Goal: Information Seeking & Learning: Learn about a topic

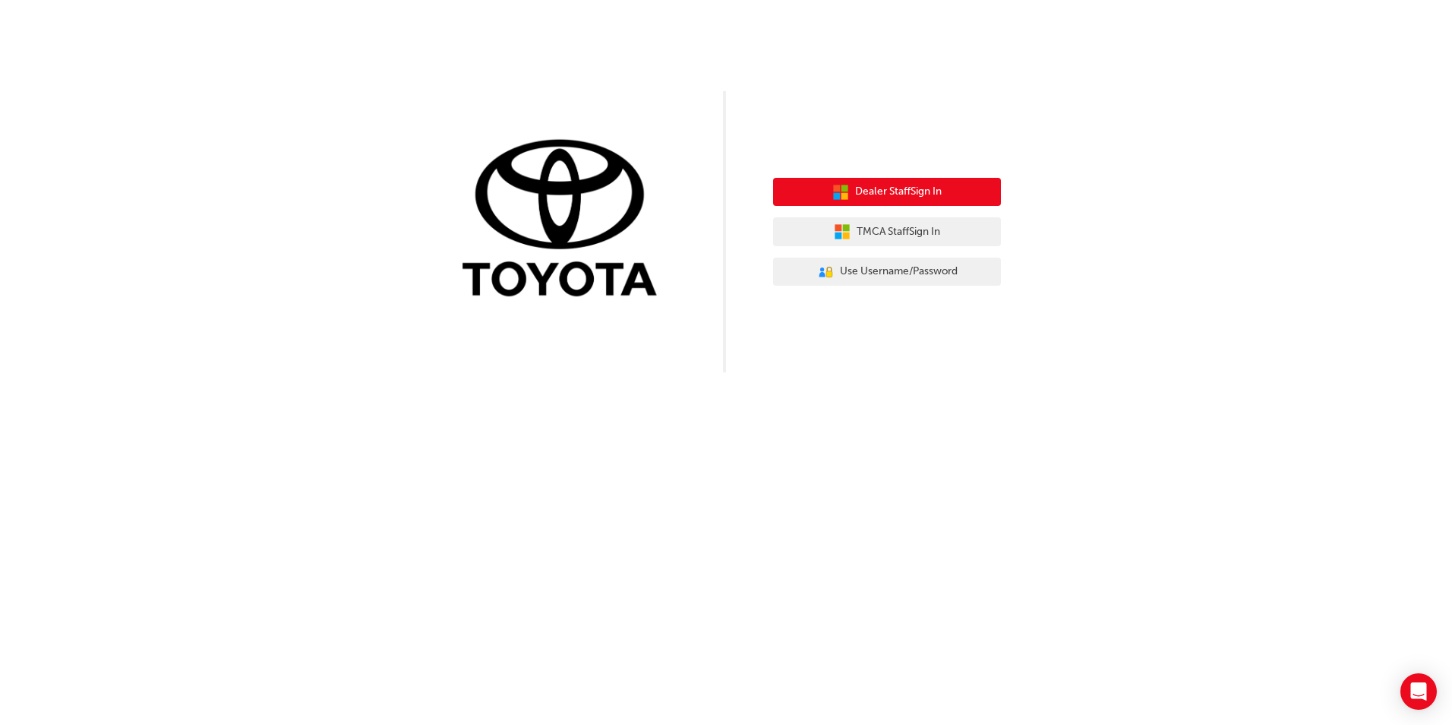
click at [925, 202] on button "Dealer Staff Sign In" at bounding box center [887, 192] width 228 height 29
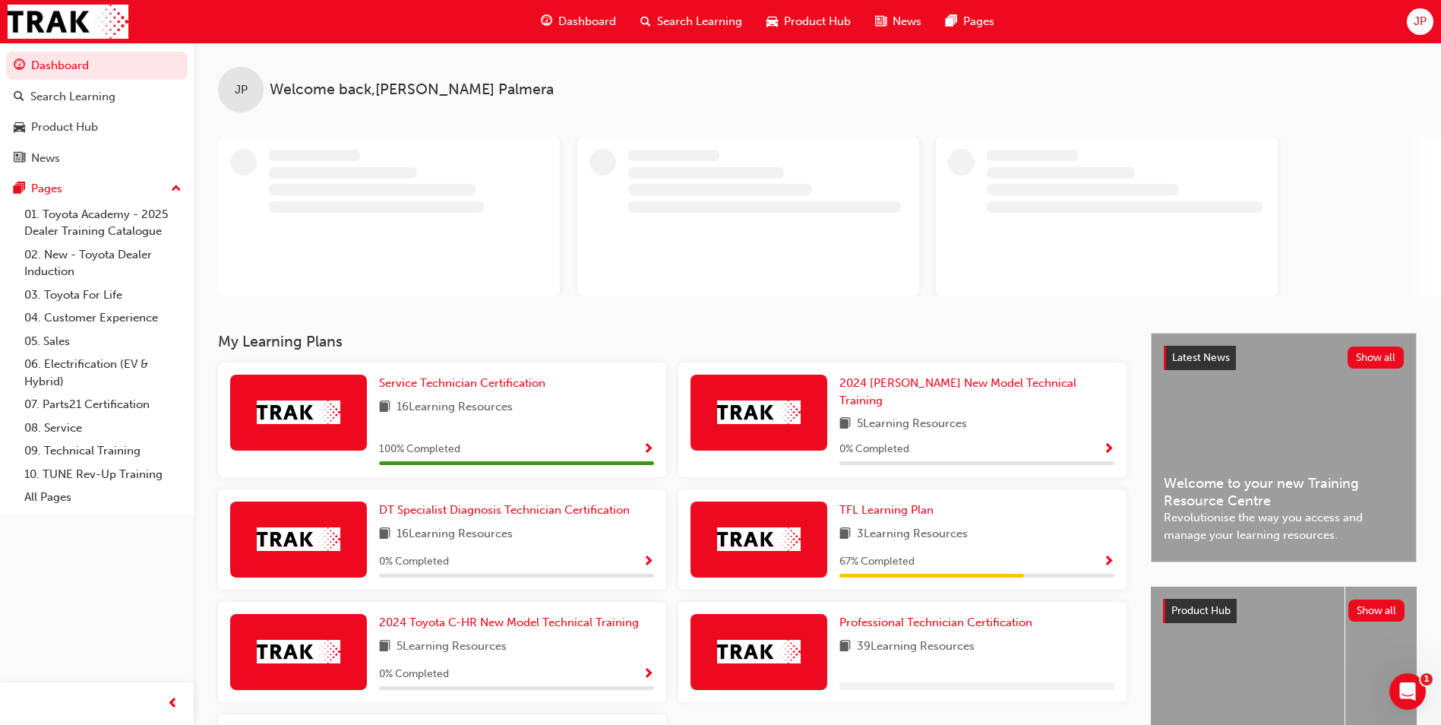
scroll to position [150, 0]
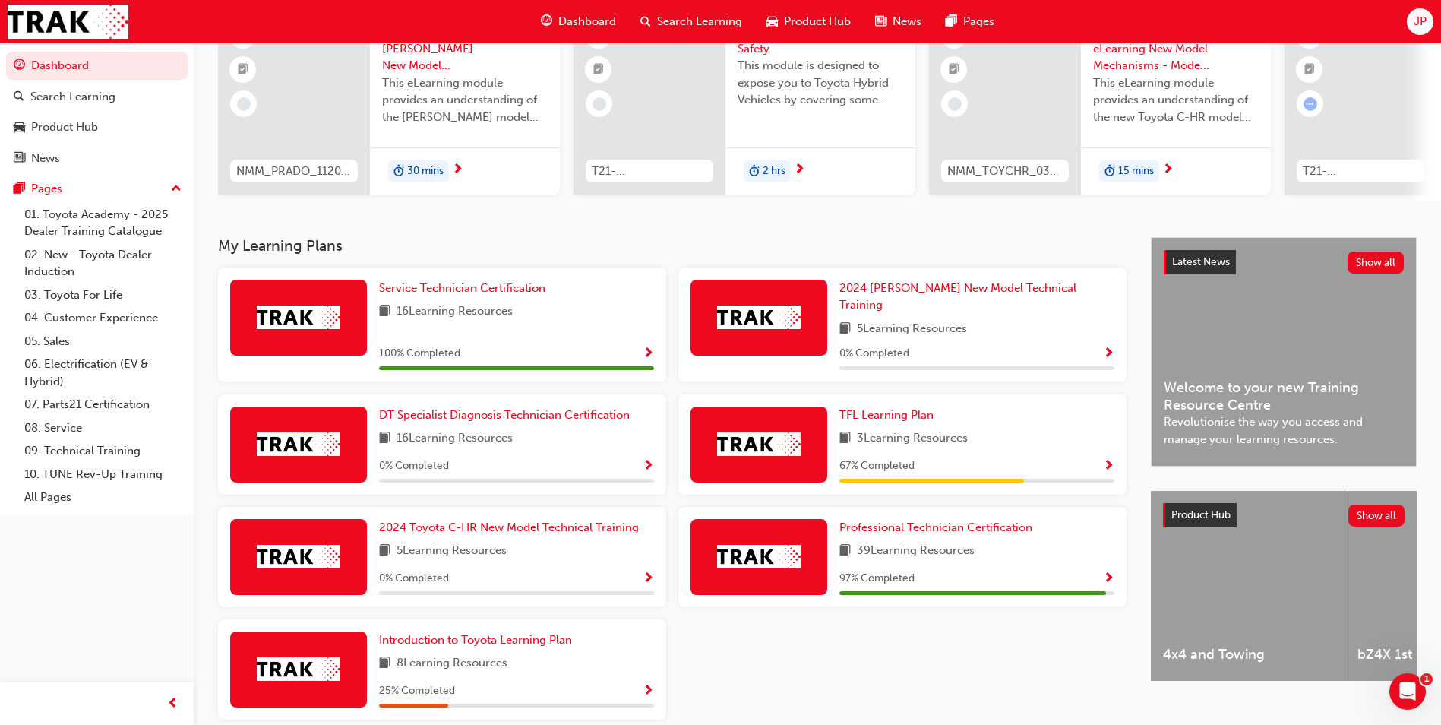
click at [1109, 573] on span "Show Progress" at bounding box center [1108, 579] width 11 height 14
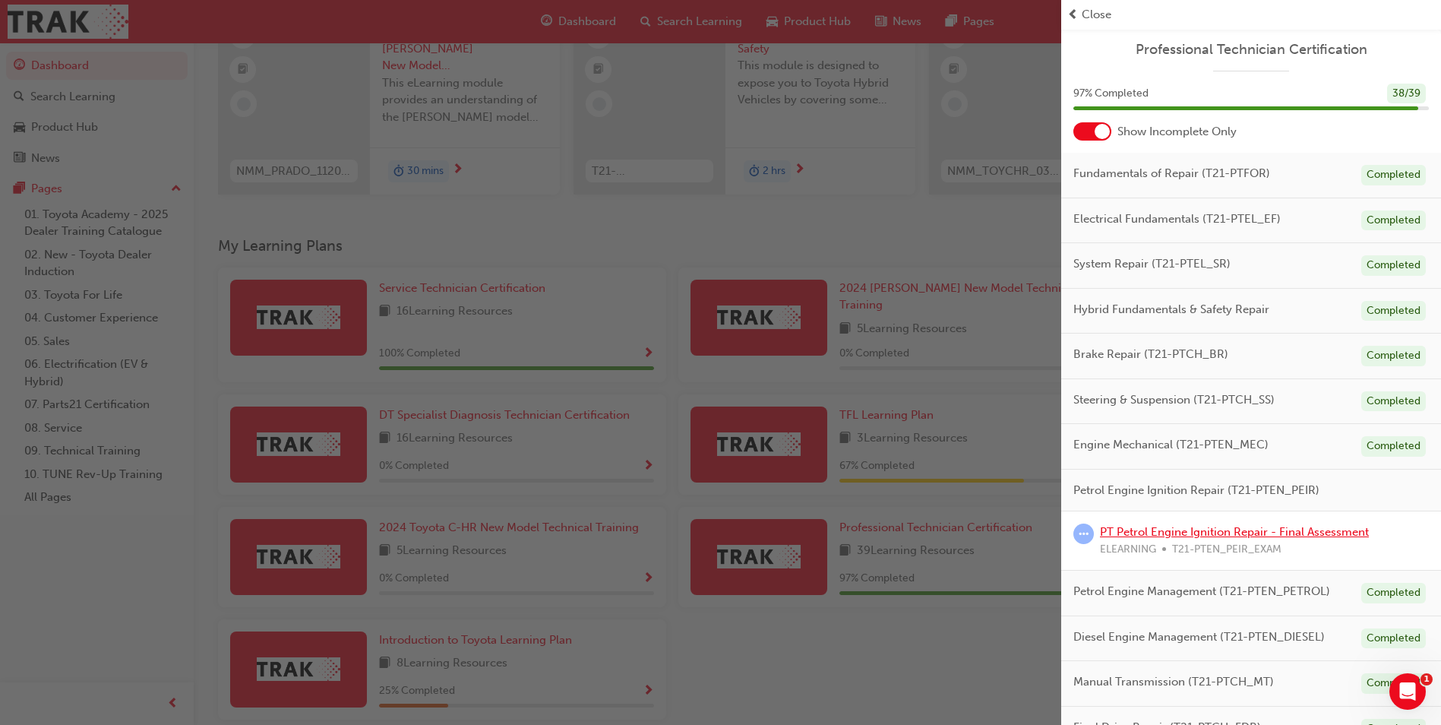
click at [1202, 532] on link "PT Petrol Engine Ignition Repair - Final Assessment" at bounding box center [1234, 532] width 269 height 14
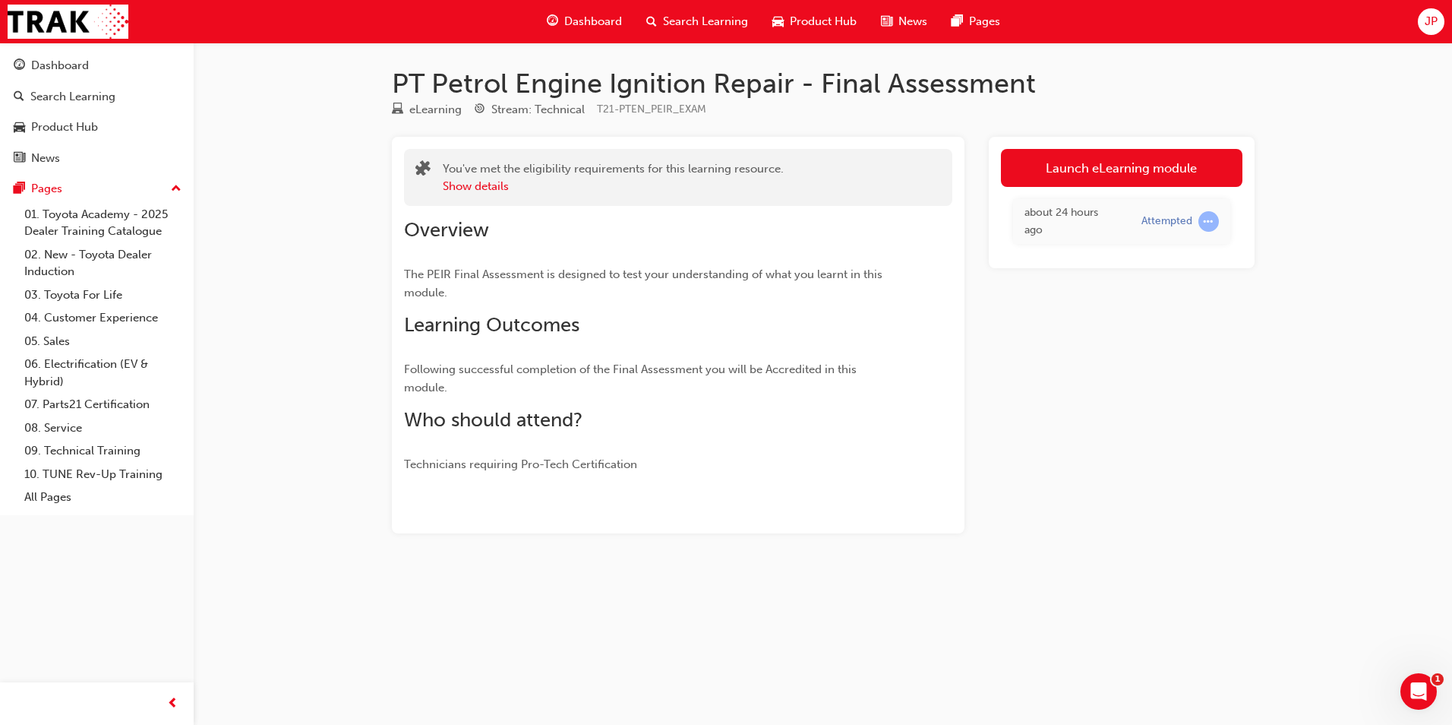
click at [1092, 169] on link "Launch eLearning module" at bounding box center [1122, 168] width 242 height 38
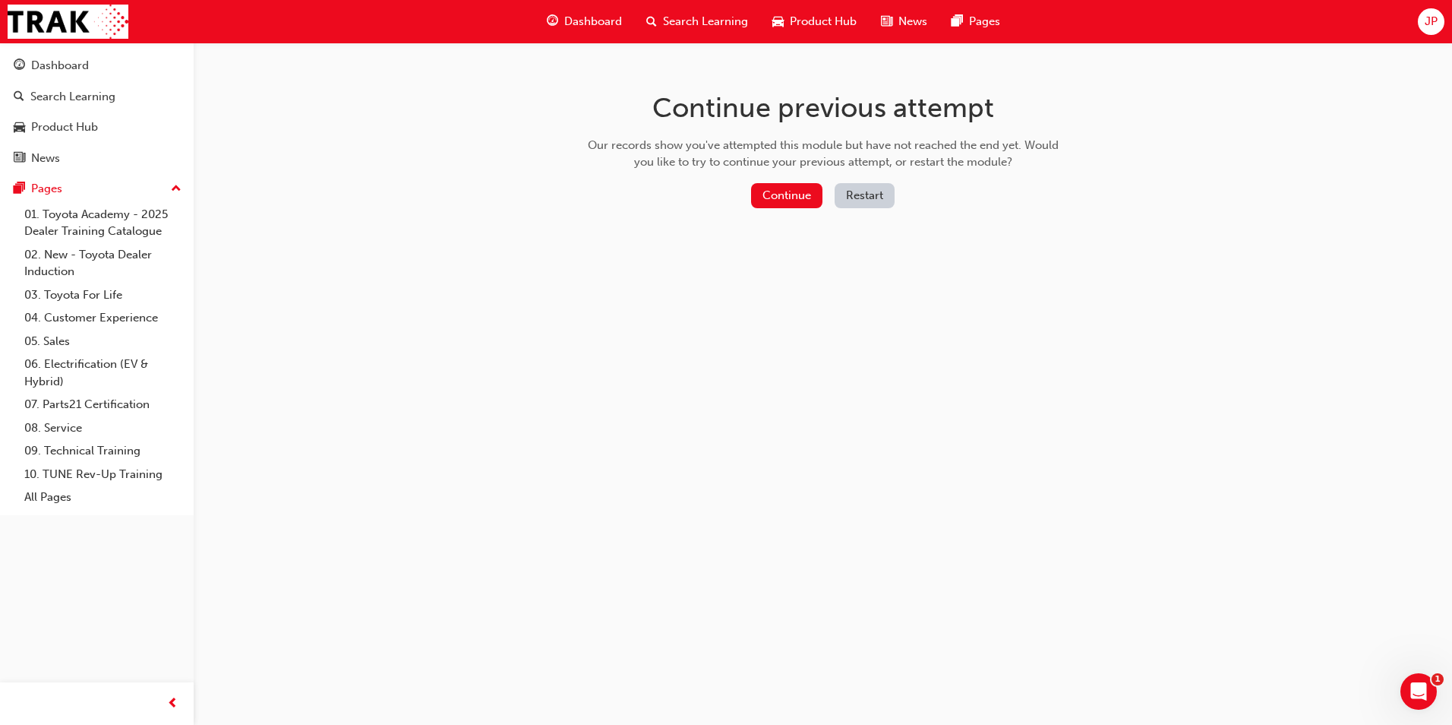
click at [865, 194] on button "Restart" at bounding box center [865, 195] width 60 height 25
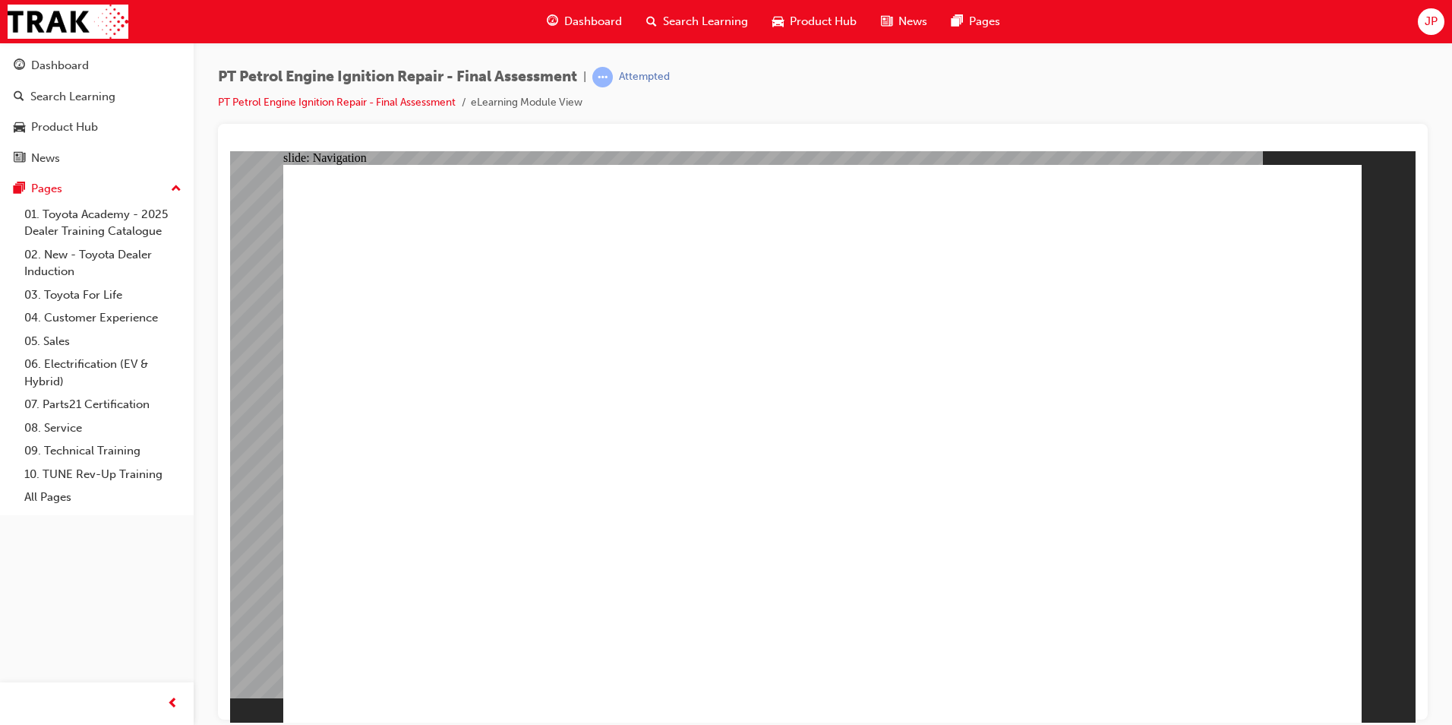
checkbox input "true"
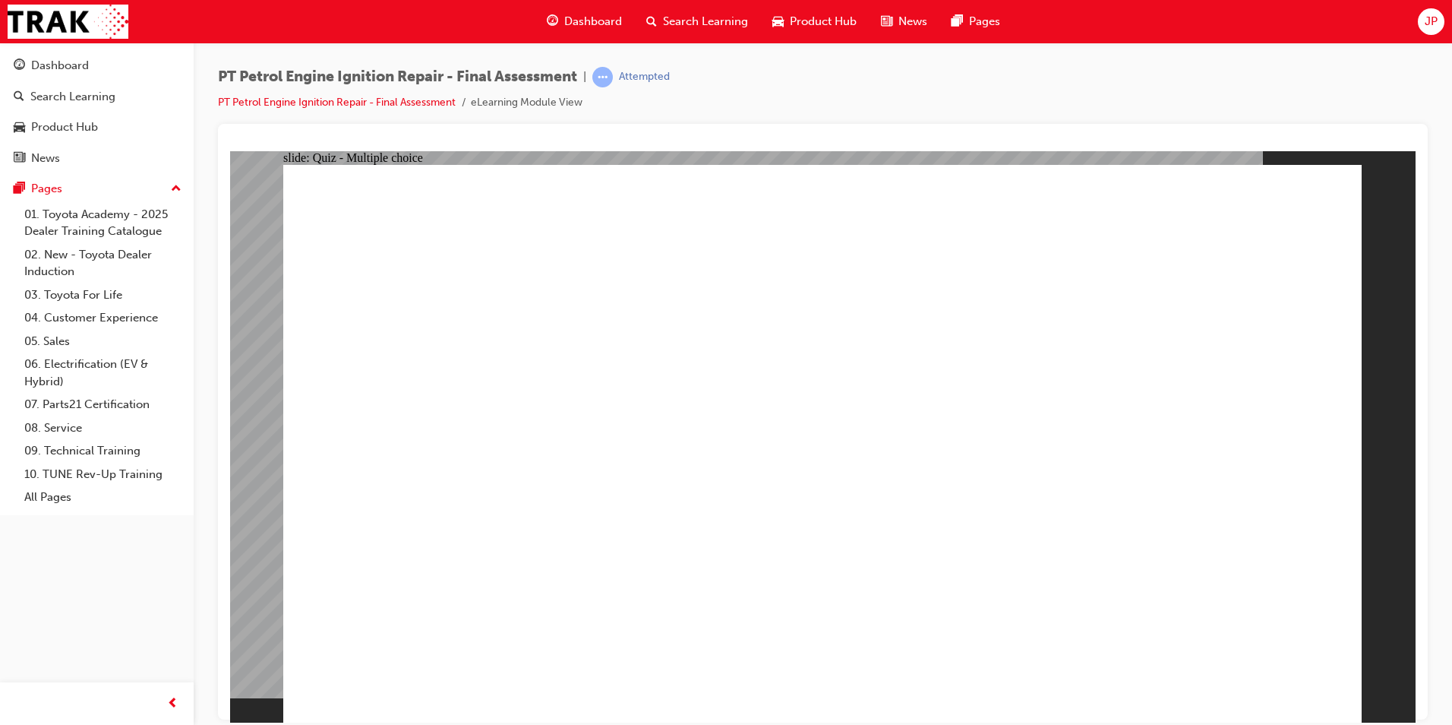
checkbox input "true"
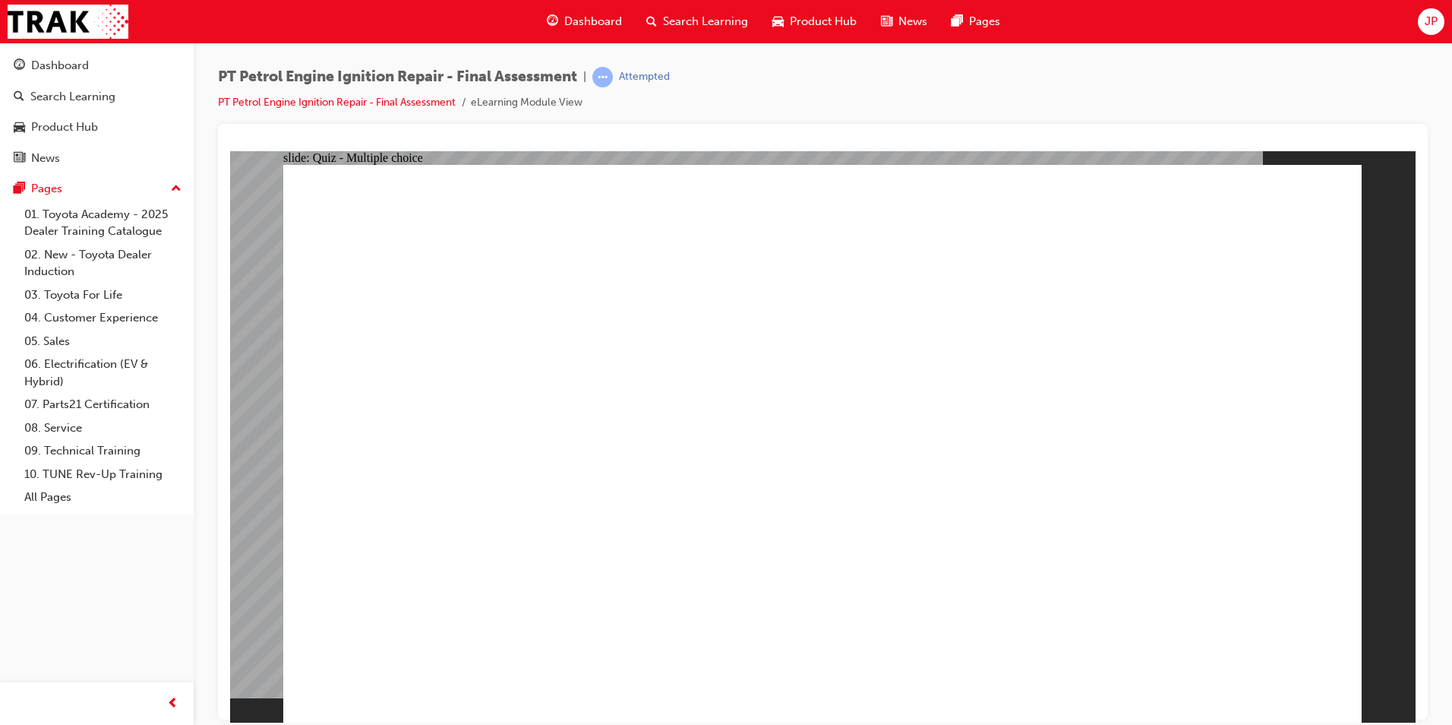
checkbox input "true"
checkbox input "false"
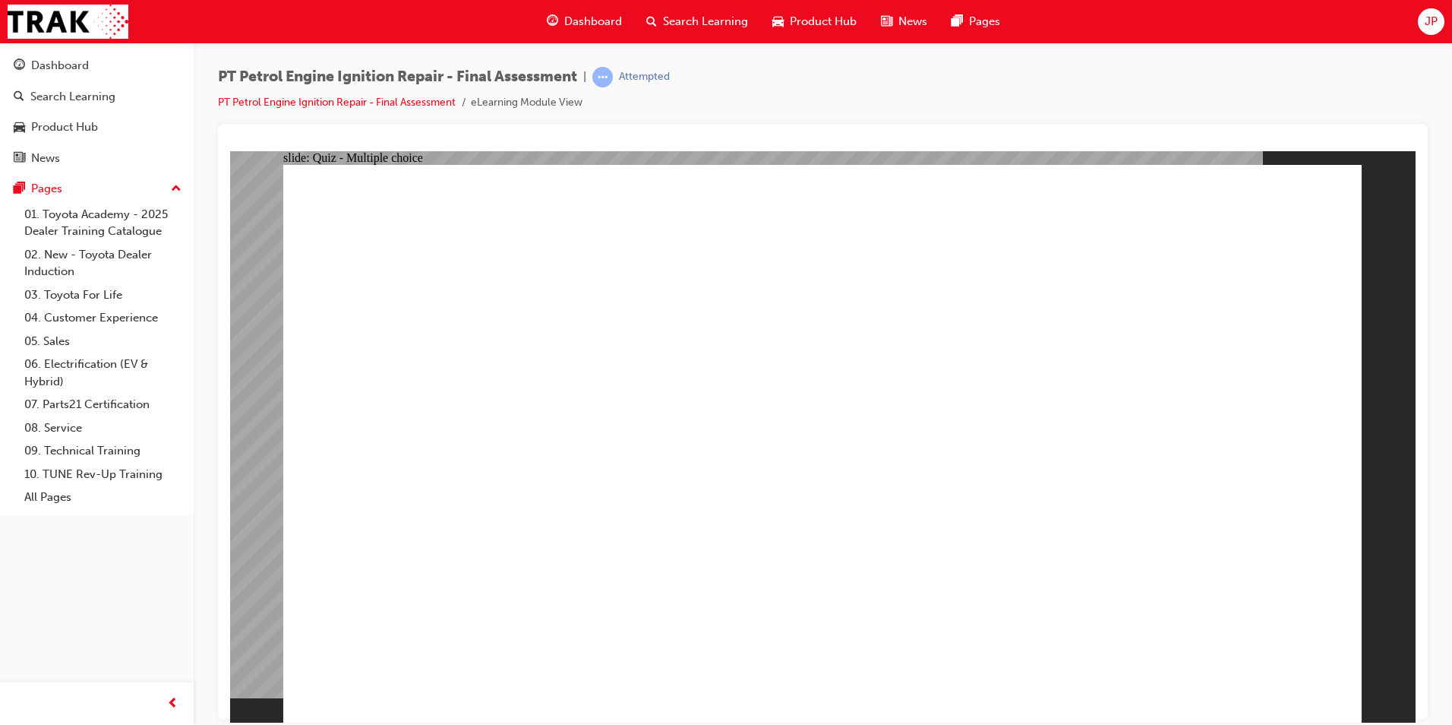
checkbox input "false"
drag, startPoint x: 813, startPoint y: 459, endPoint x: 836, endPoint y: 451, distance: 24.7
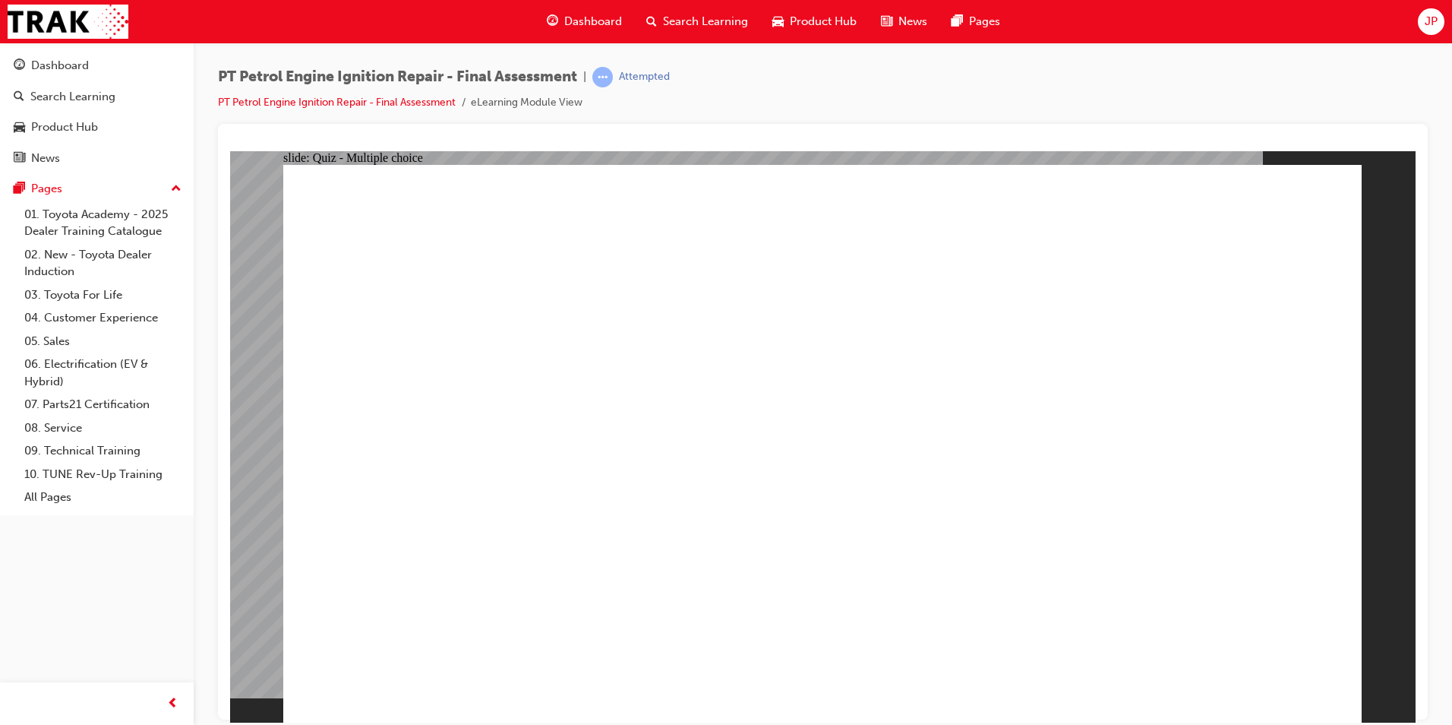
checkbox input "true"
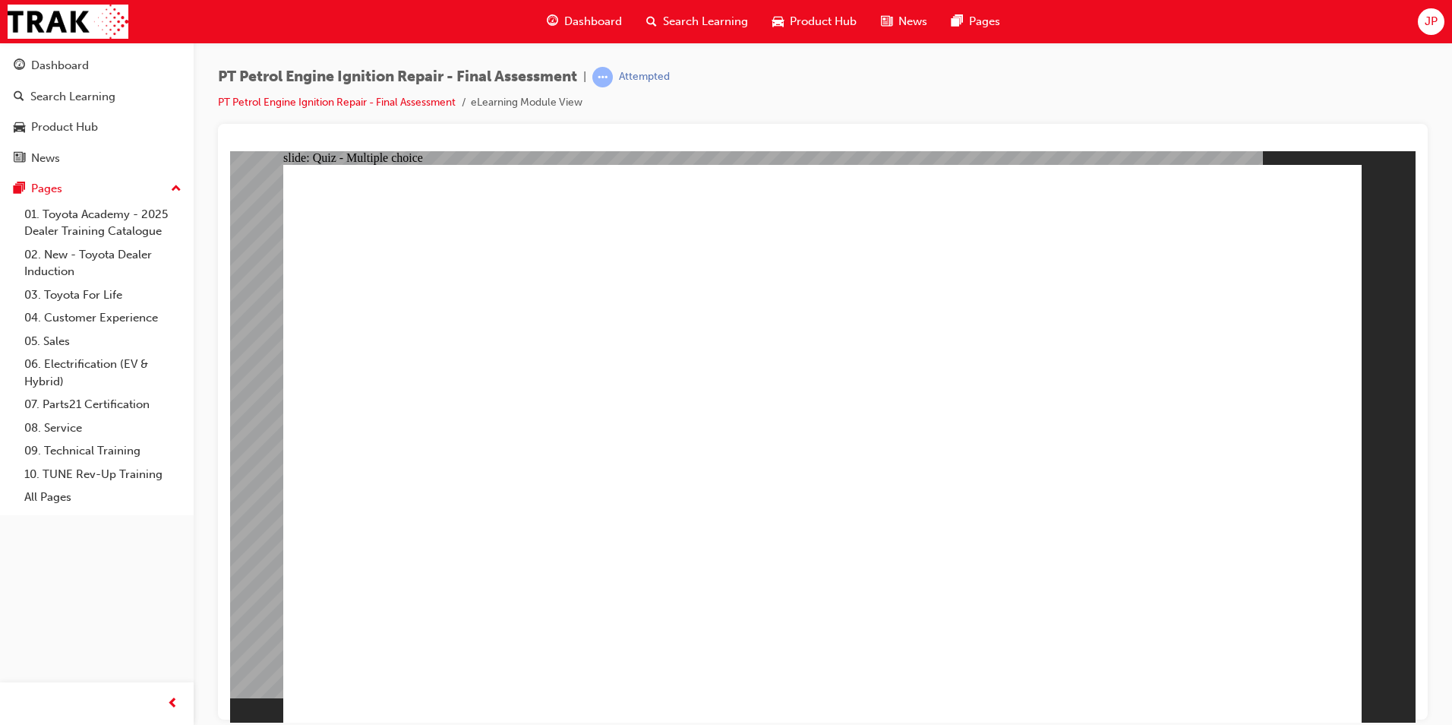
radio input "true"
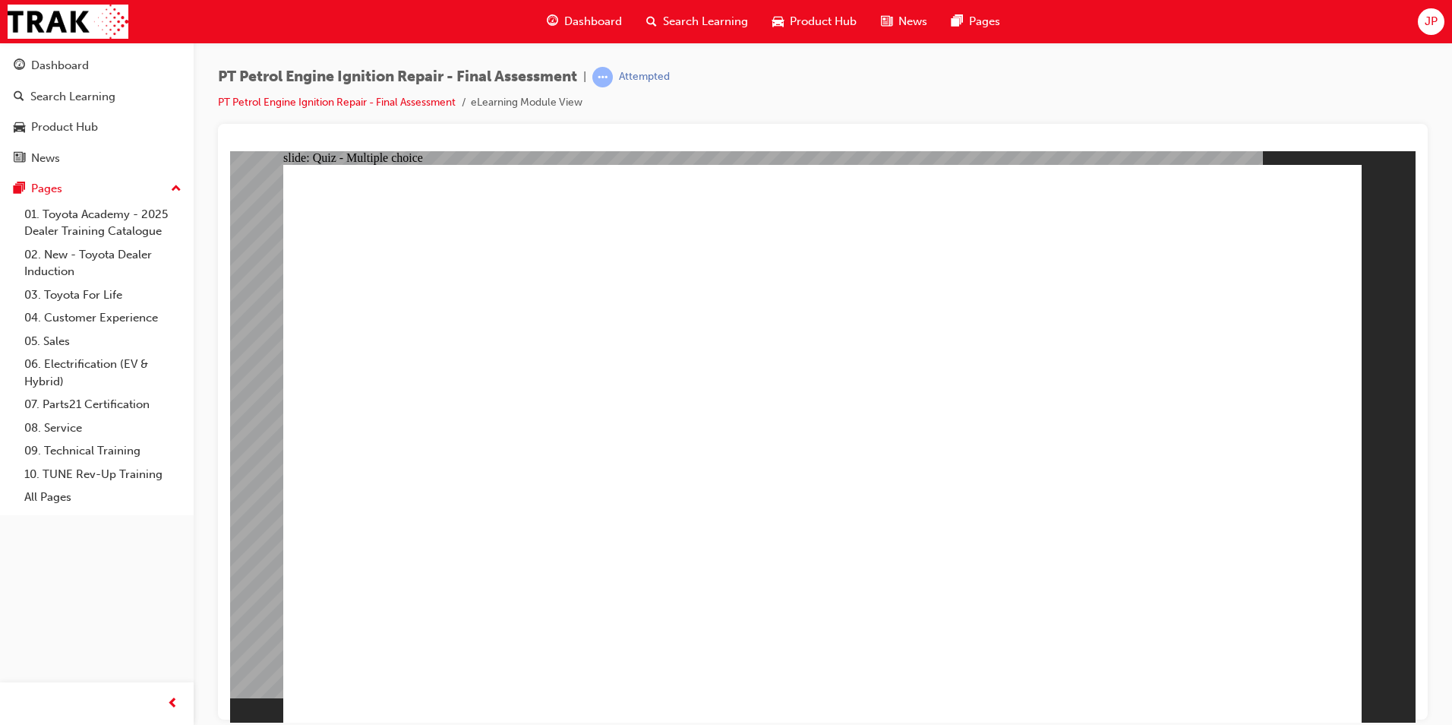
radio input "true"
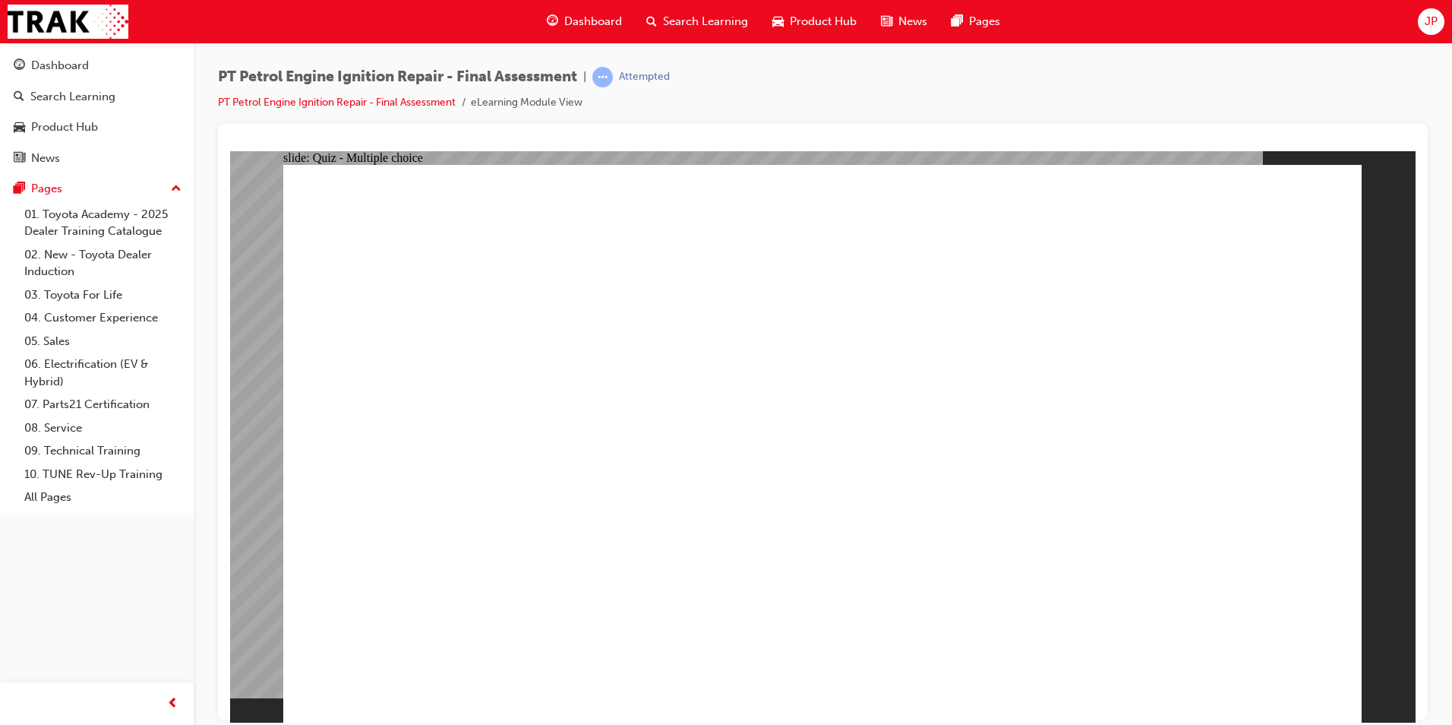
radio input "true"
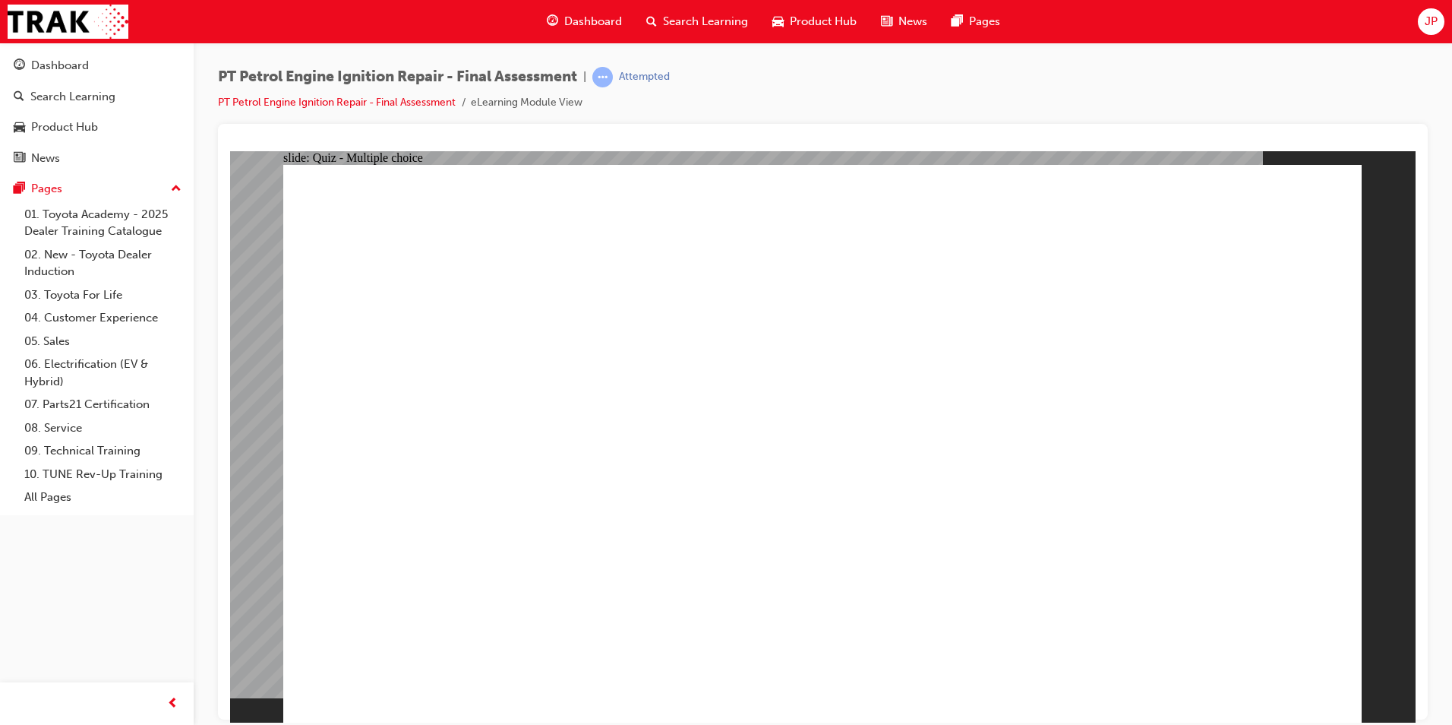
radio input "true"
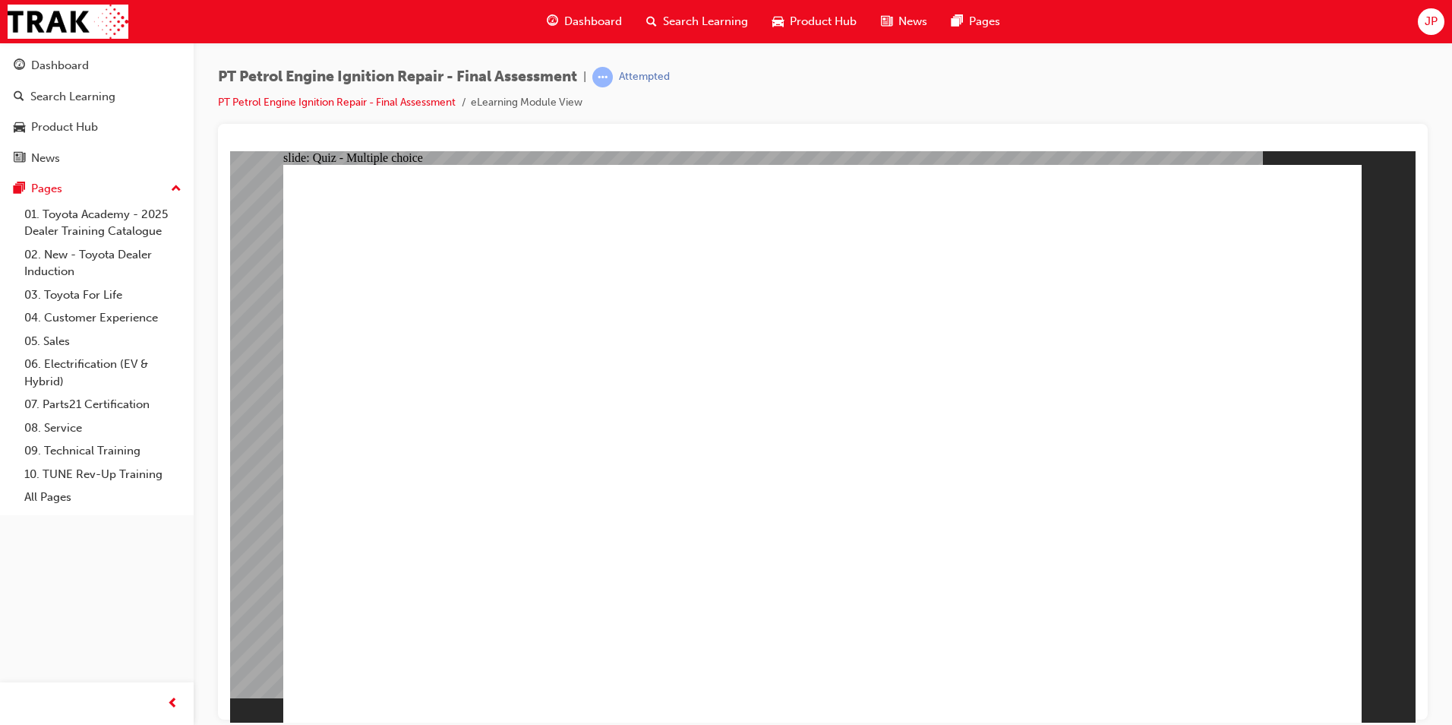
radio input "false"
radio input "true"
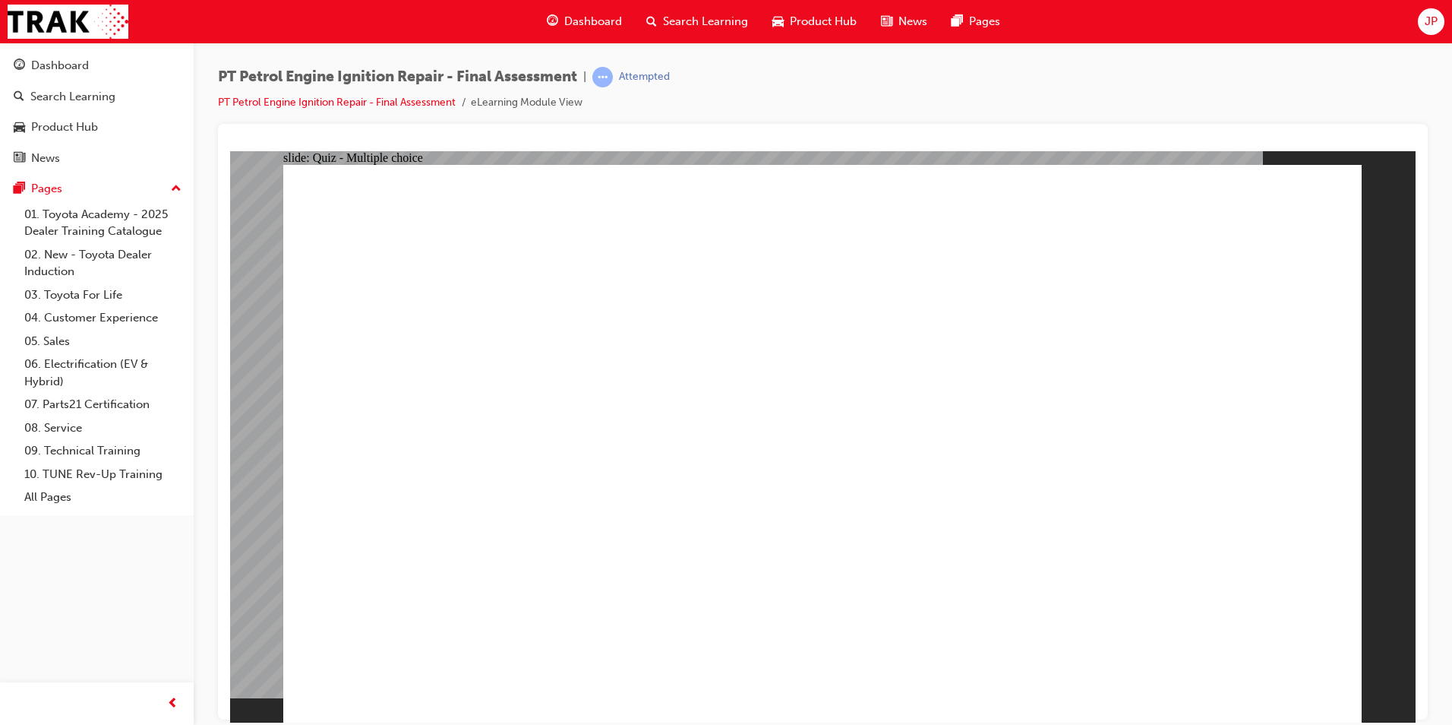
radio input "true"
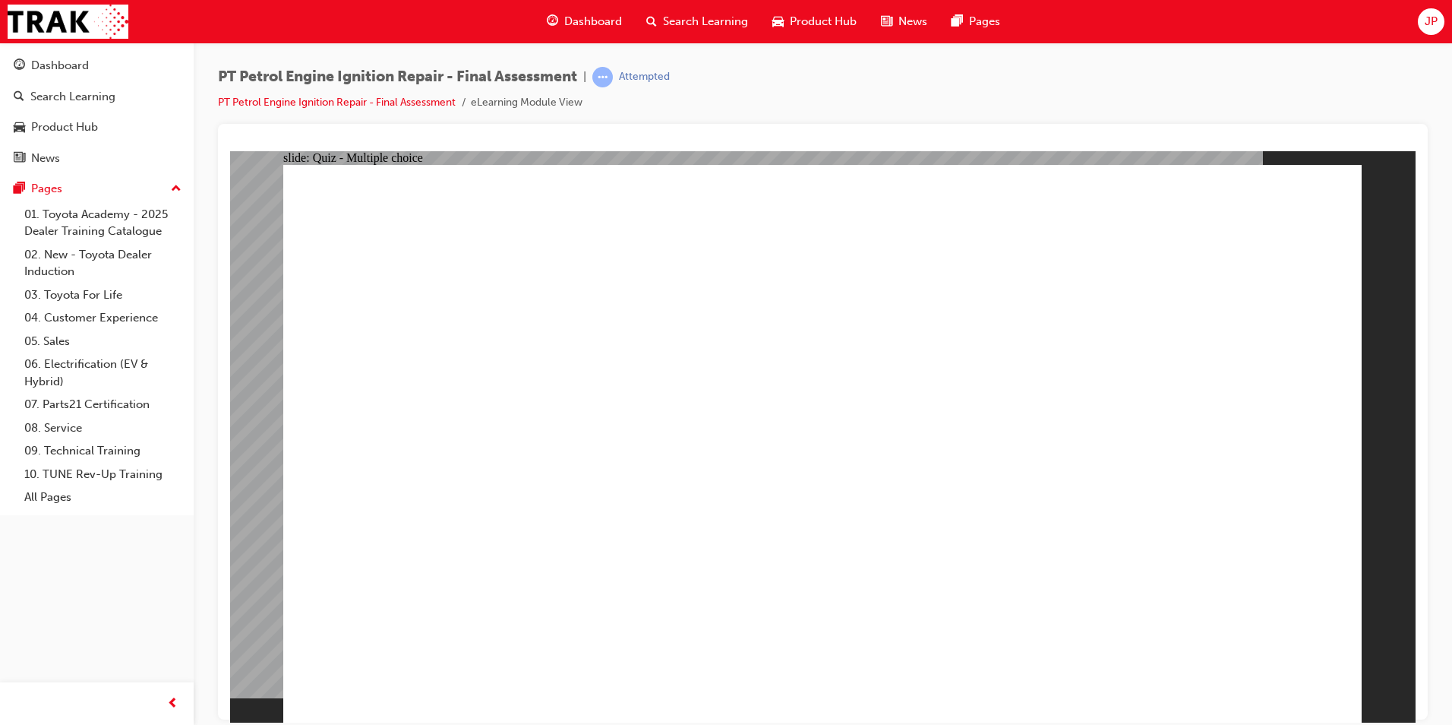
radio input "true"
drag, startPoint x: 1317, startPoint y: 649, endPoint x: 1293, endPoint y: 649, distance: 23.5
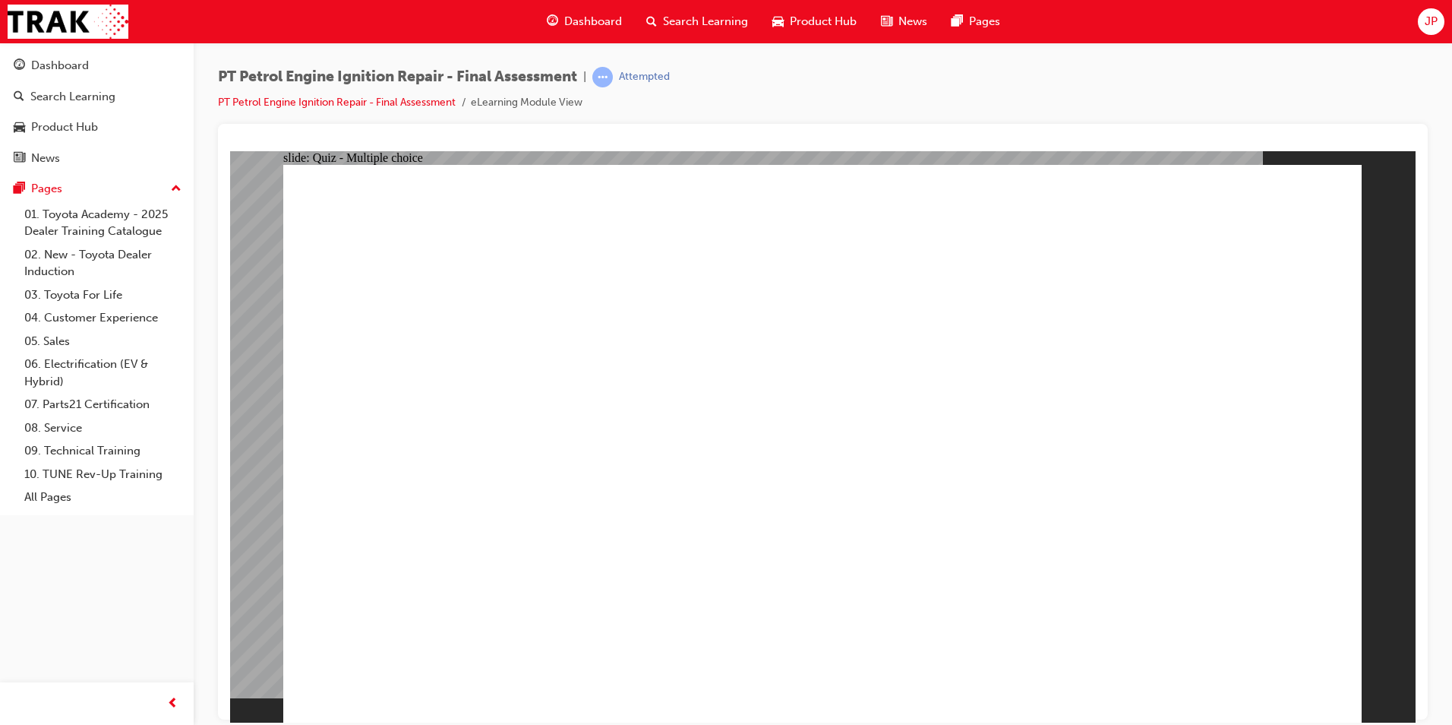
radio input "true"
drag, startPoint x: 1242, startPoint y: 693, endPoint x: 1251, endPoint y: 689, distance: 9.5
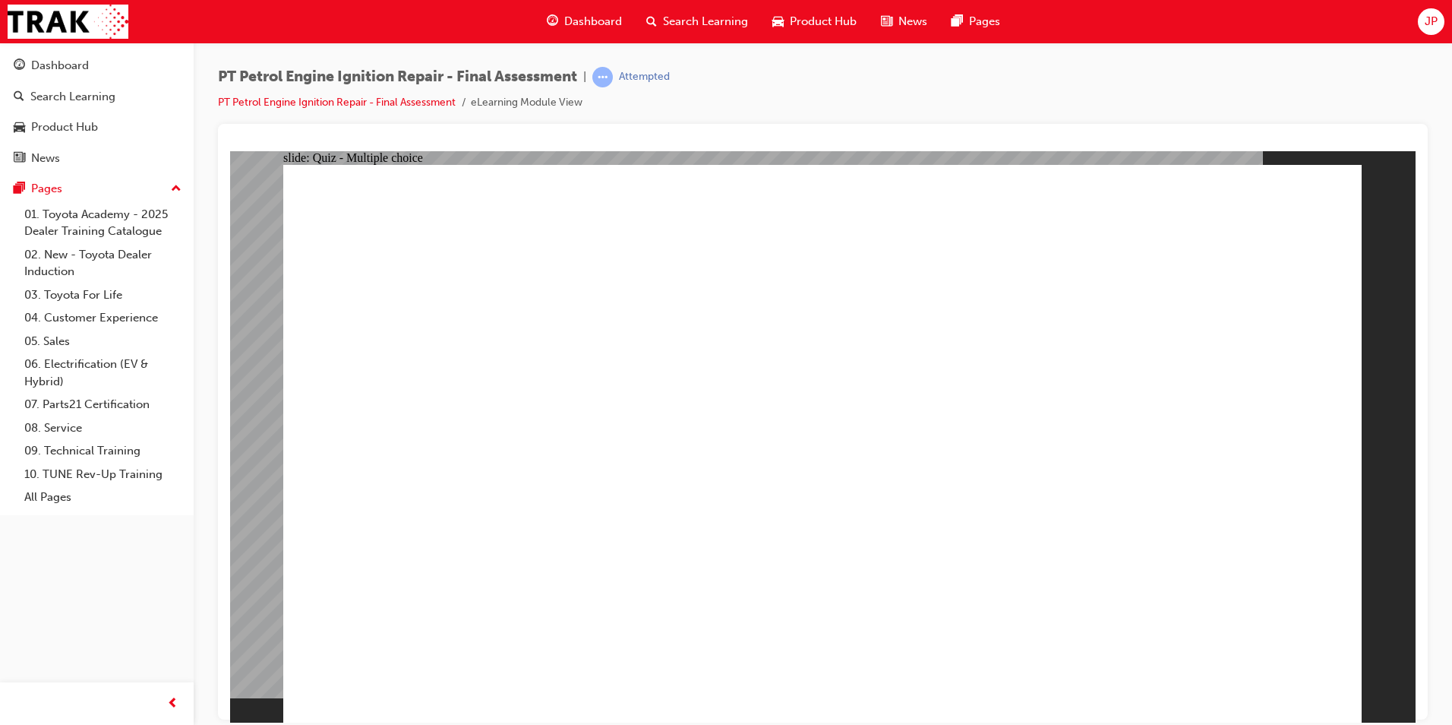
radio input "true"
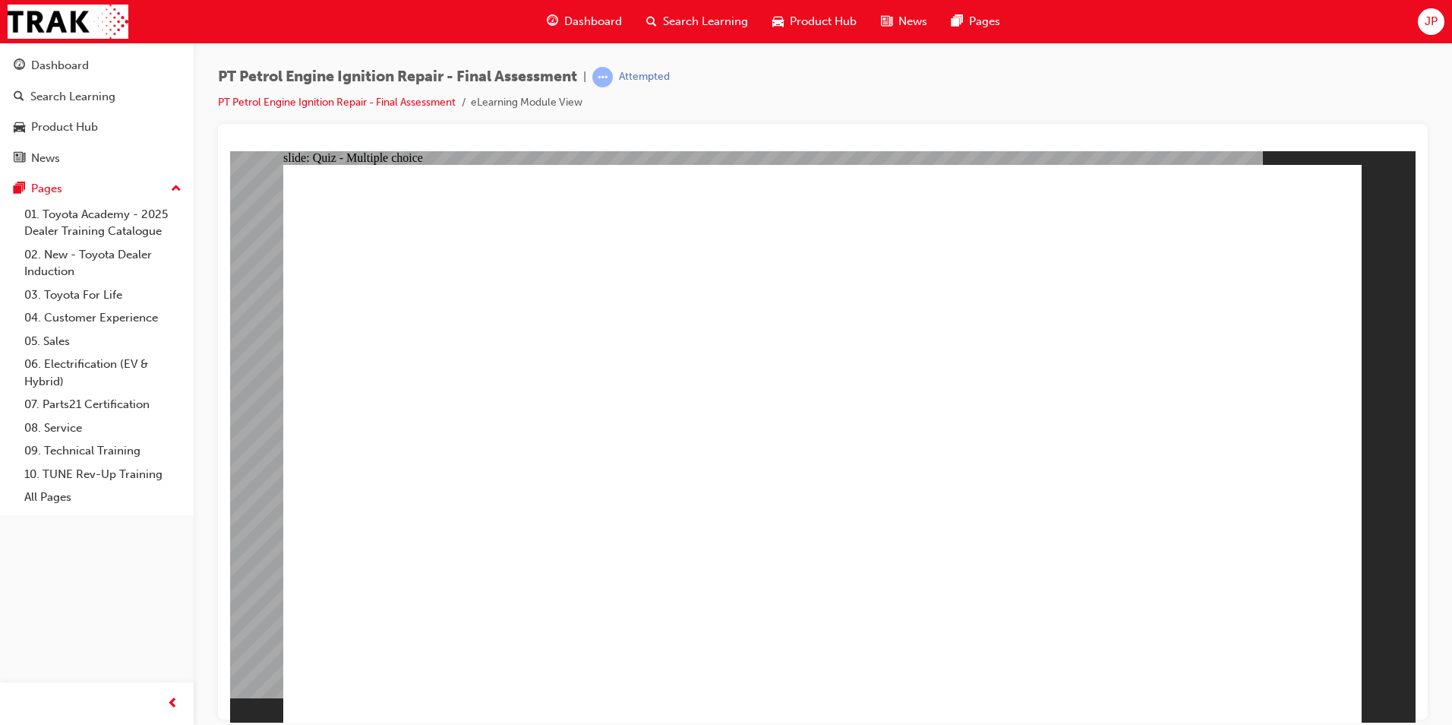
radio input "false"
radio input "true"
radio input "false"
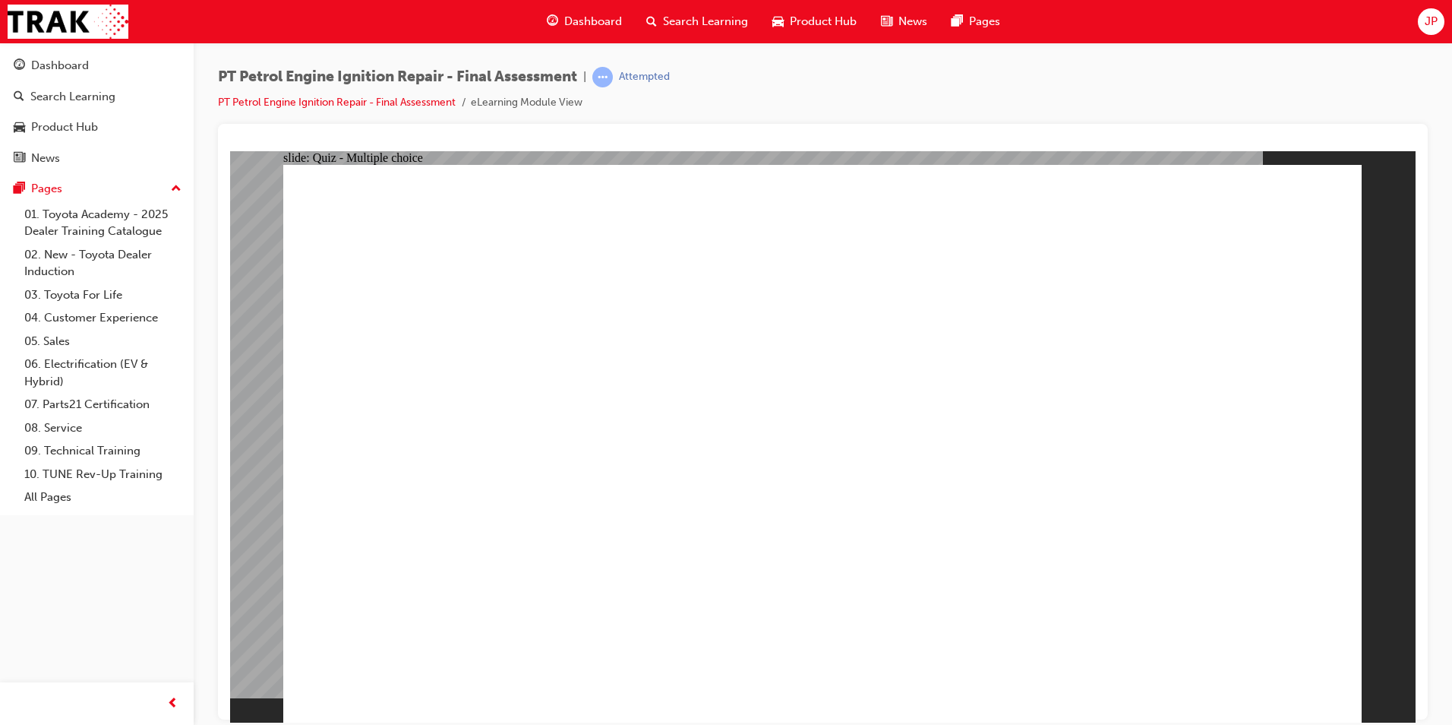
radio input "true"
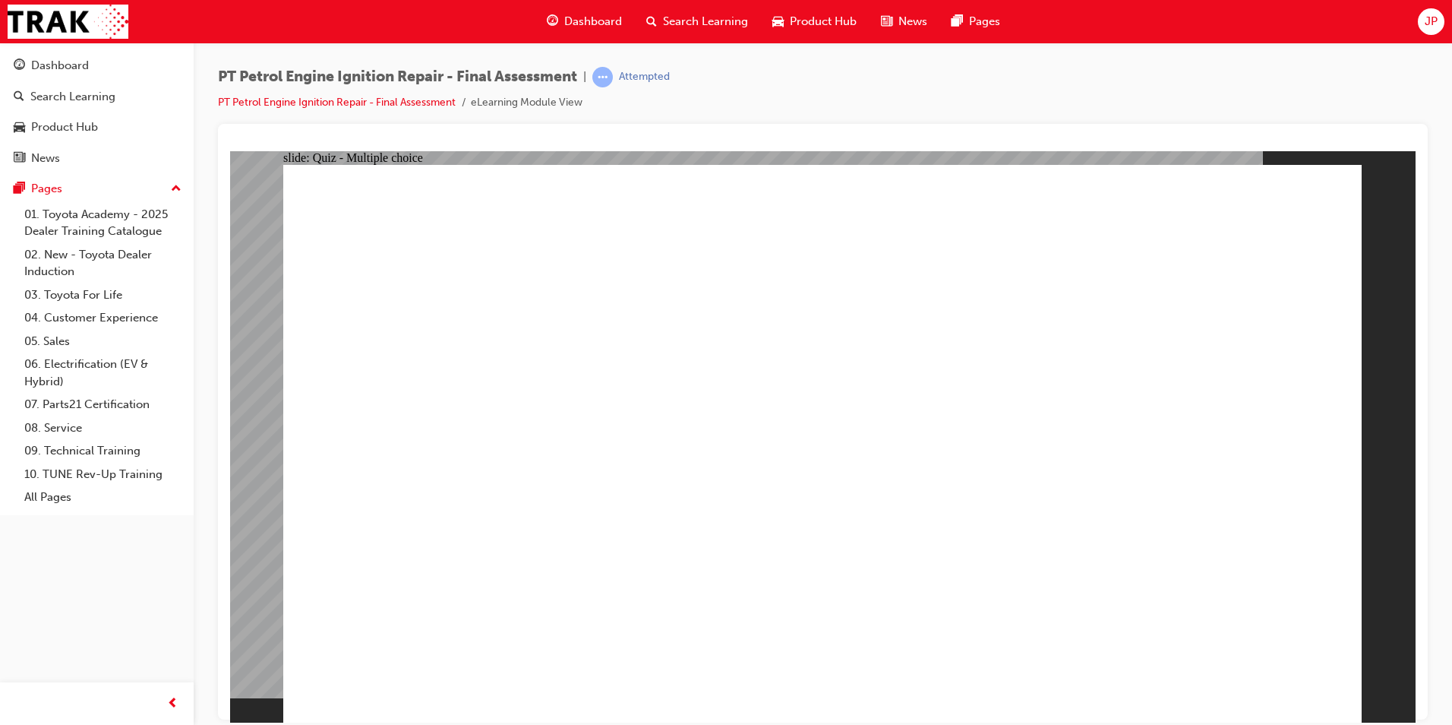
radio input "true"
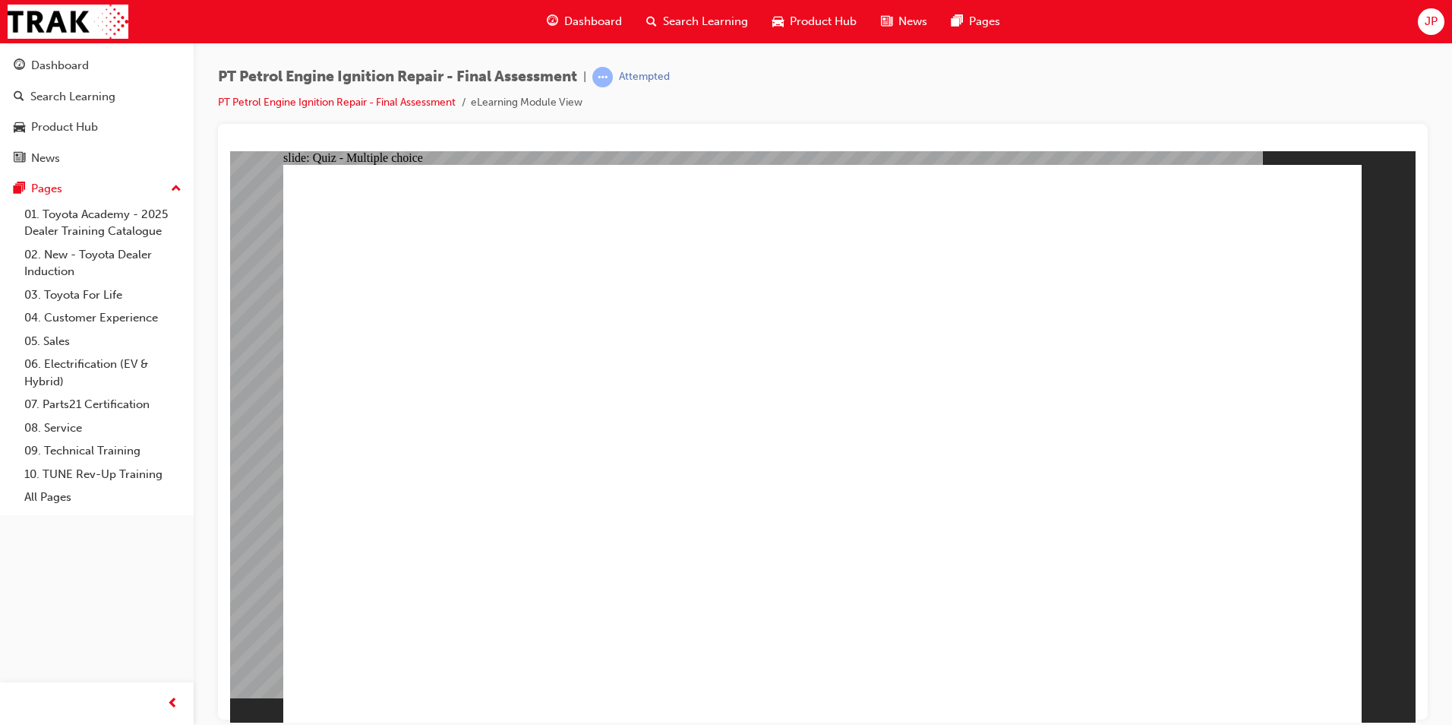
radio input "true"
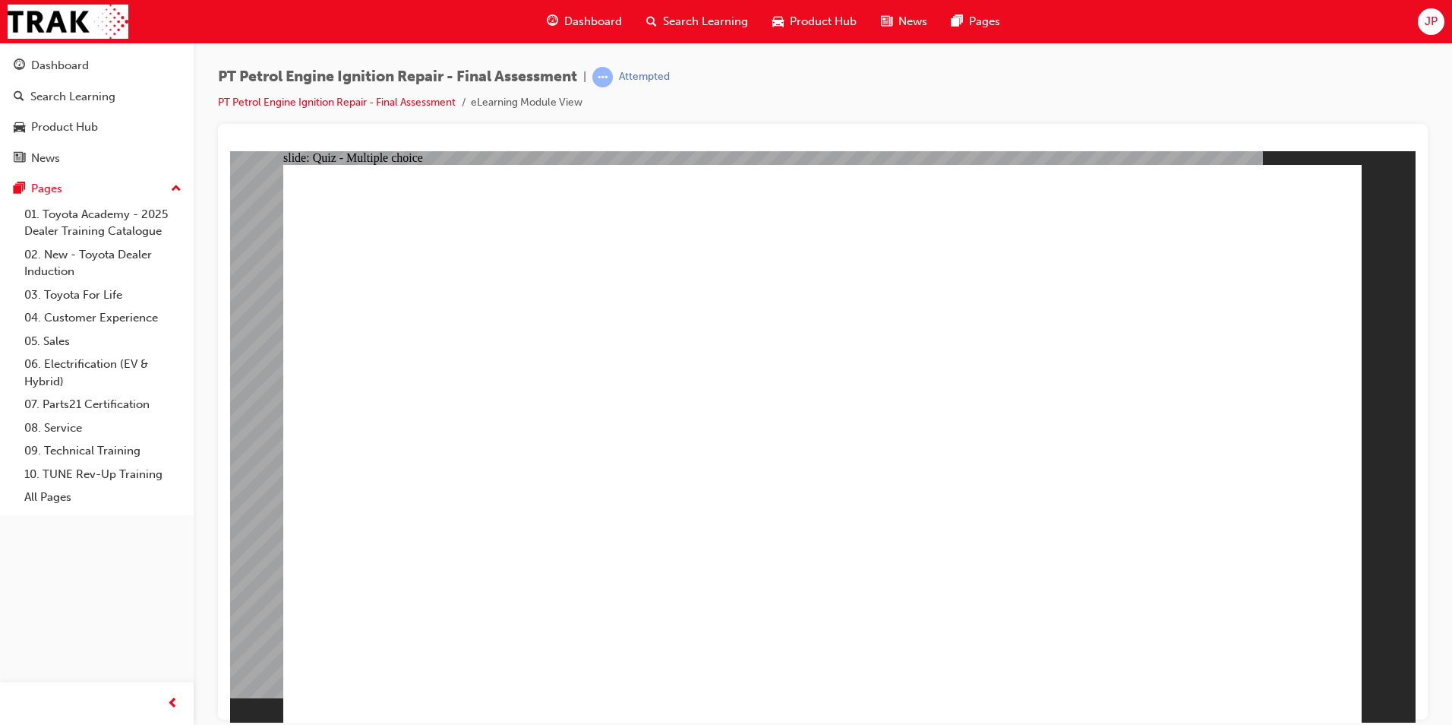
checkbox input "true"
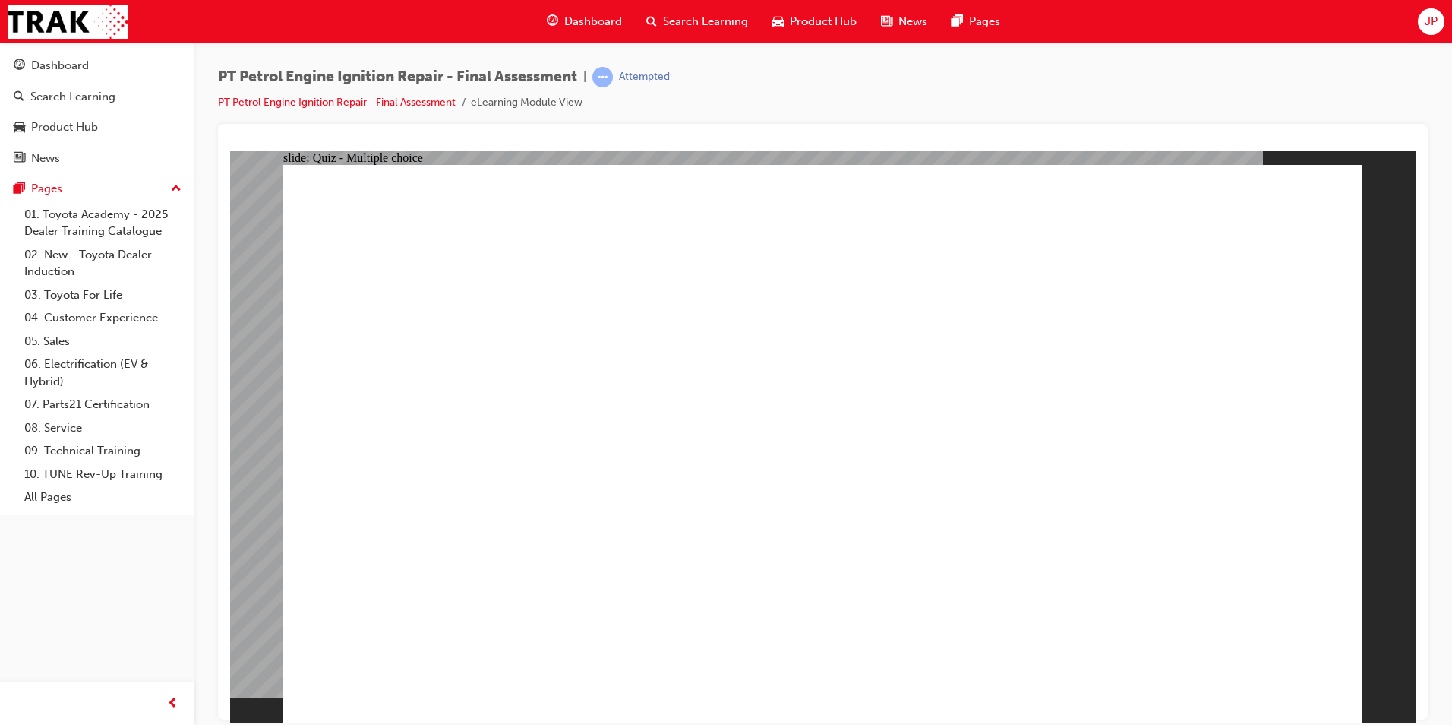
checkbox input "true"
radio input "true"
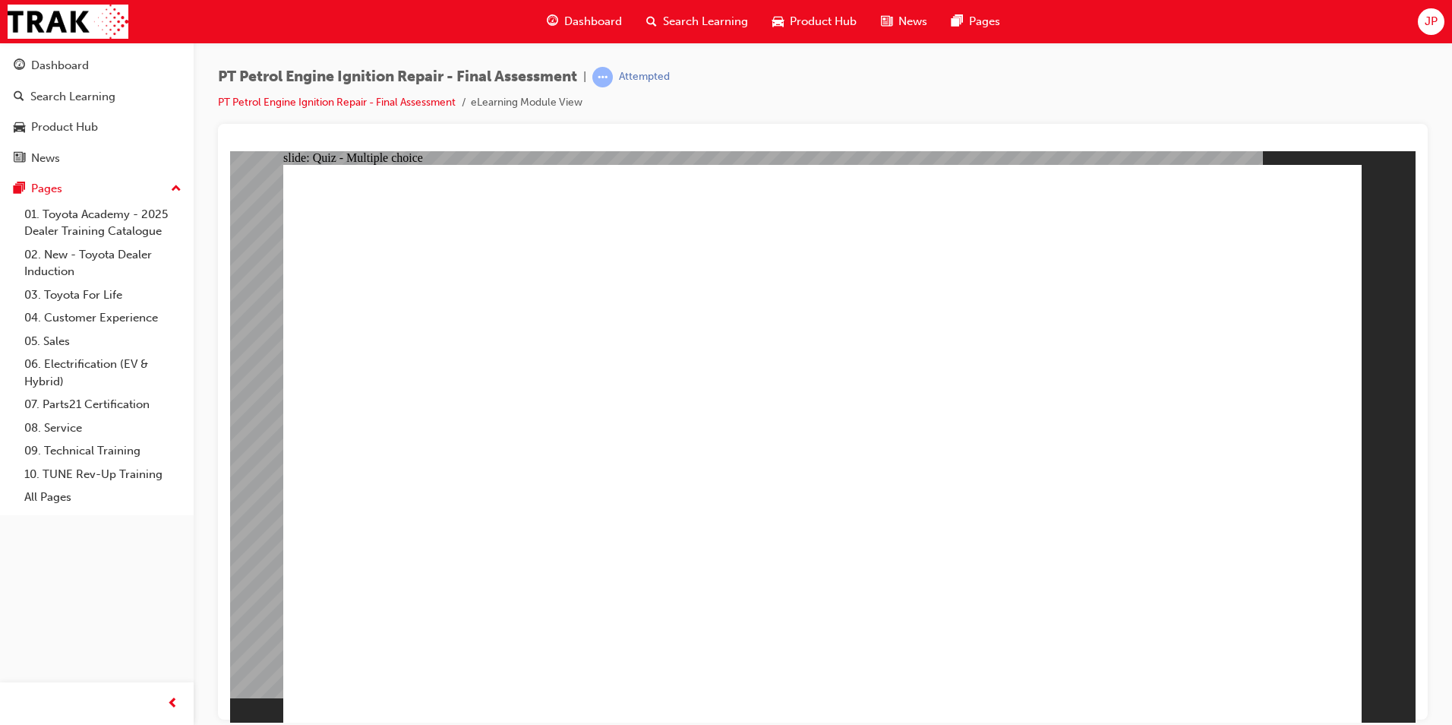
radio input "false"
radio input "true"
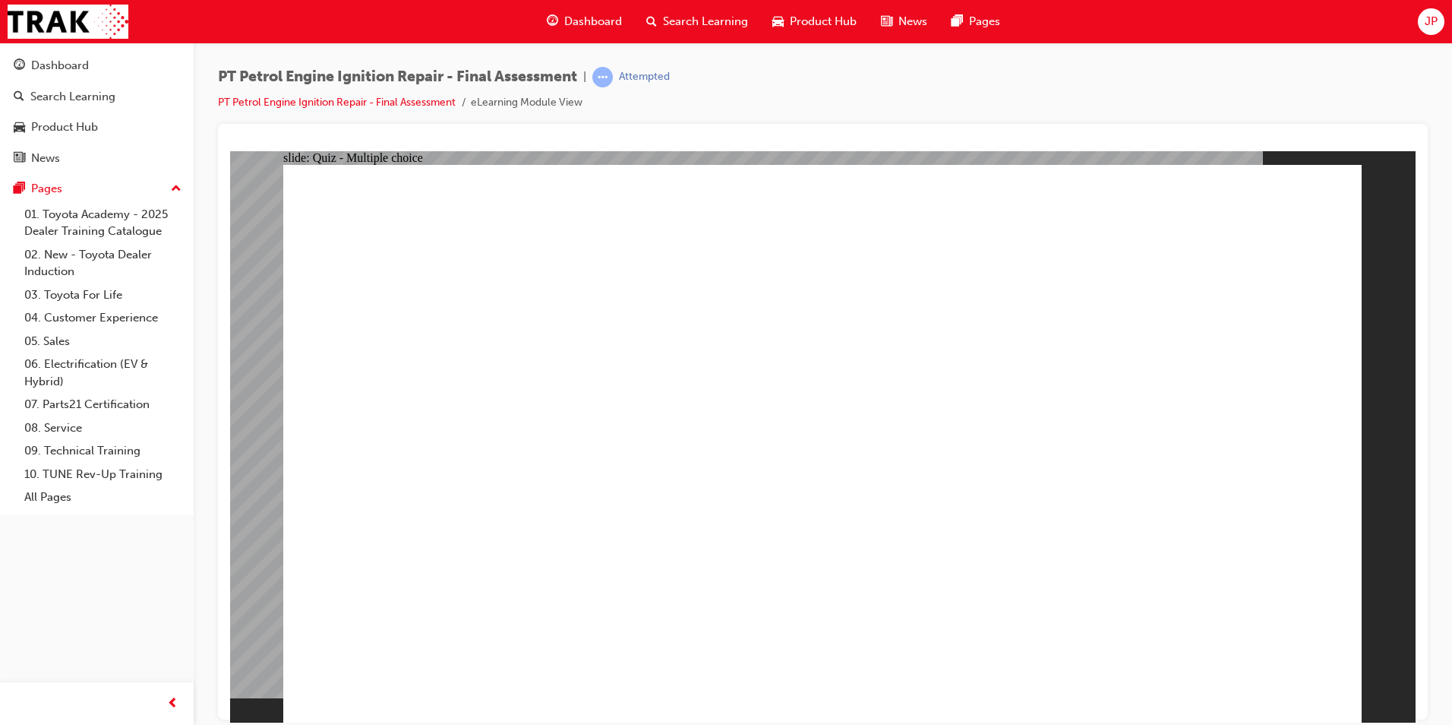
radio input "true"
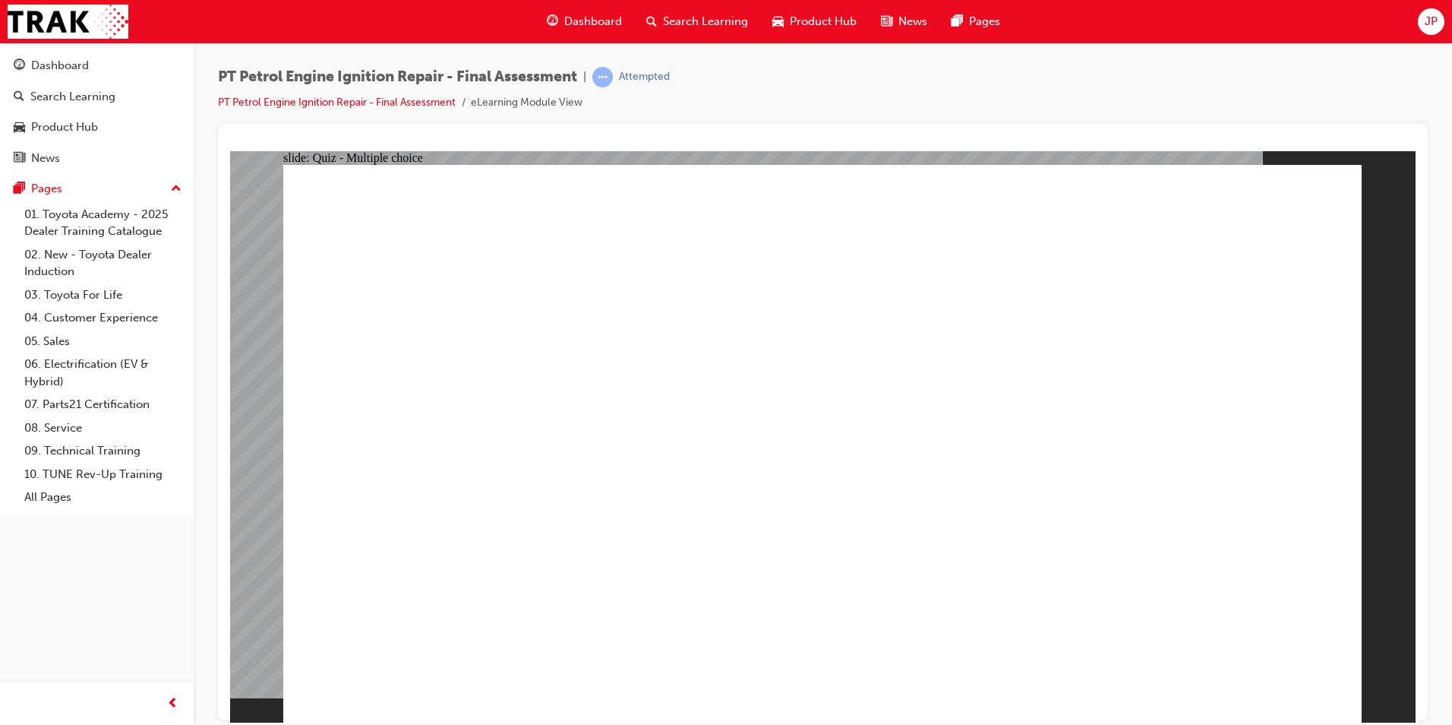
radio input "true"
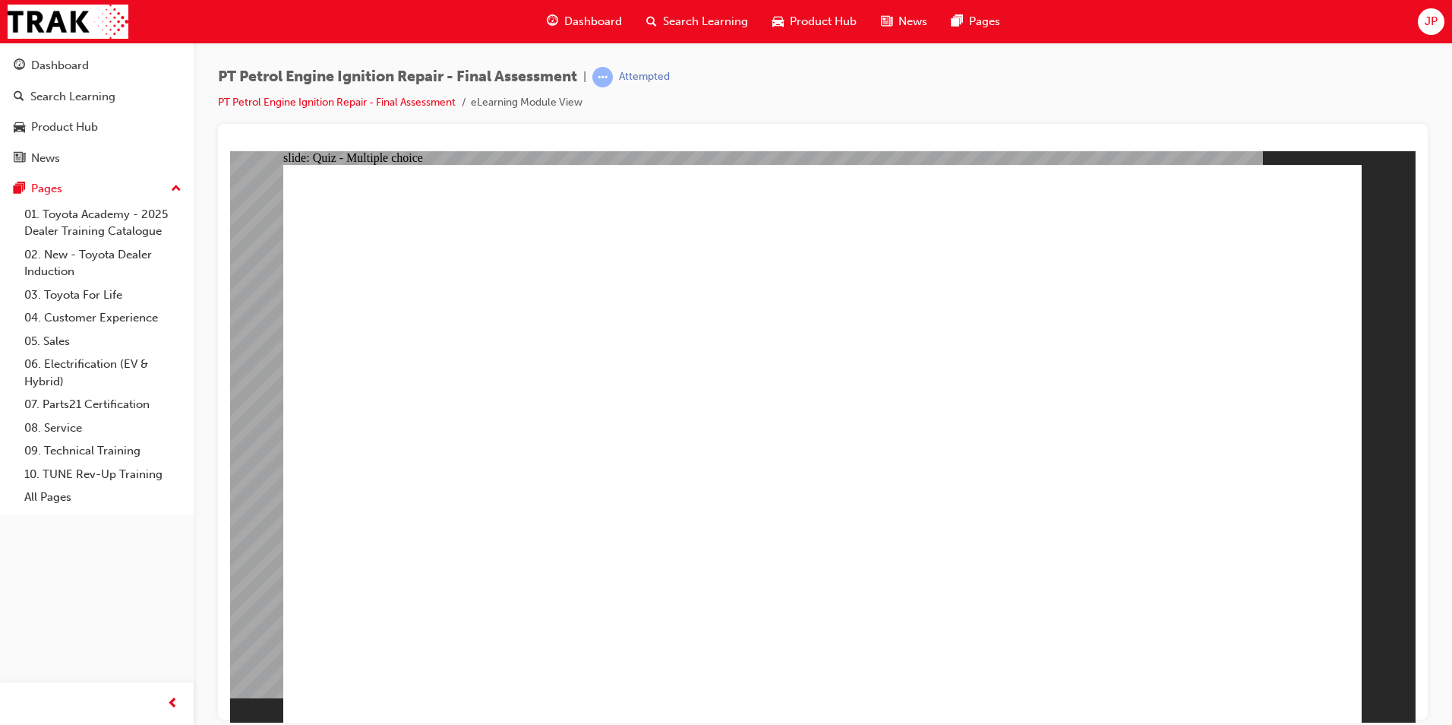
radio input "true"
radio input "false"
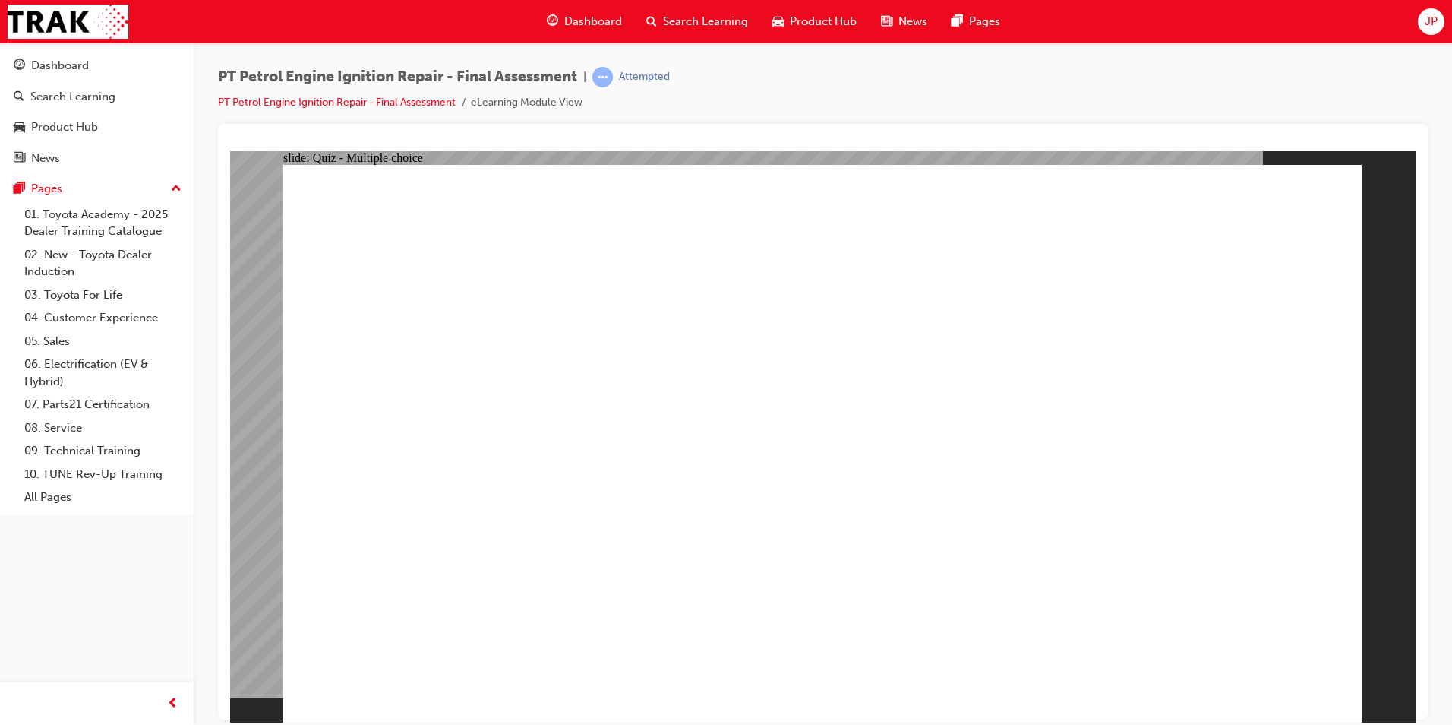
radio input "true"
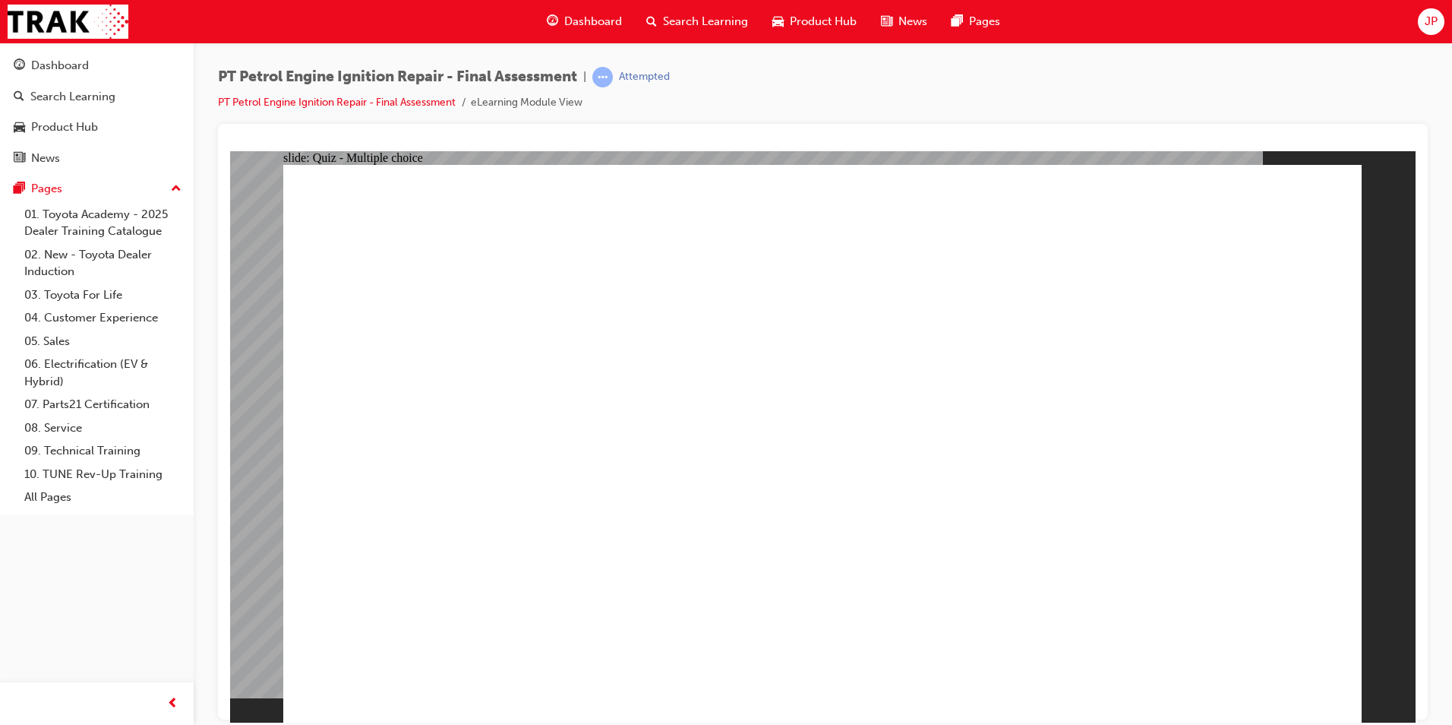
radio input "true"
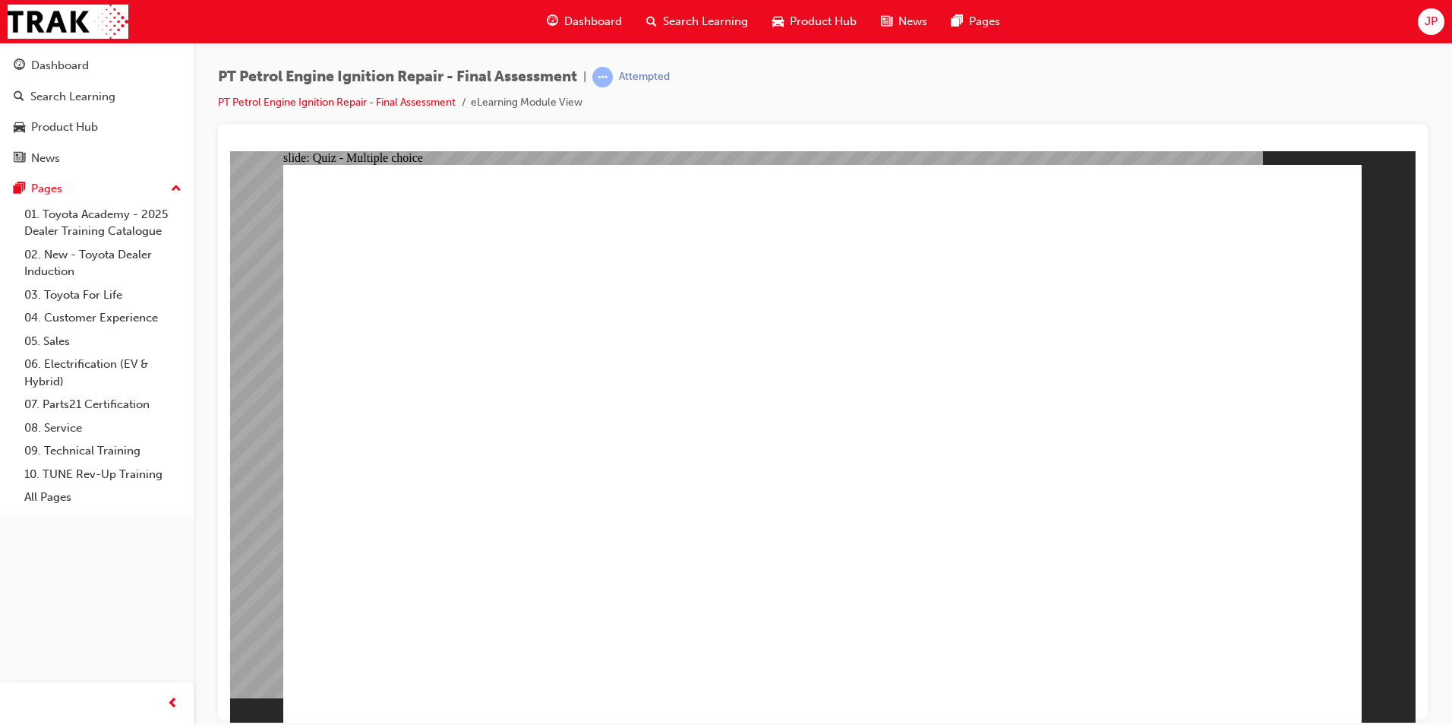
radio input "true"
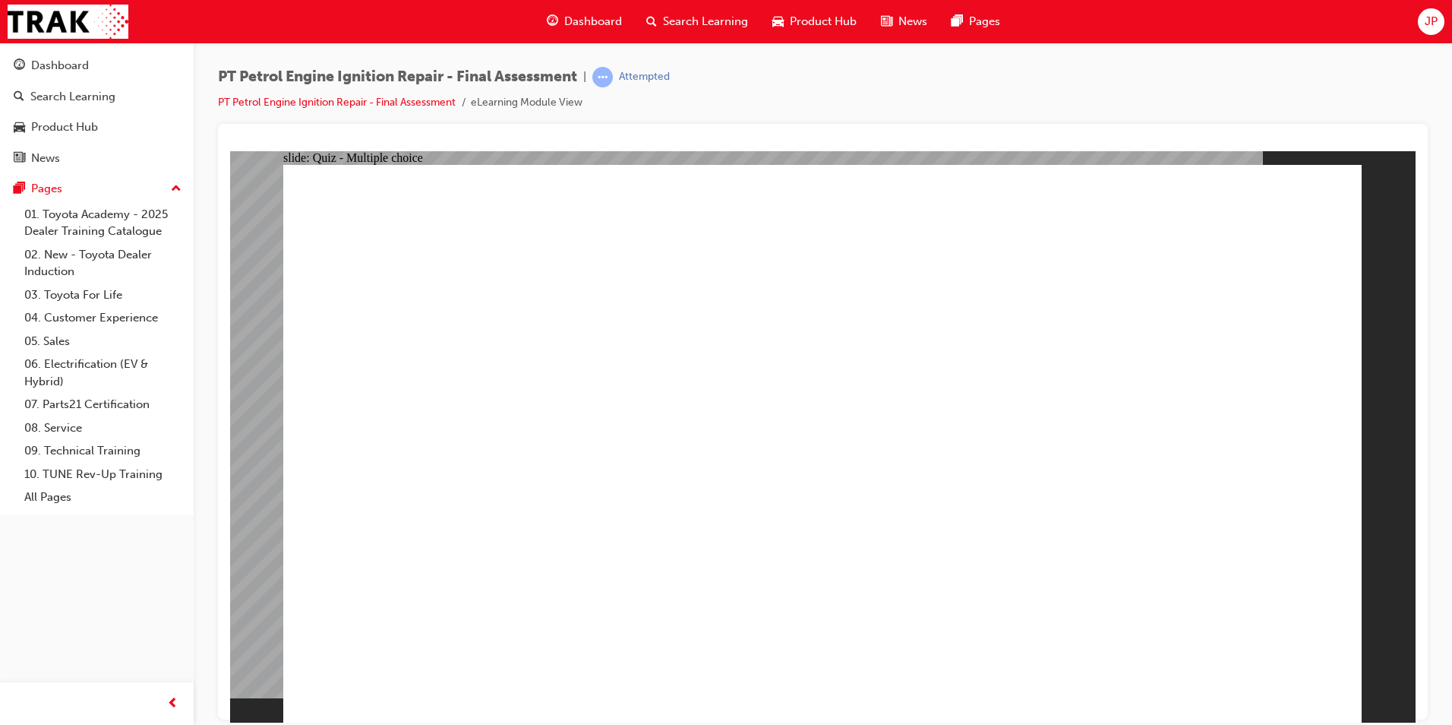
radio input "true"
drag, startPoint x: 1235, startPoint y: 687, endPoint x: 1242, endPoint y: 664, distance: 24.5
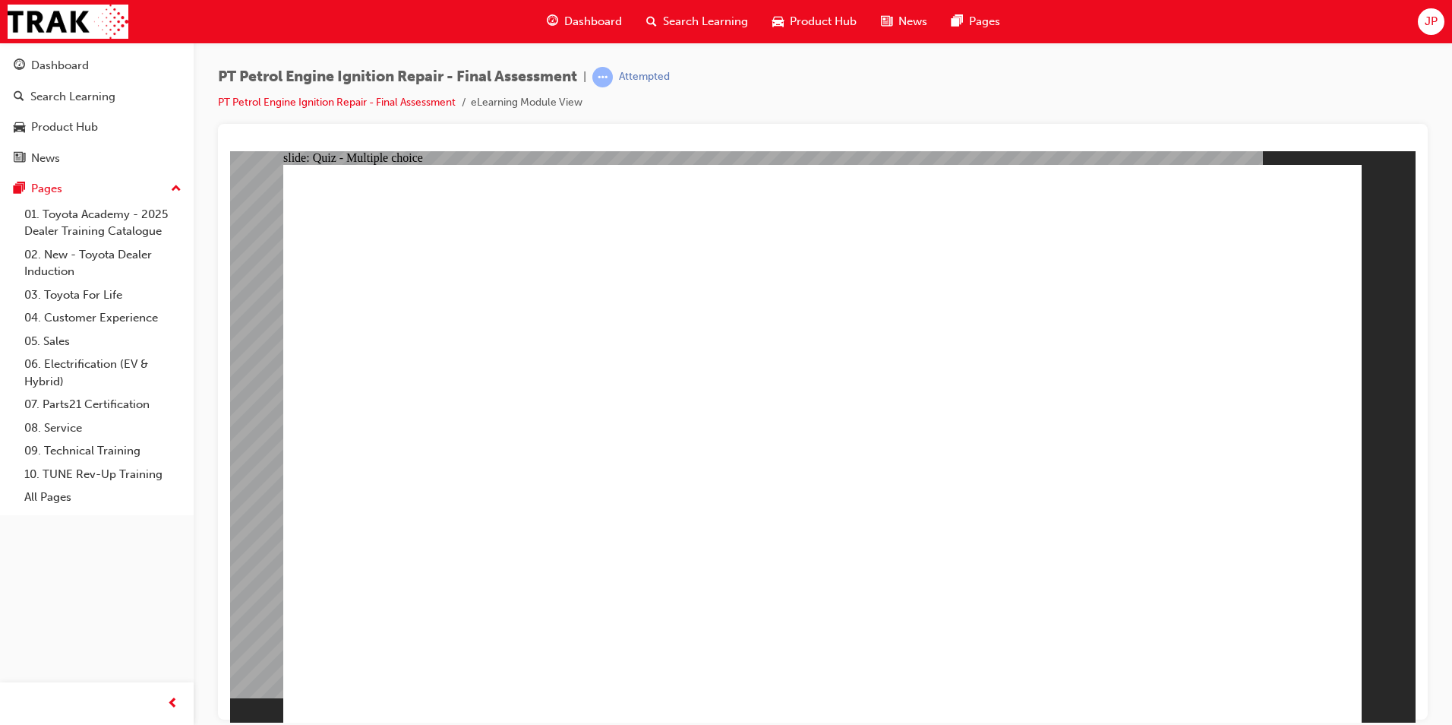
radio input "true"
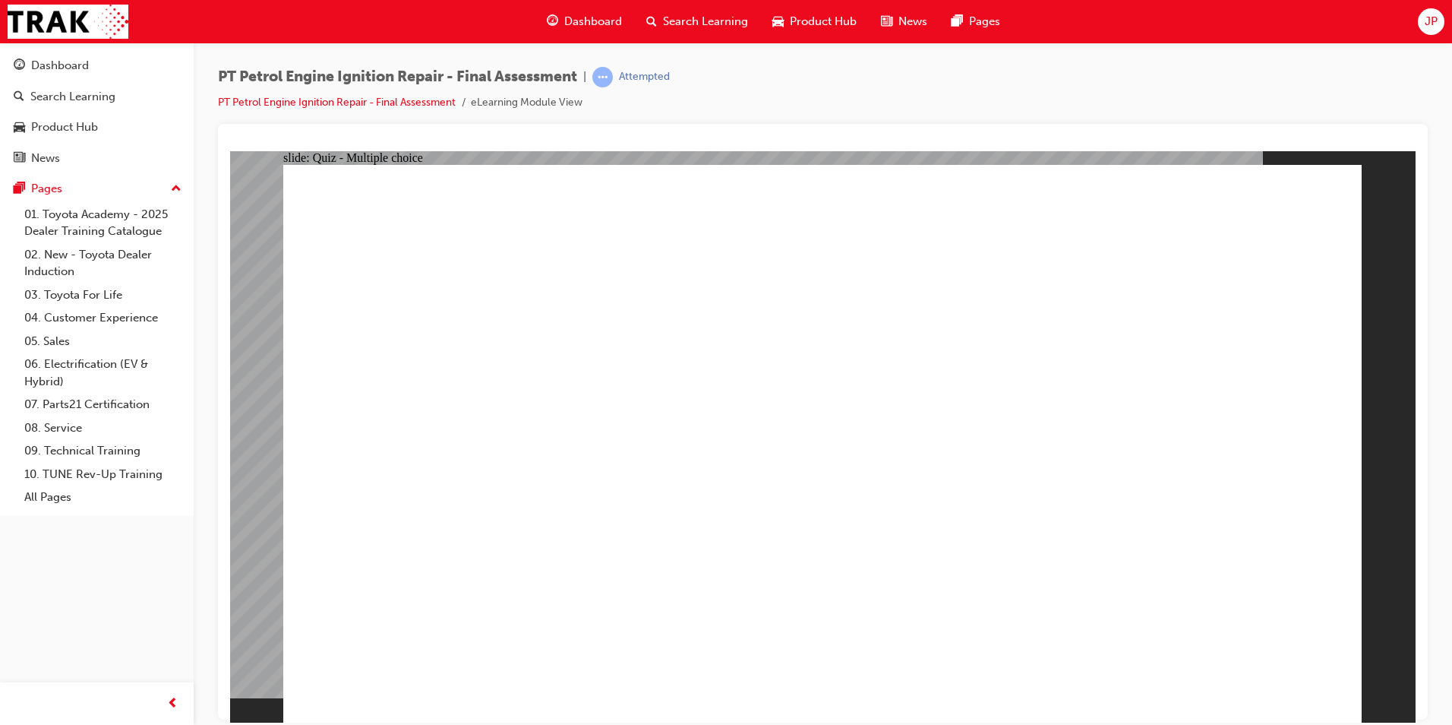
radio input "true"
drag, startPoint x: 1288, startPoint y: 662, endPoint x: 1278, endPoint y: 662, distance: 9.9
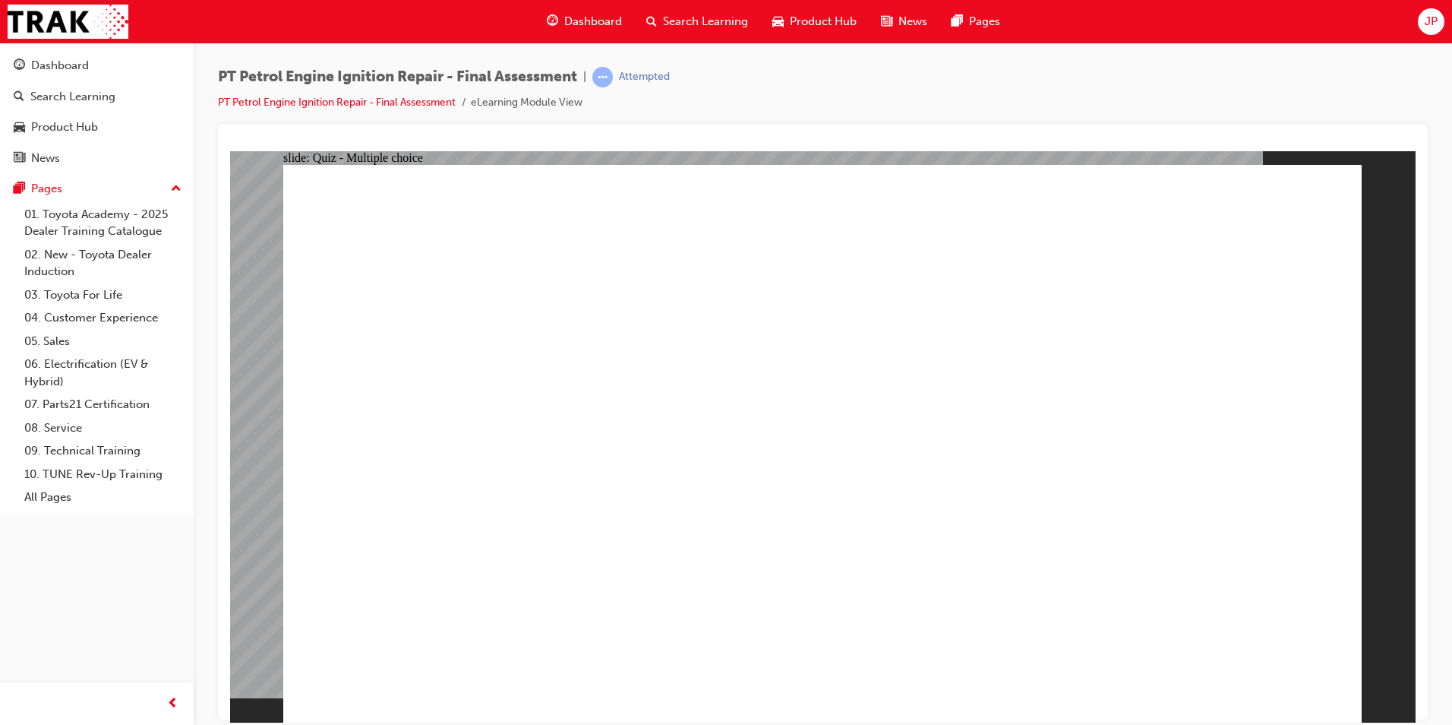
radio input "true"
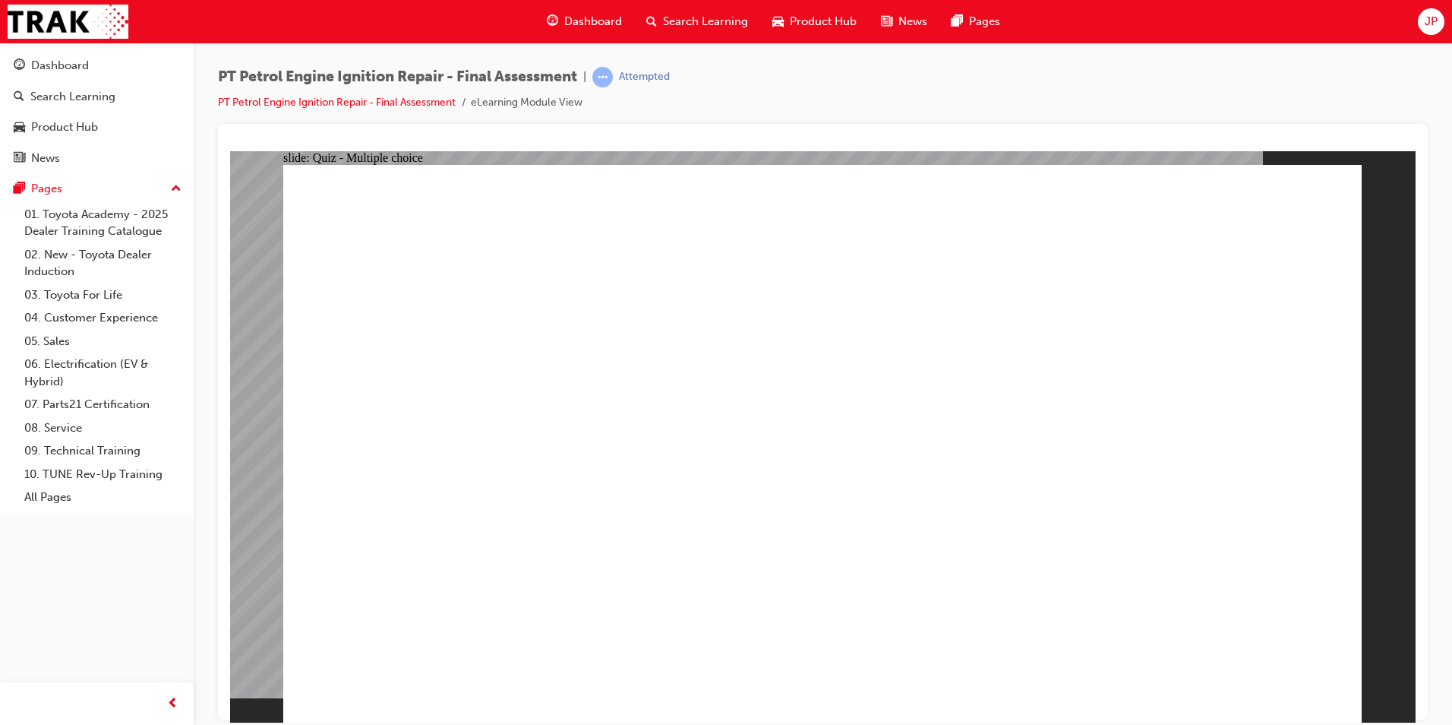
radio input "true"
checkbox input "true"
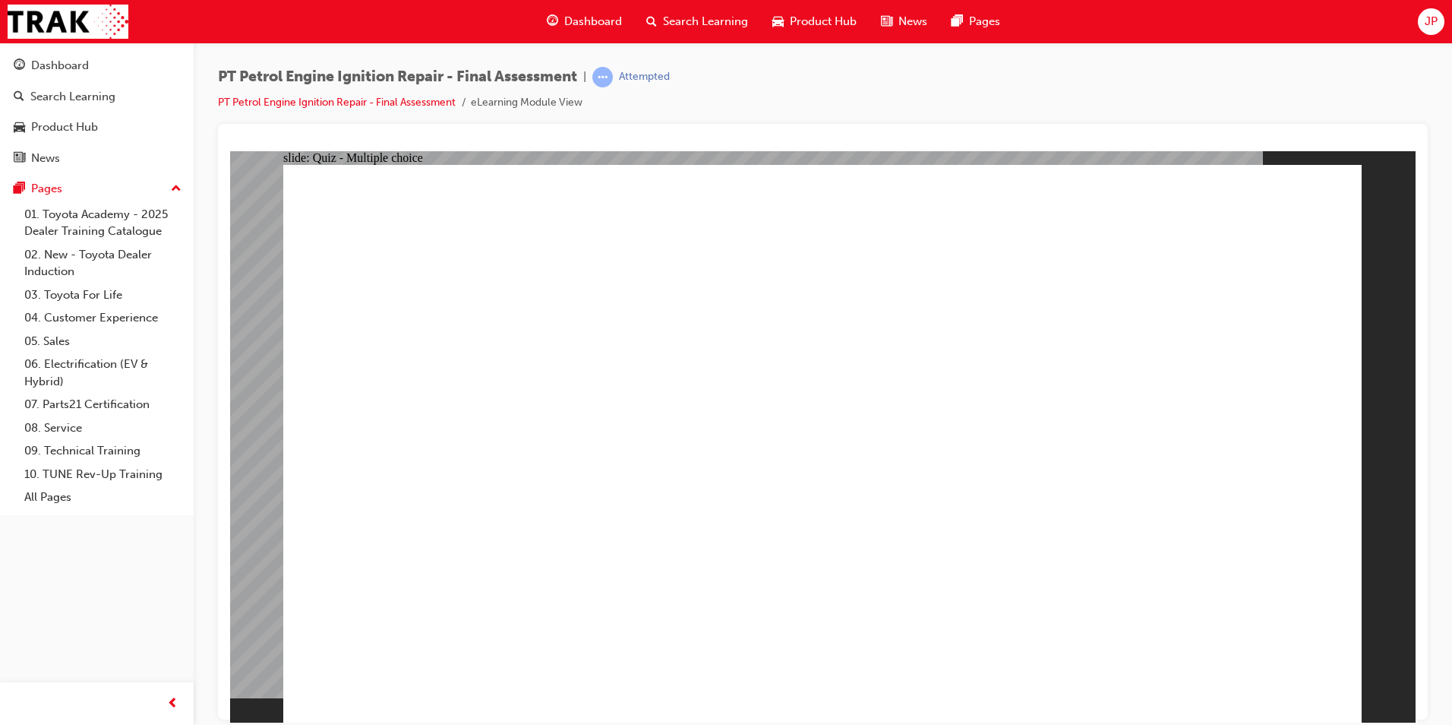
drag, startPoint x: 1018, startPoint y: 715, endPoint x: 1028, endPoint y: 697, distance: 20.1
checkbox input "true"
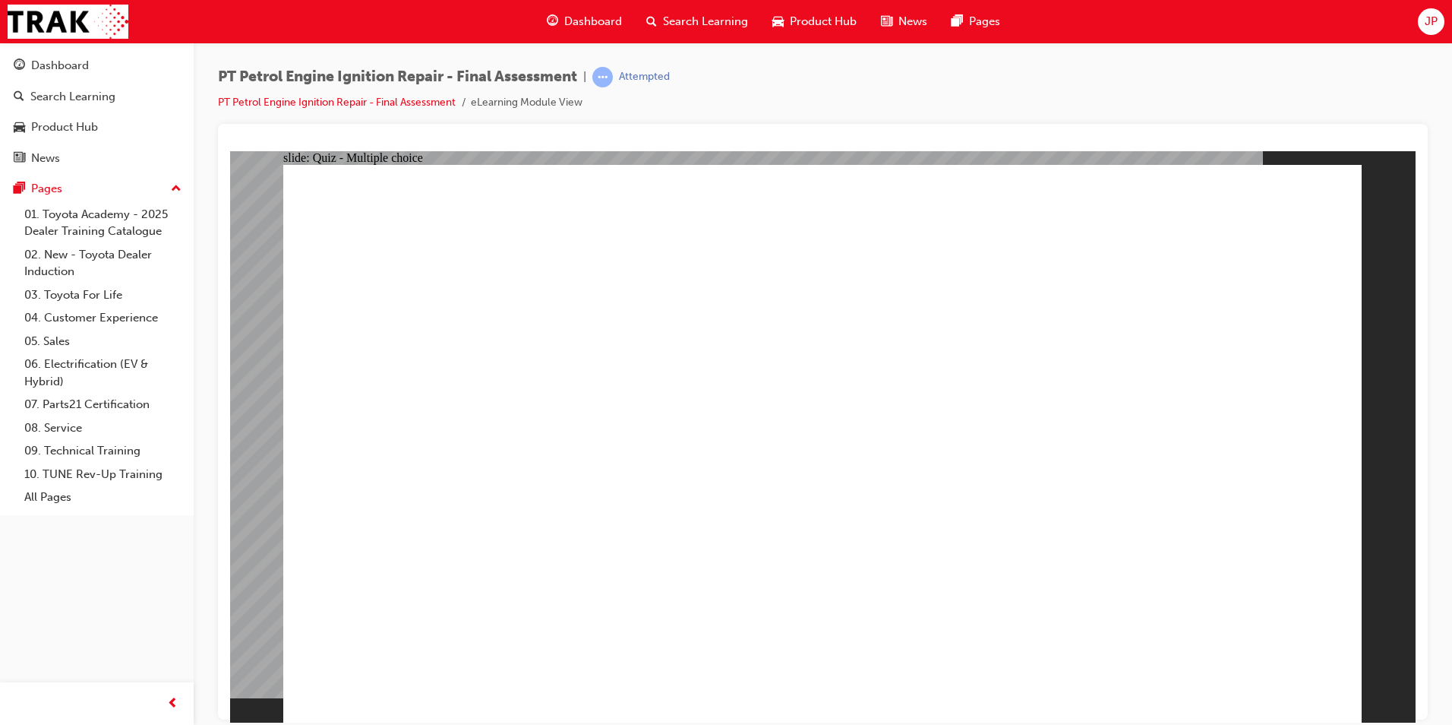
checkbox input "true"
drag, startPoint x: 674, startPoint y: 550, endPoint x: 842, endPoint y: 575, distance: 169.7
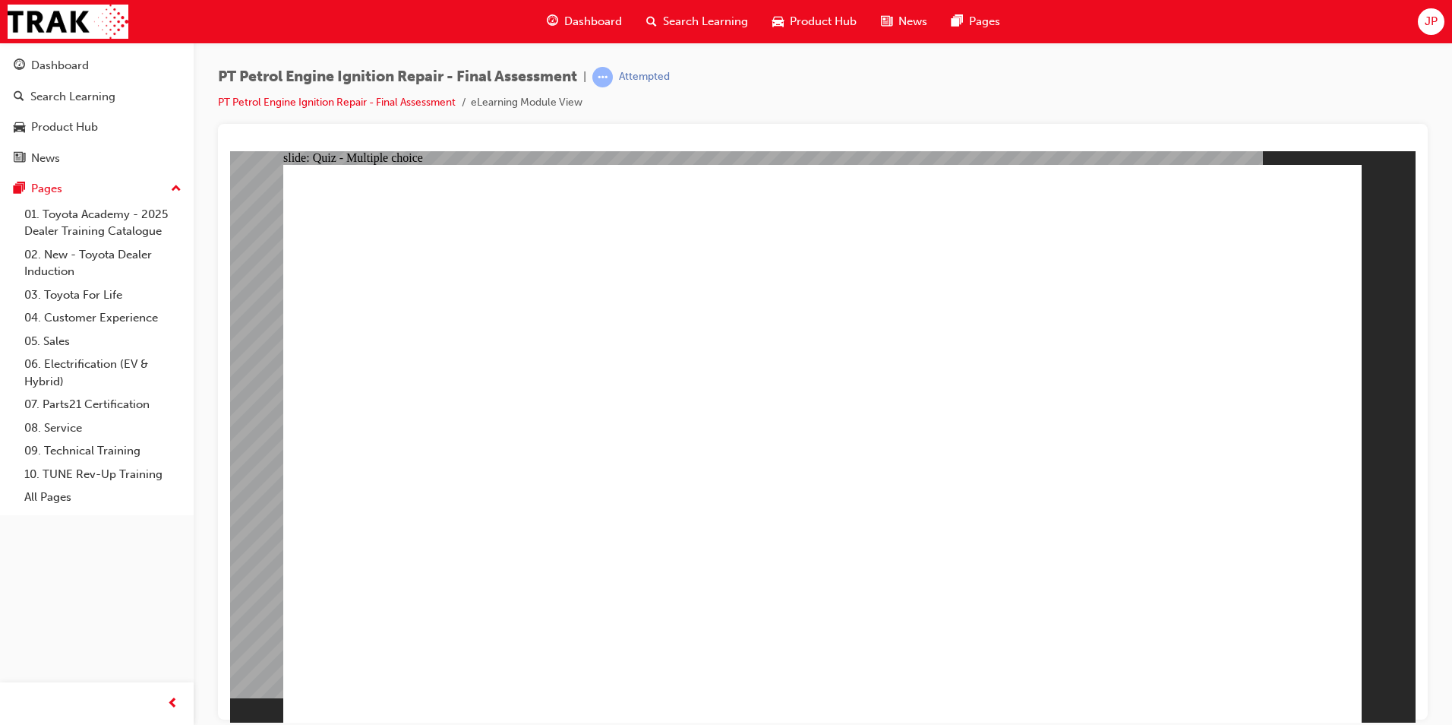
checkbox input "false"
checkbox input "true"
drag, startPoint x: 804, startPoint y: 540, endPoint x: 850, endPoint y: 516, distance: 52.3
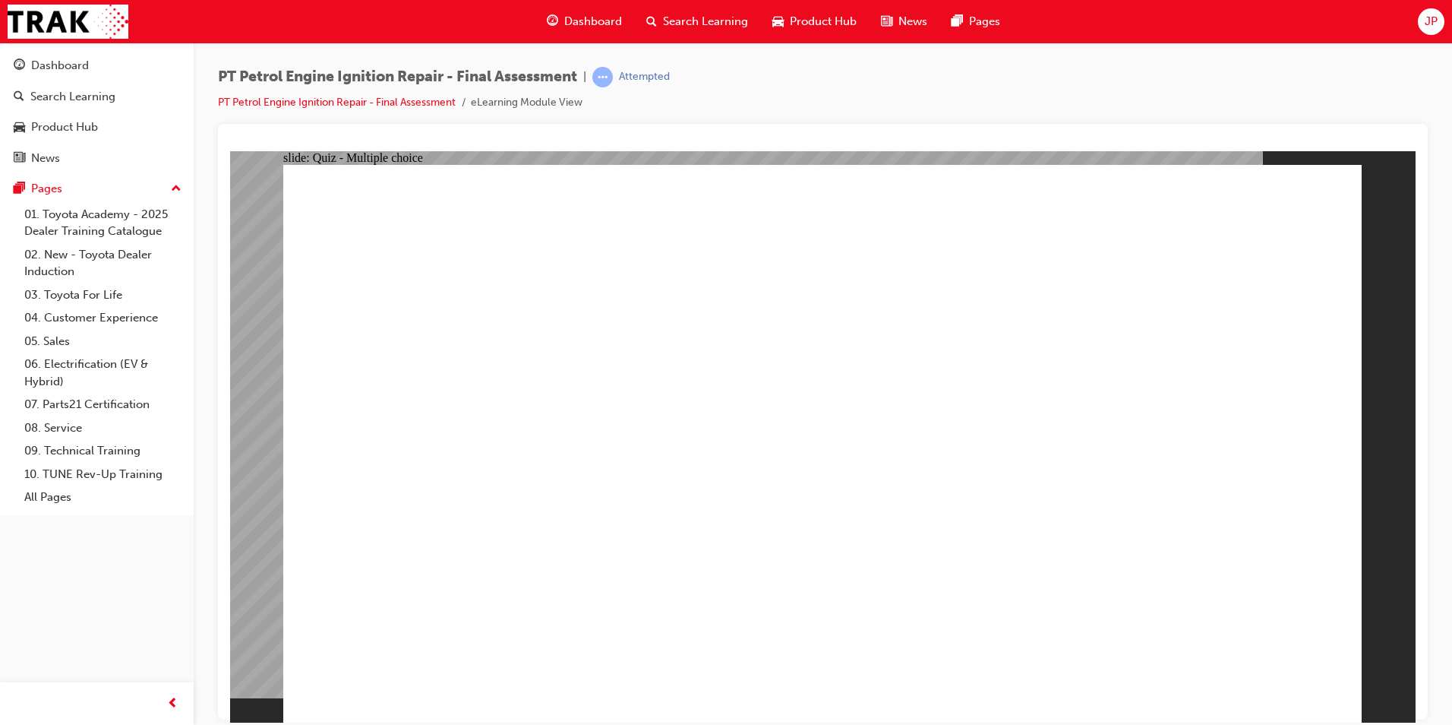
checkbox input "true"
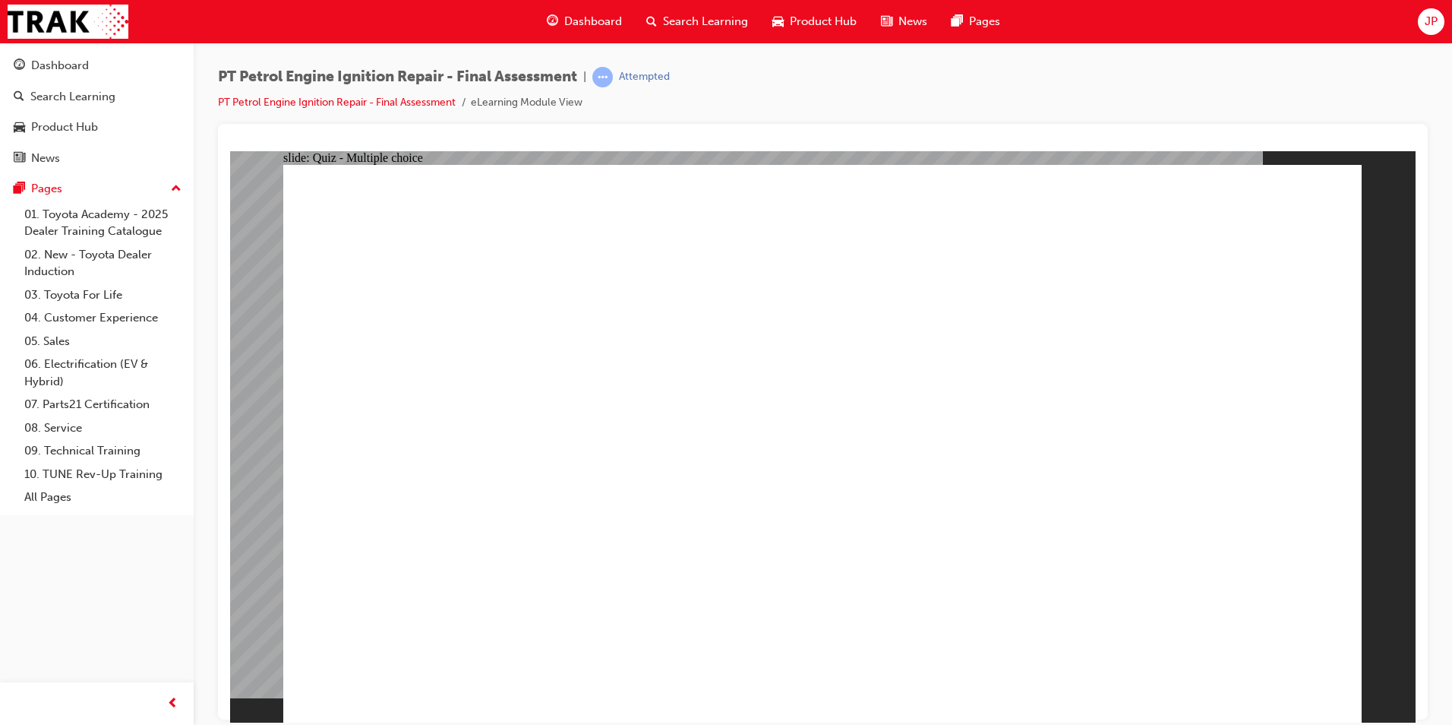
radio input "true"
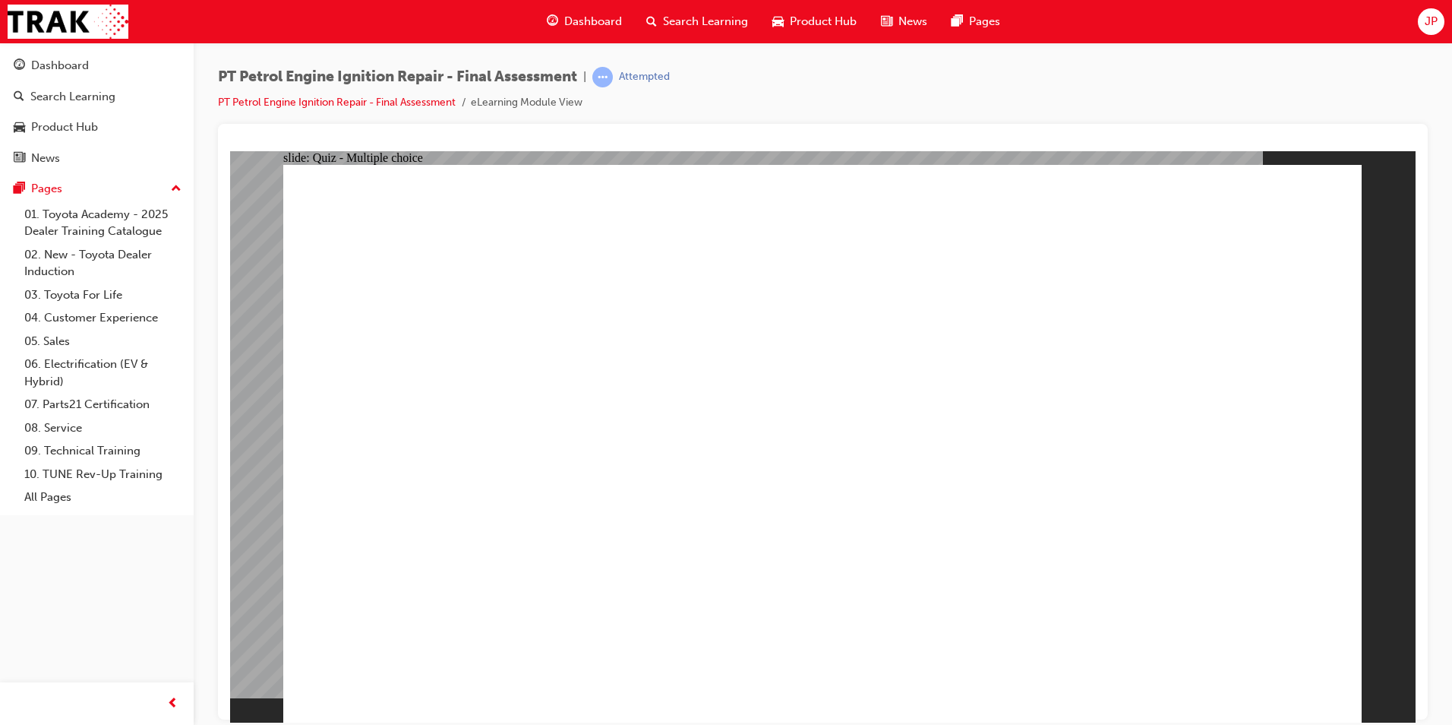
radio input "true"
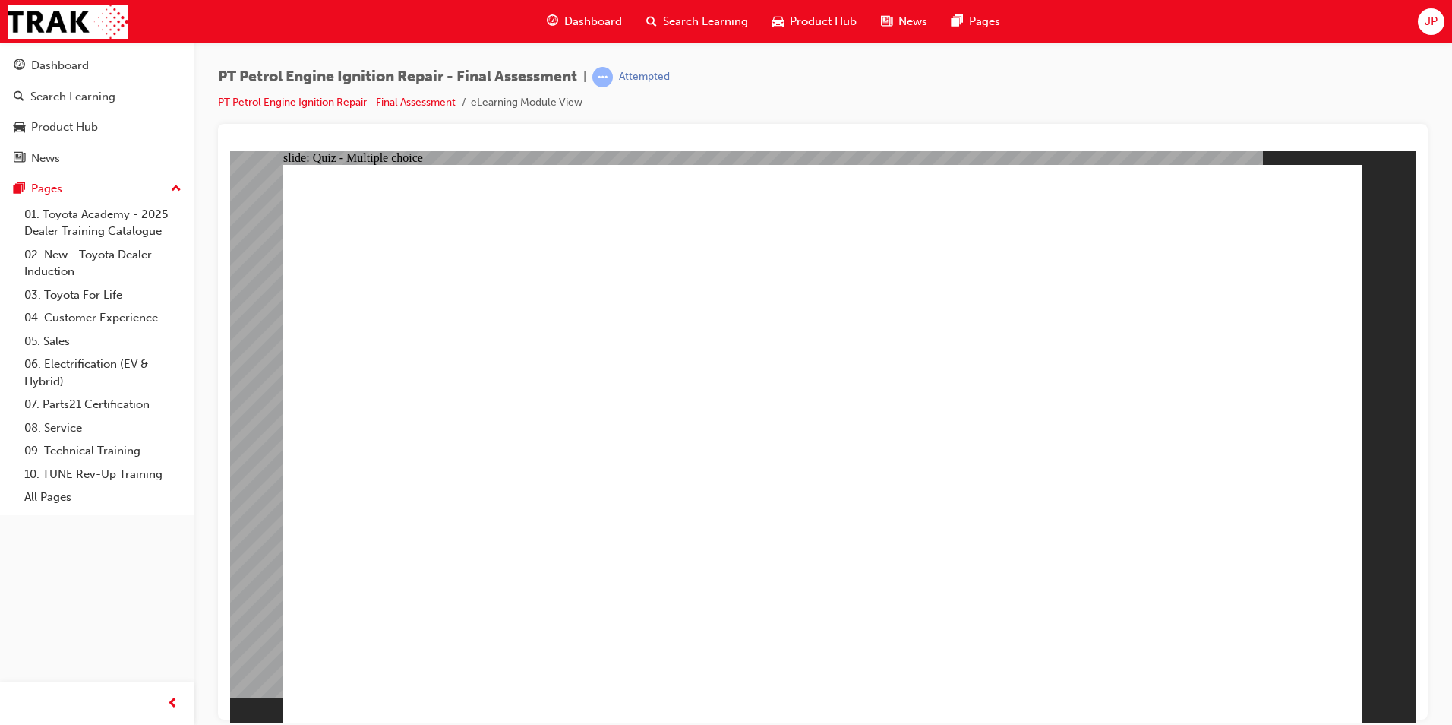
radio input "true"
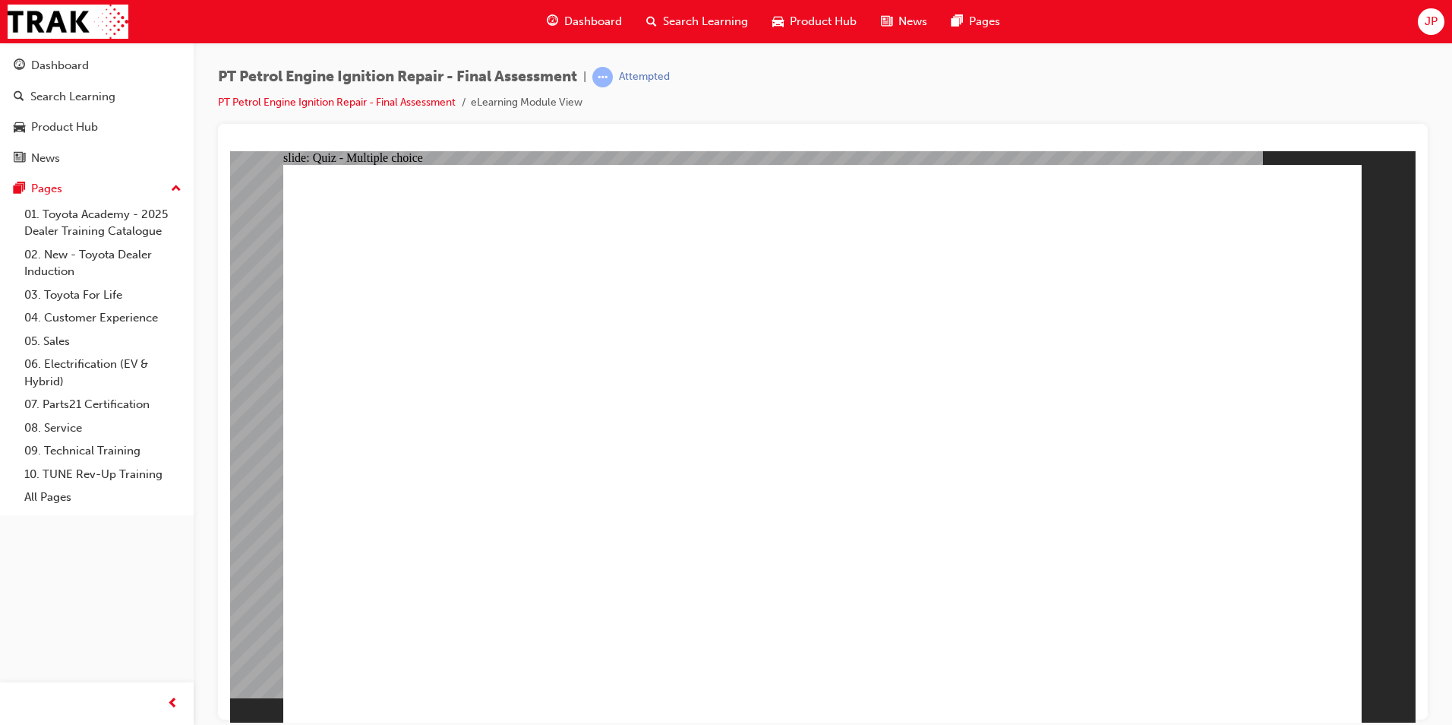
radio input "true"
drag, startPoint x: 1204, startPoint y: 652, endPoint x: 1211, endPoint y: 661, distance: 11.4
radio input "true"
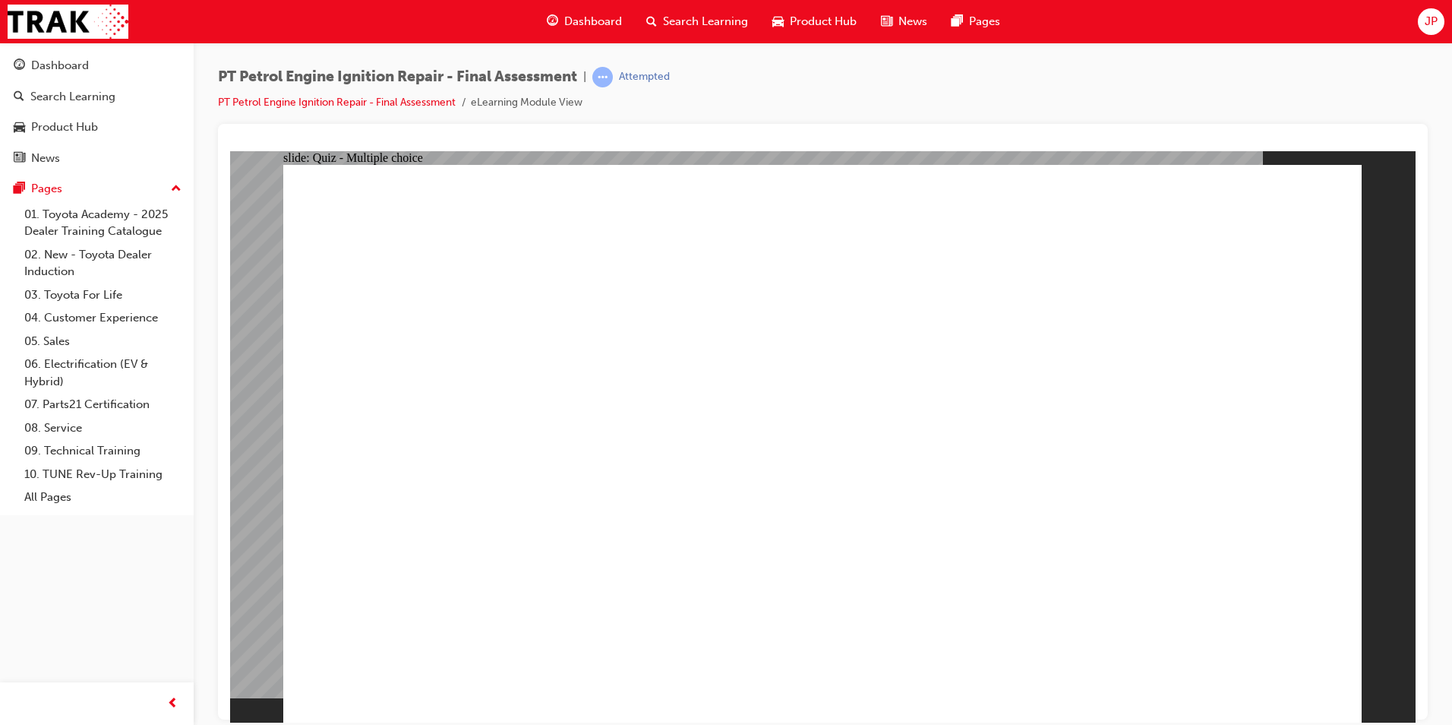
radio input "true"
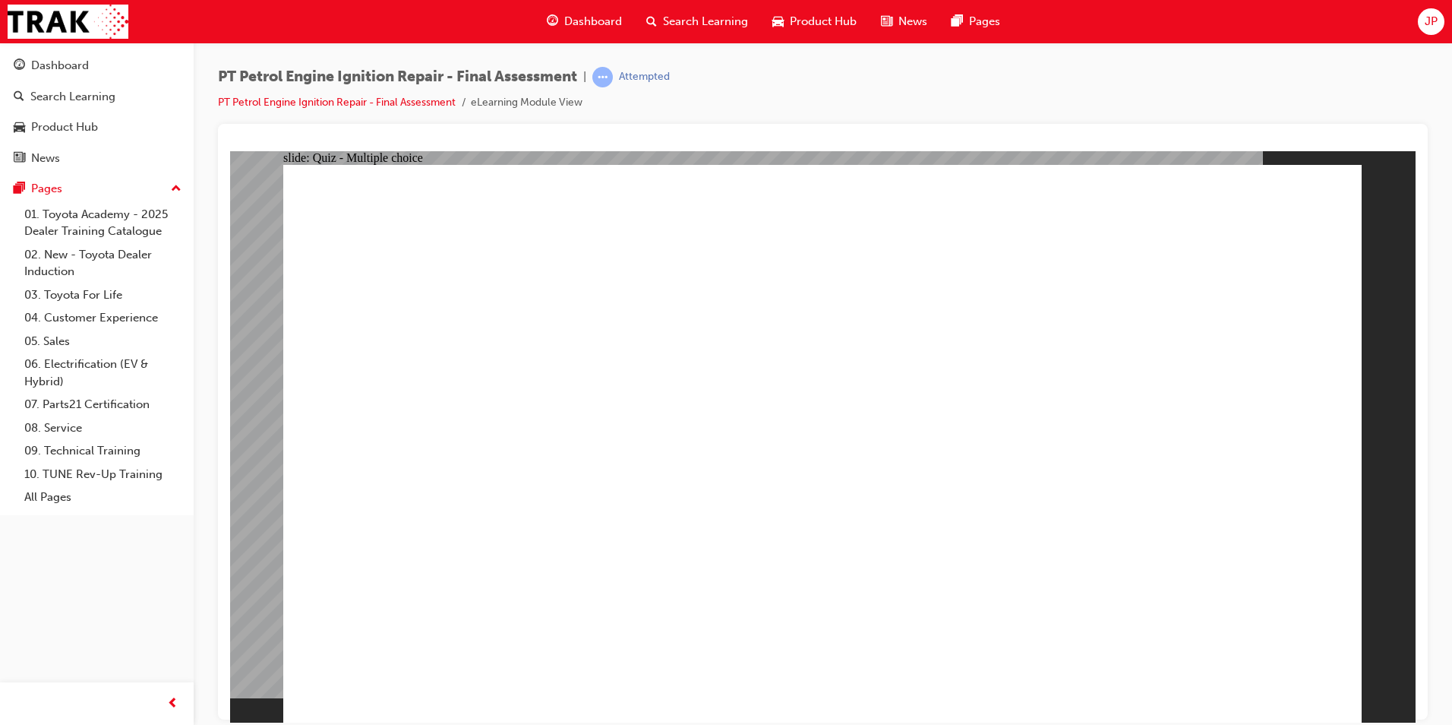
radio input "false"
radio input "true"
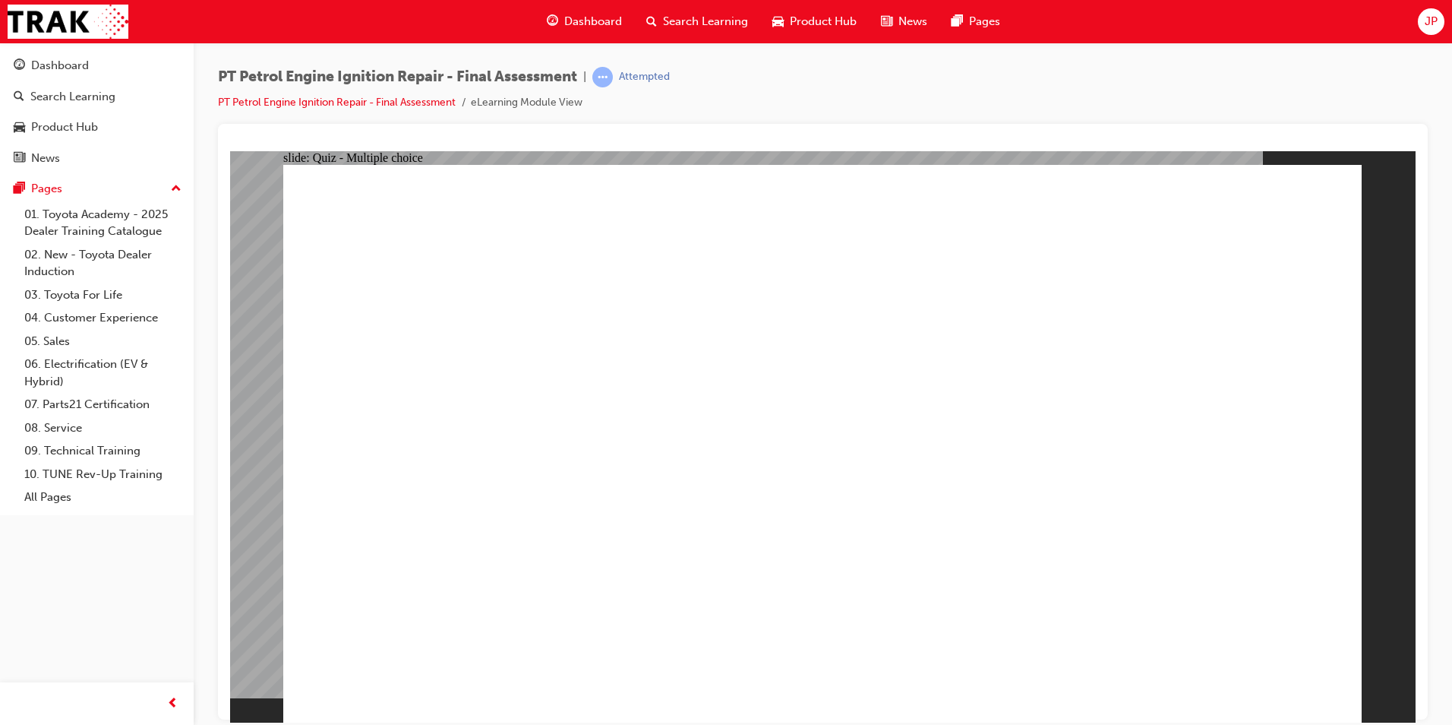
radio input "true"
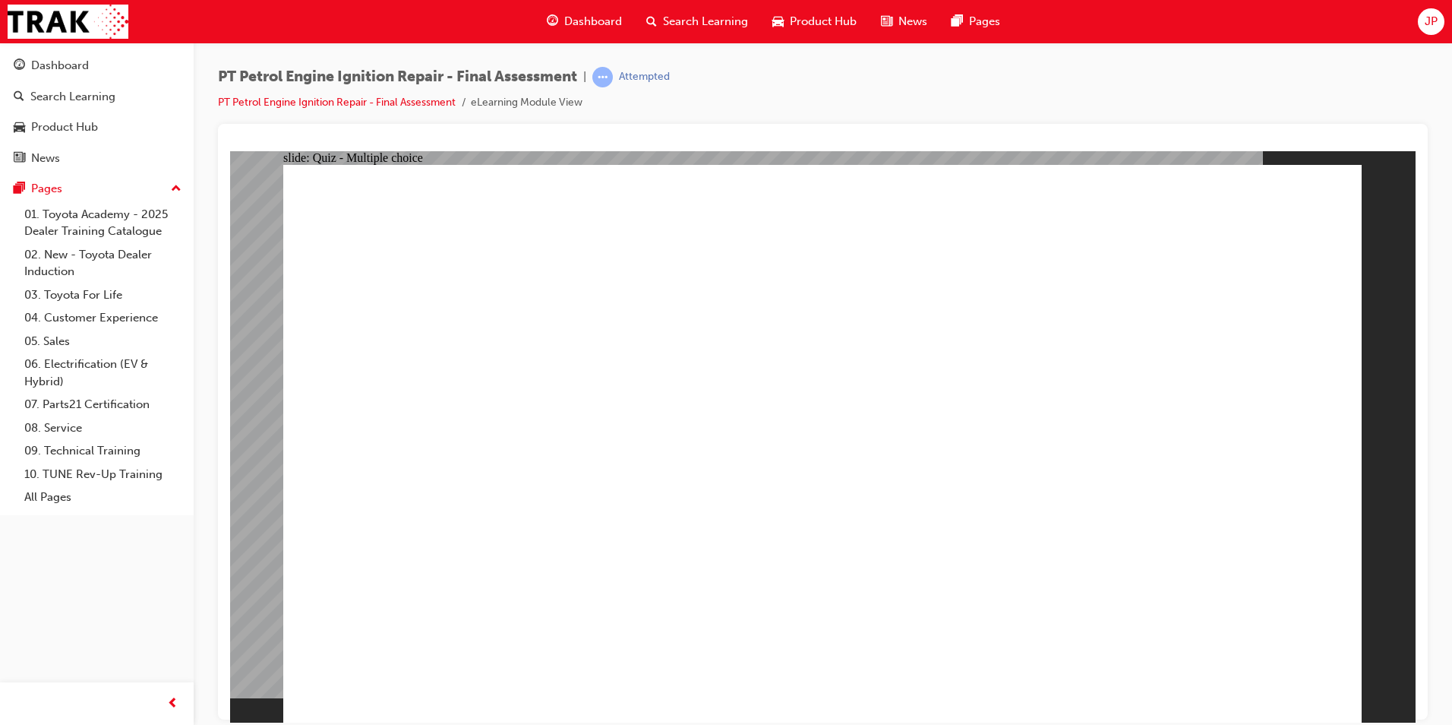
radio input "true"
drag, startPoint x: 686, startPoint y: 663, endPoint x: 689, endPoint y: 693, distance: 30.5
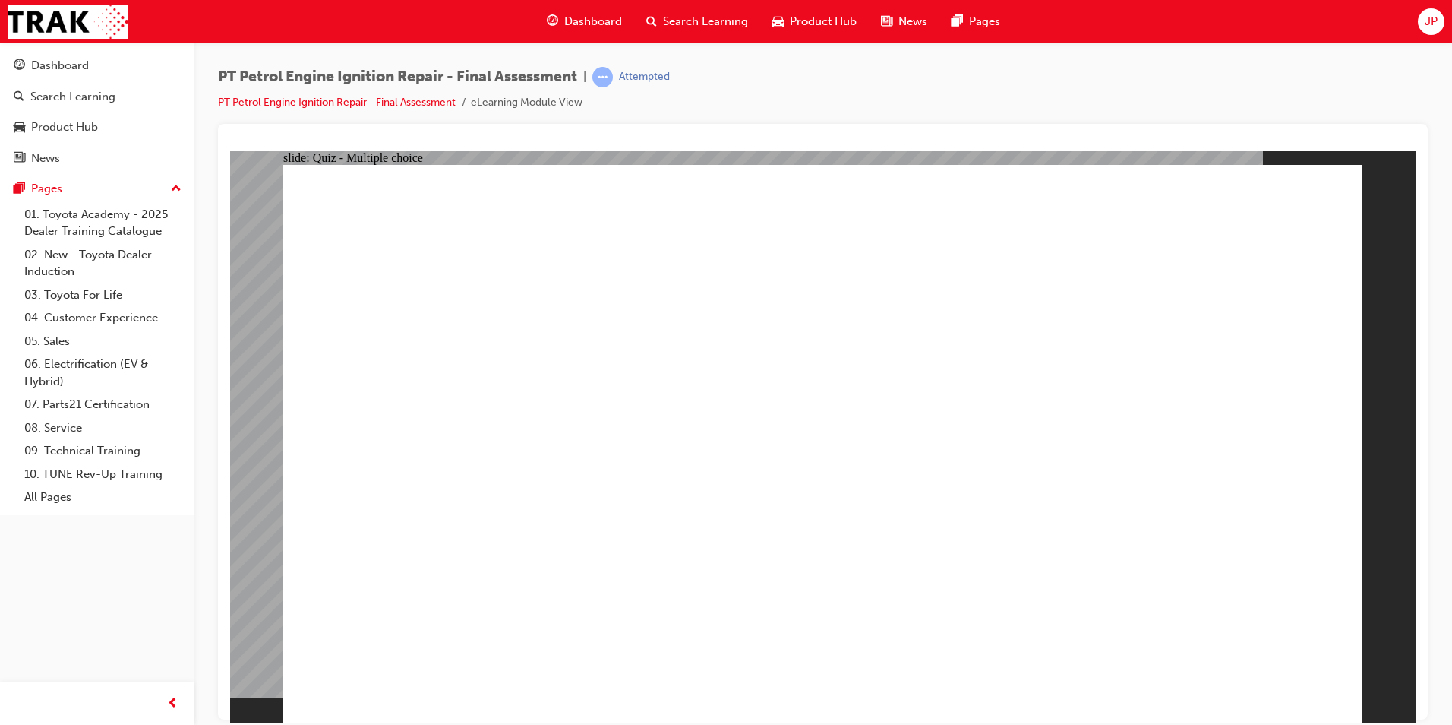
radio input "true"
radio input "false"
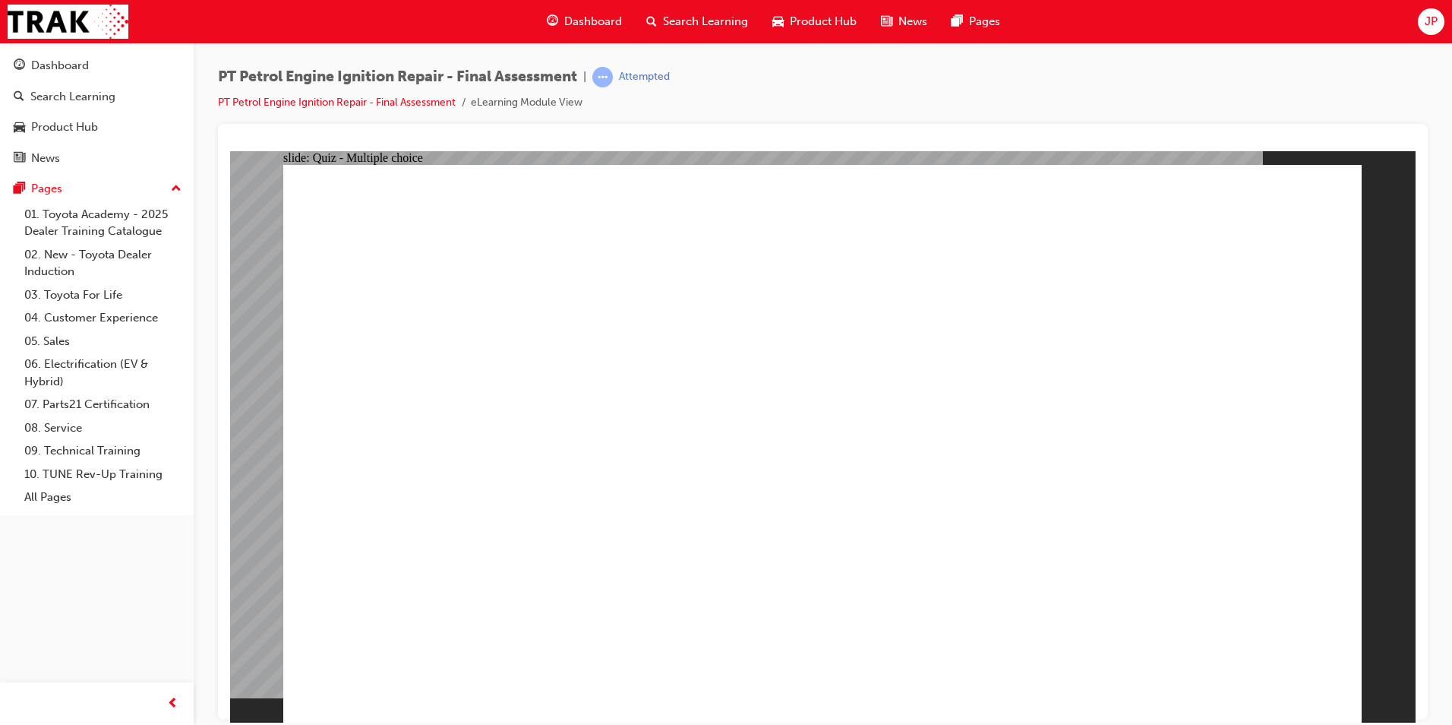
radio input "true"
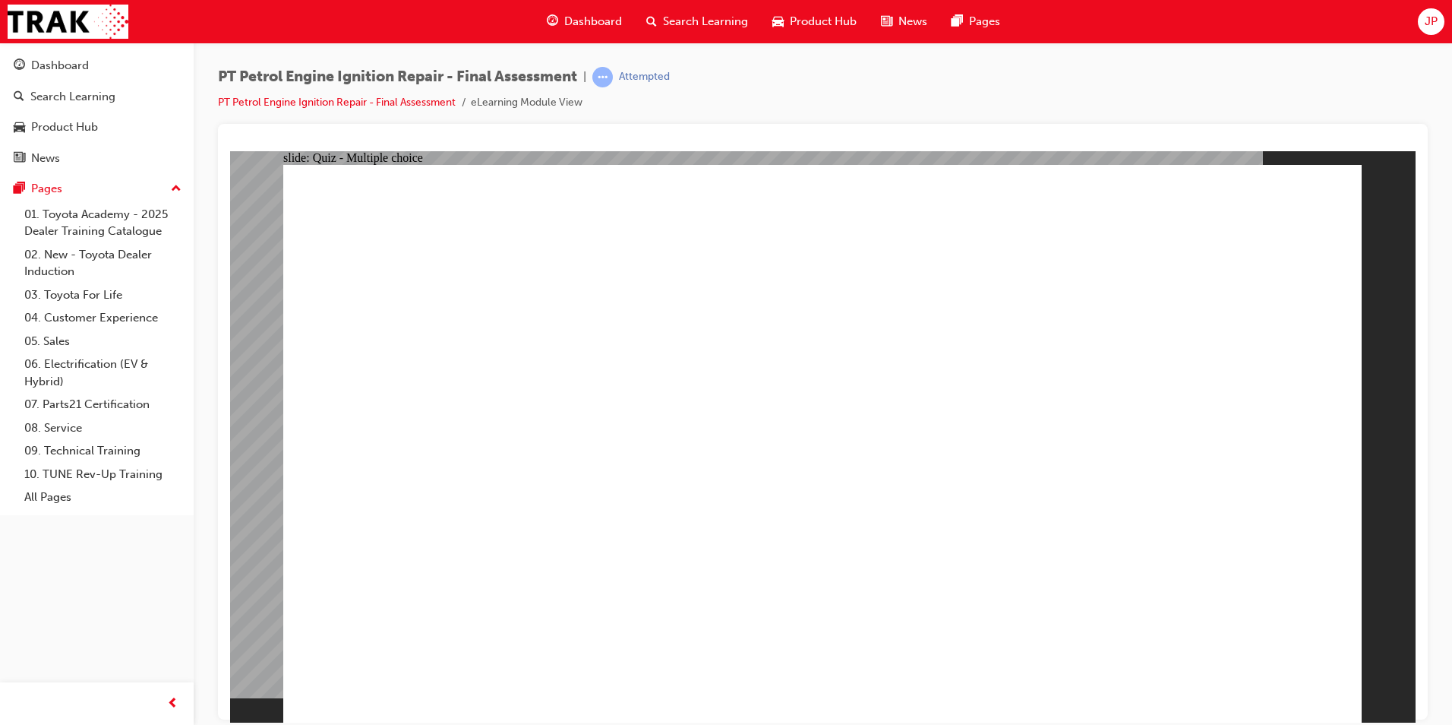
radio input "true"
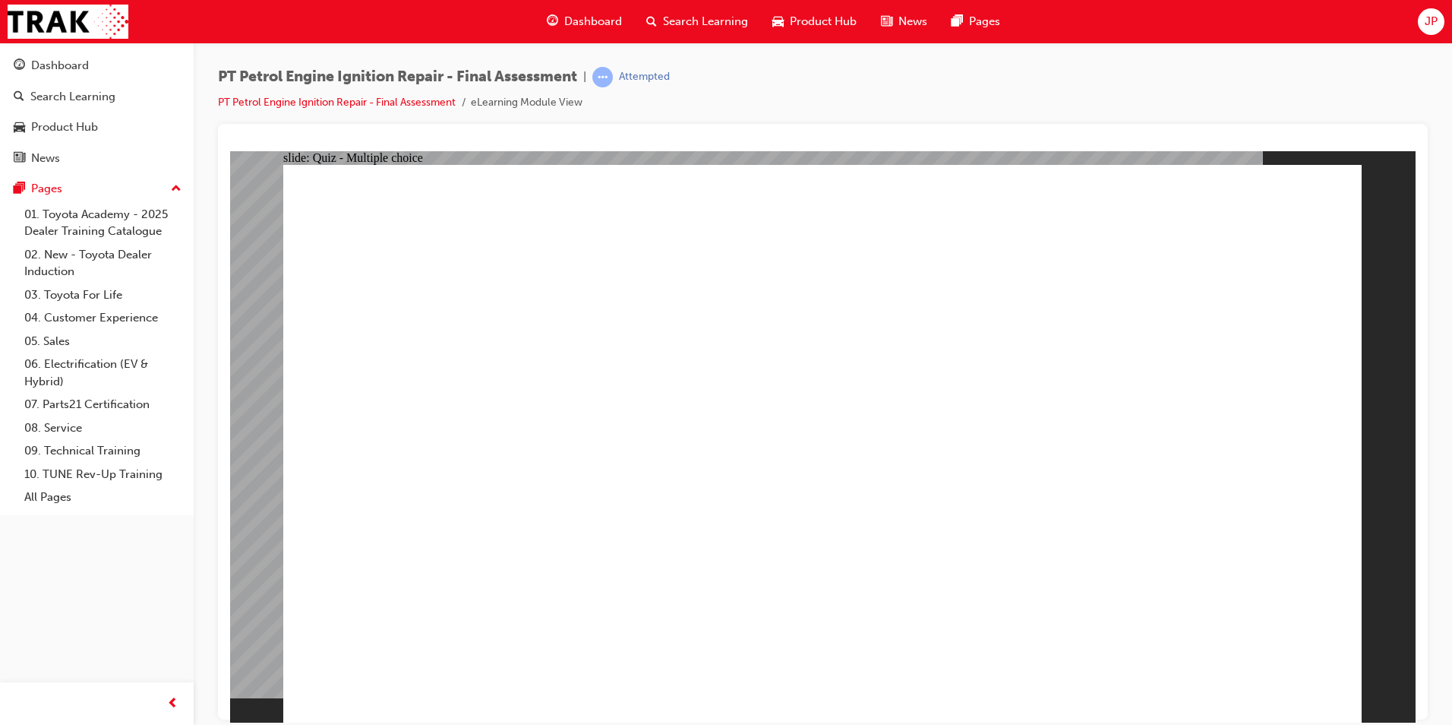
drag, startPoint x: 851, startPoint y: 540, endPoint x: 902, endPoint y: 556, distance: 53.3
radio input "true"
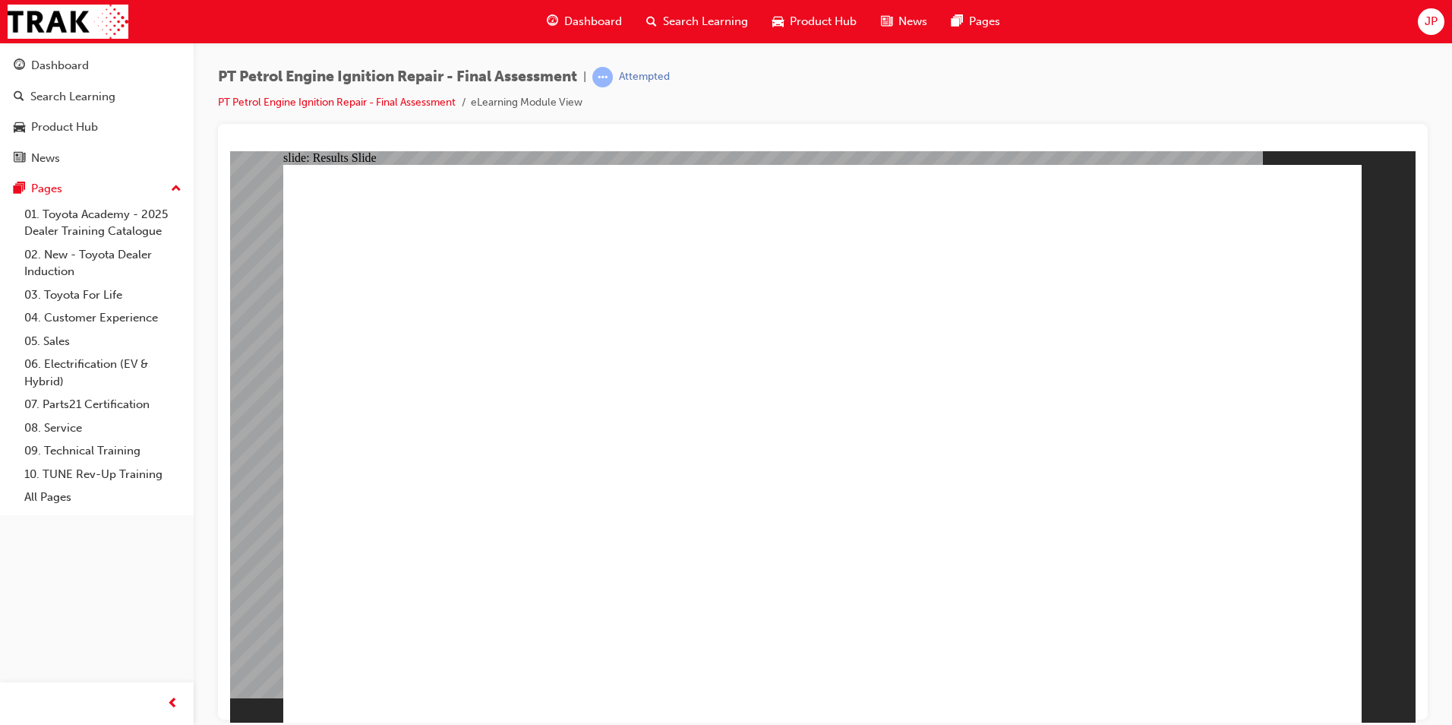
checkbox input "true"
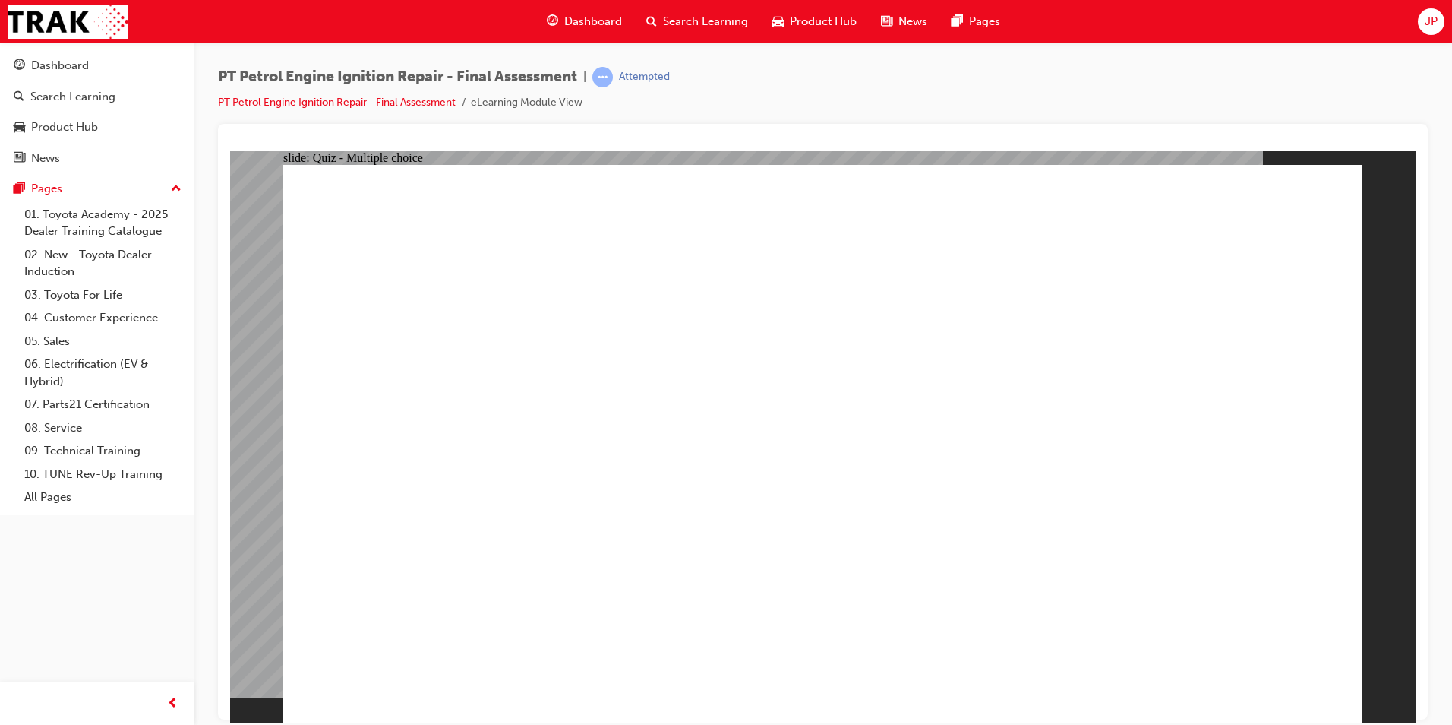
checkbox input "true"
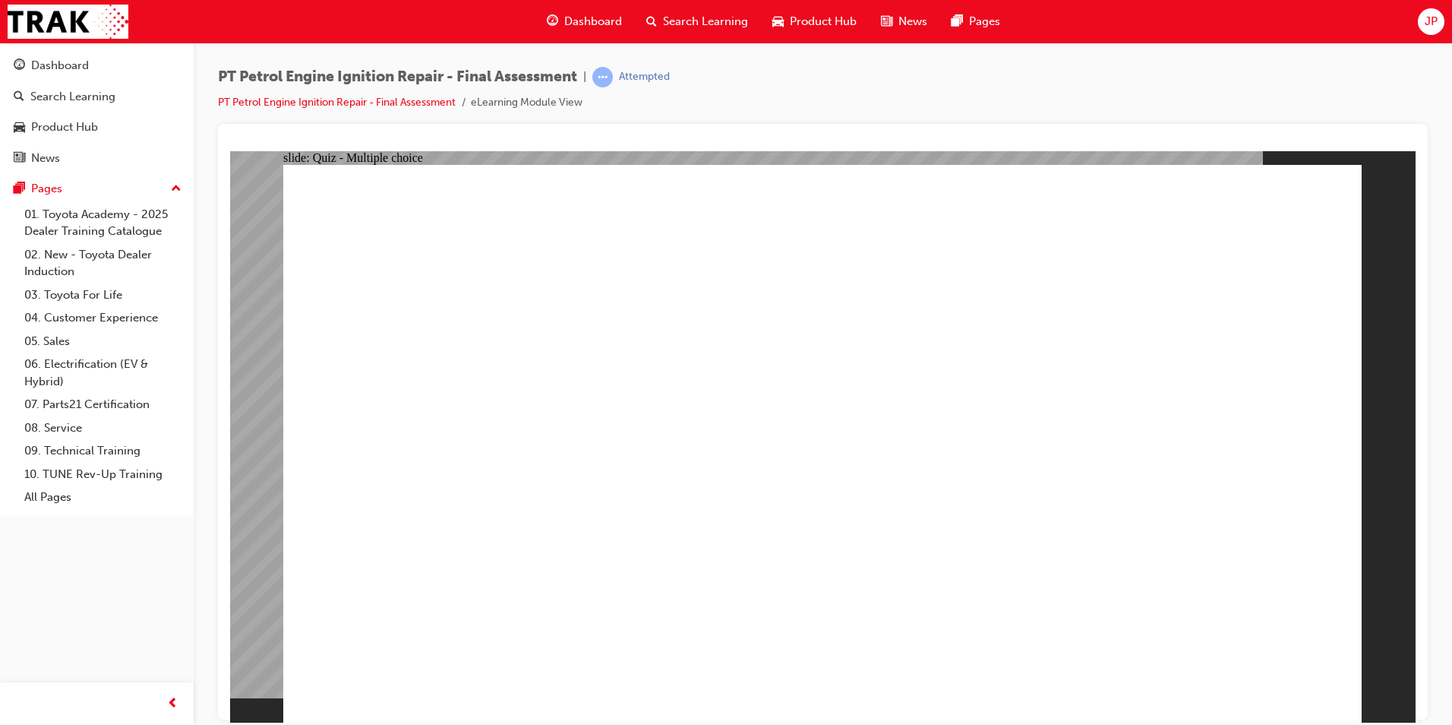
radio input "true"
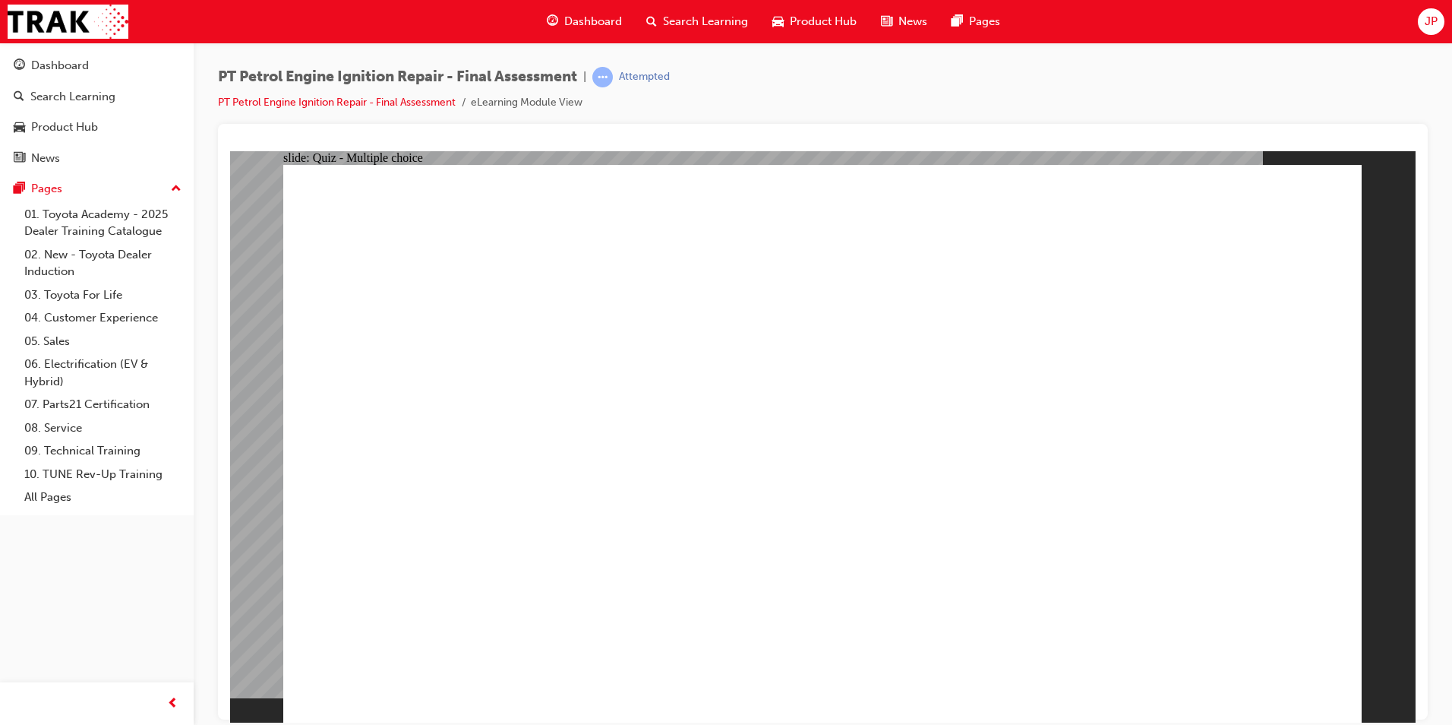
radio input "true"
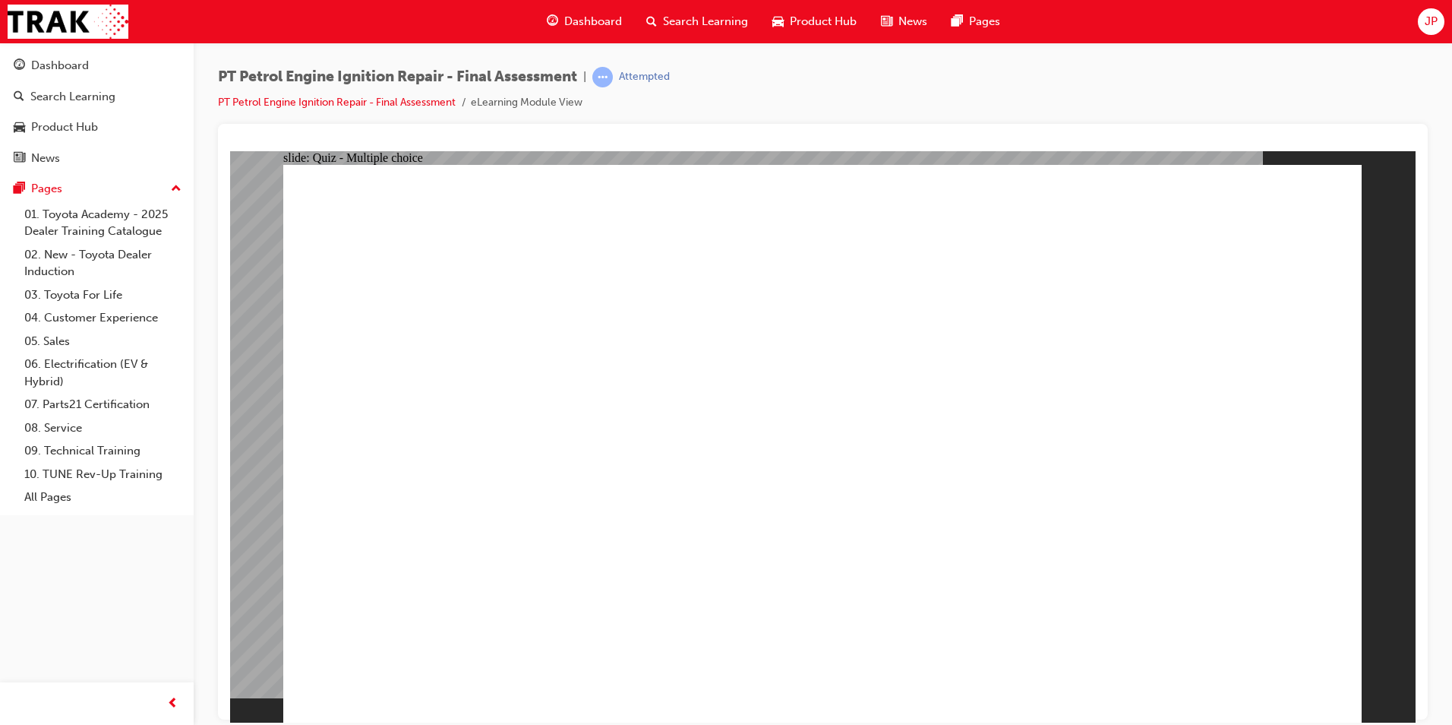
radio input "true"
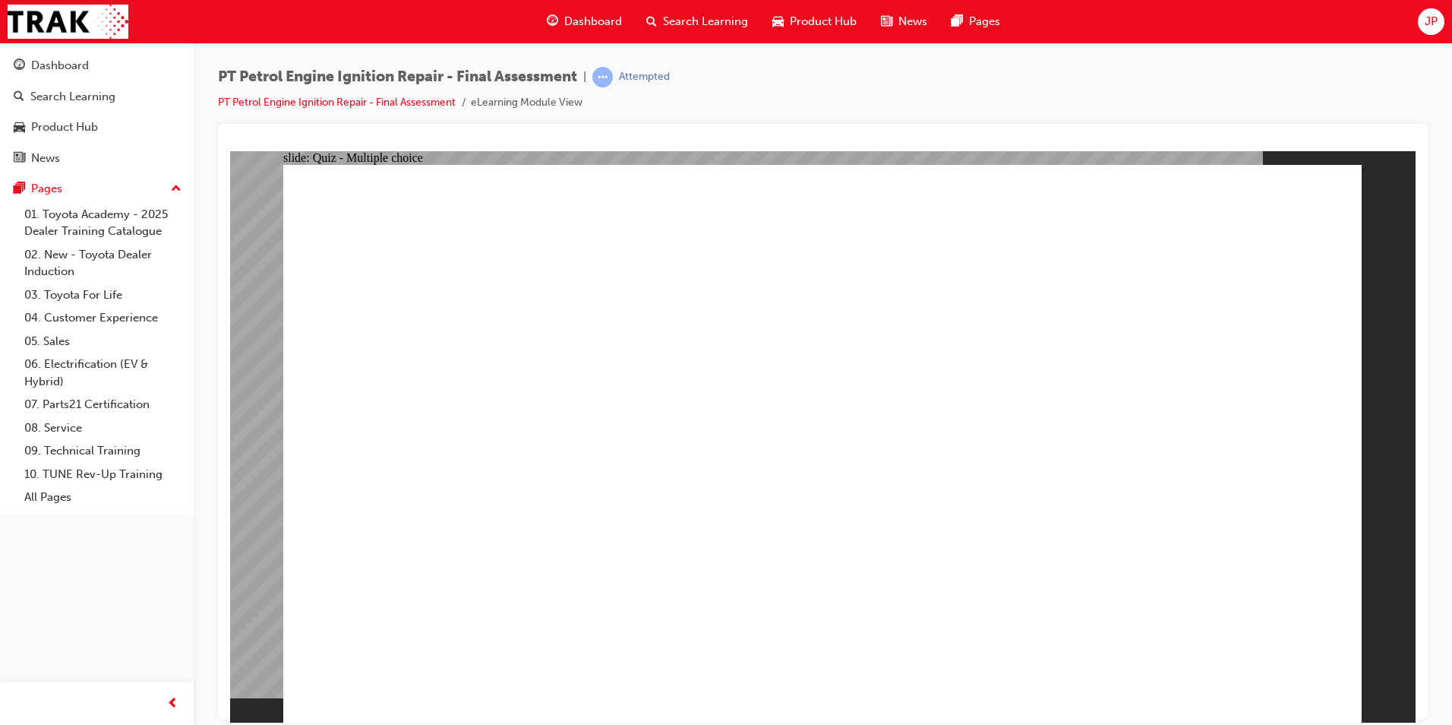
radio input "true"
drag, startPoint x: 1277, startPoint y: 719, endPoint x: 1256, endPoint y: 685, distance: 40.3
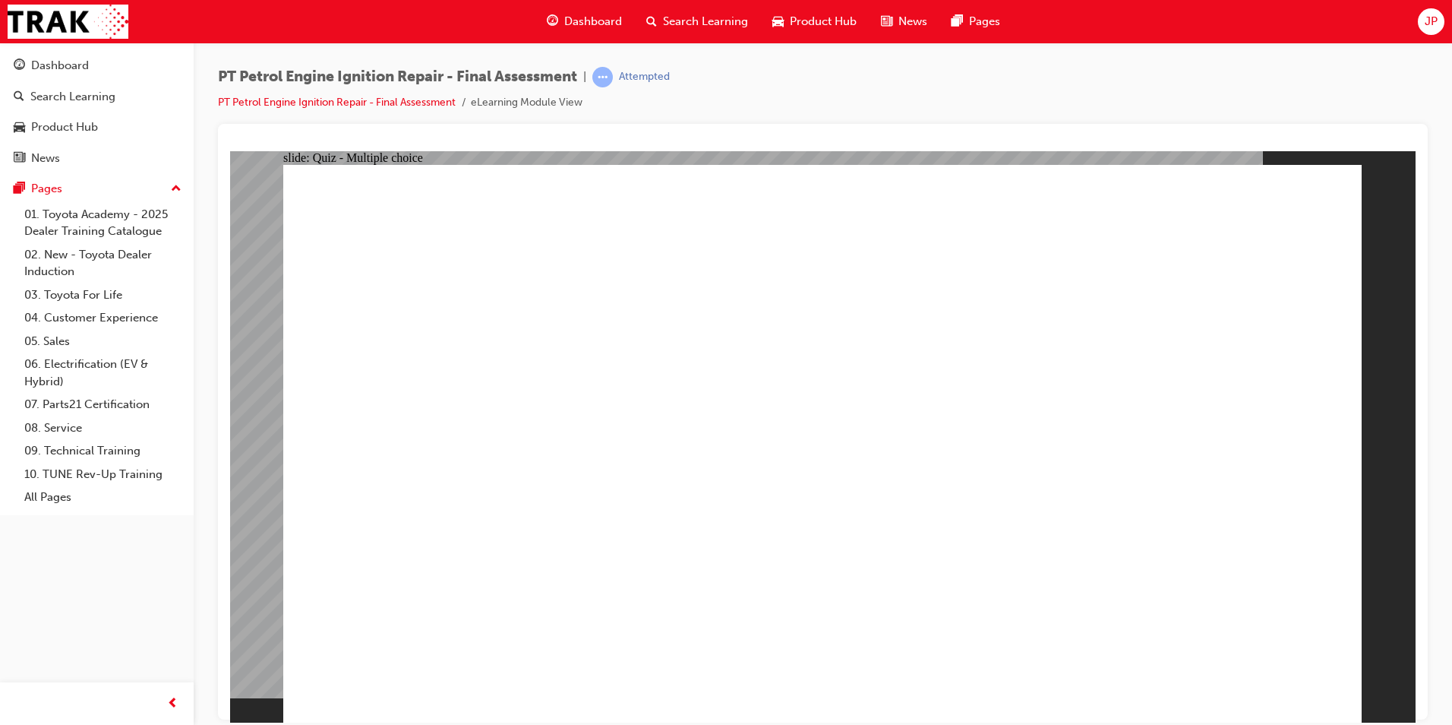
radio input "true"
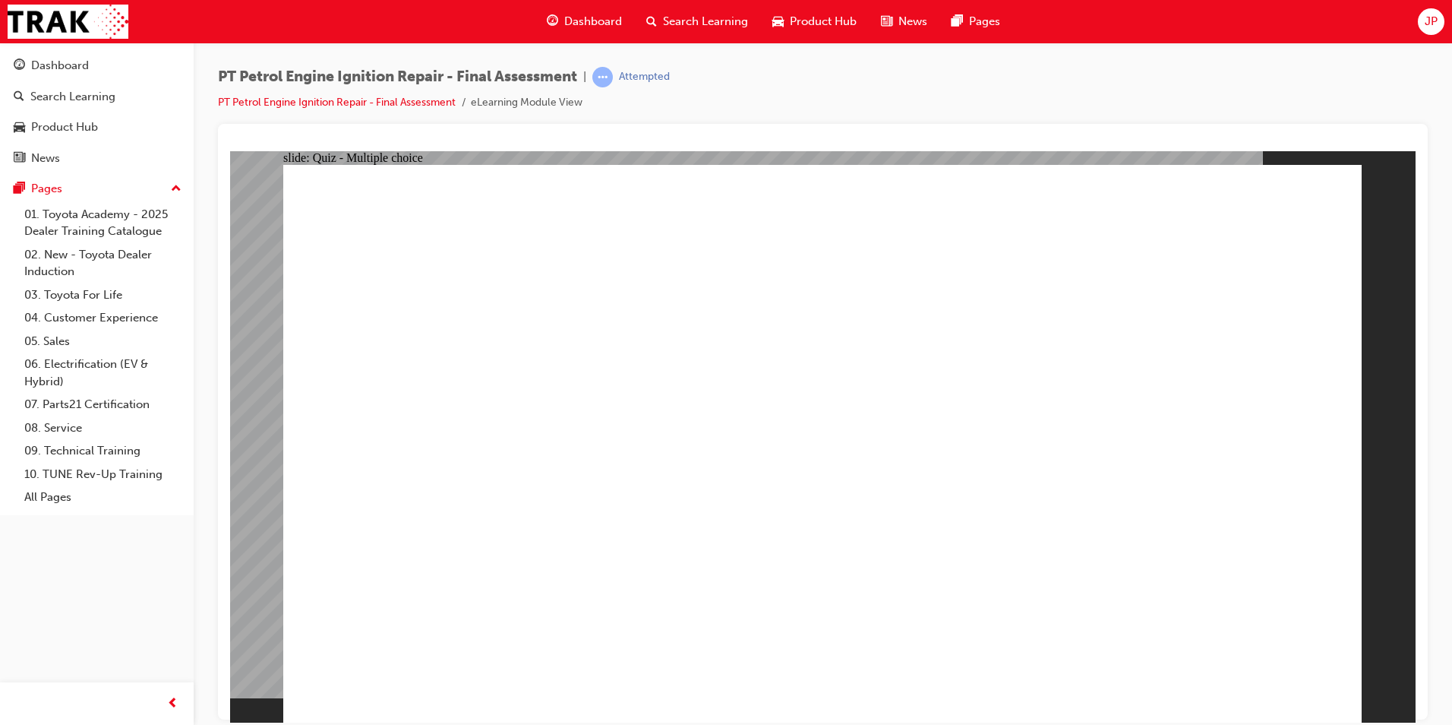
radio input "true"
radio input "false"
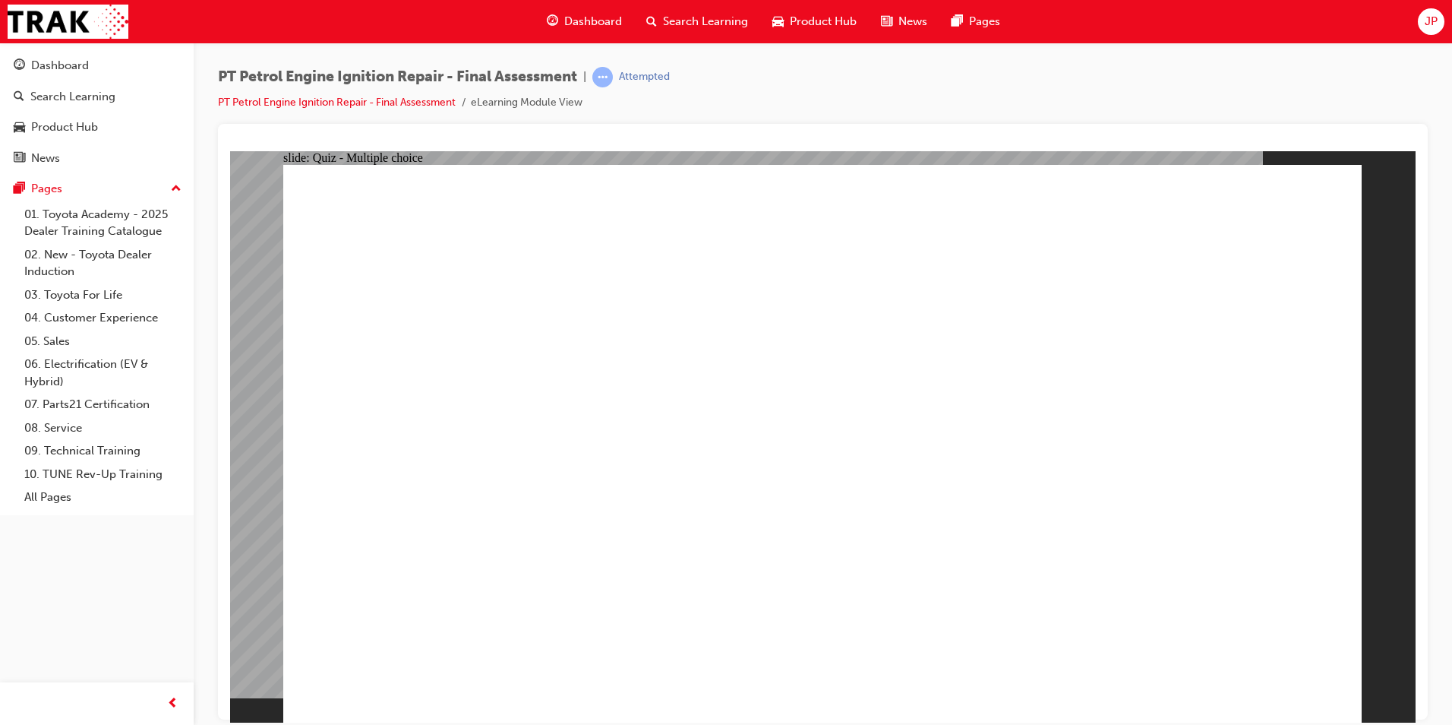
radio input "true"
radio input "false"
radio input "true"
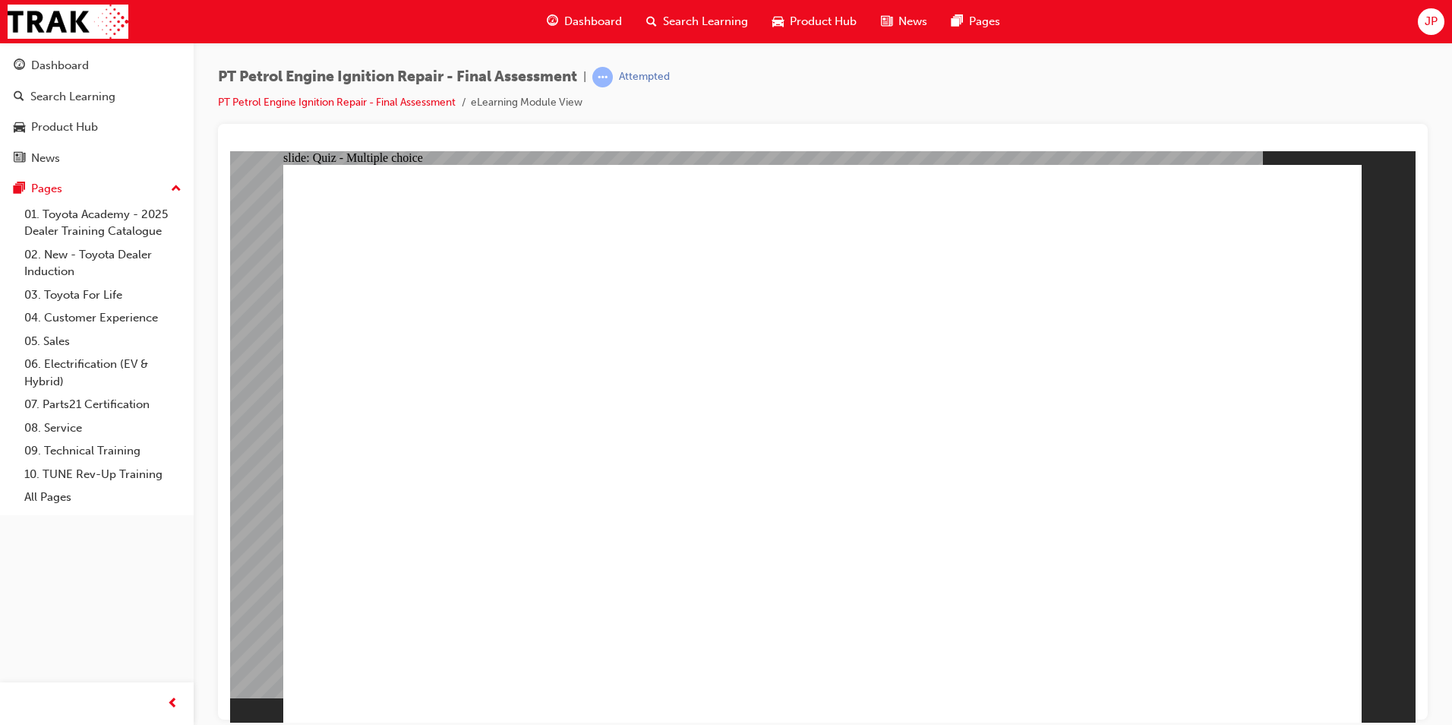
radio input "true"
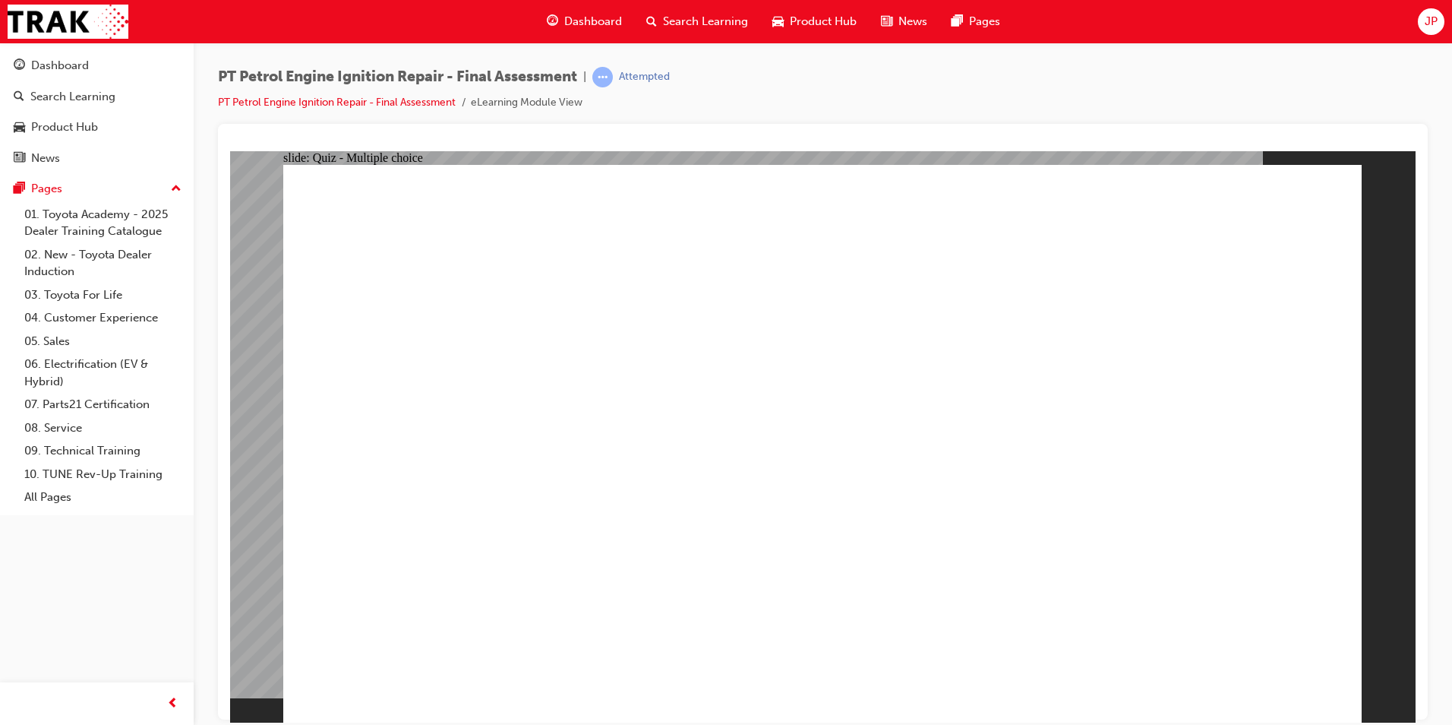
radio input "true"
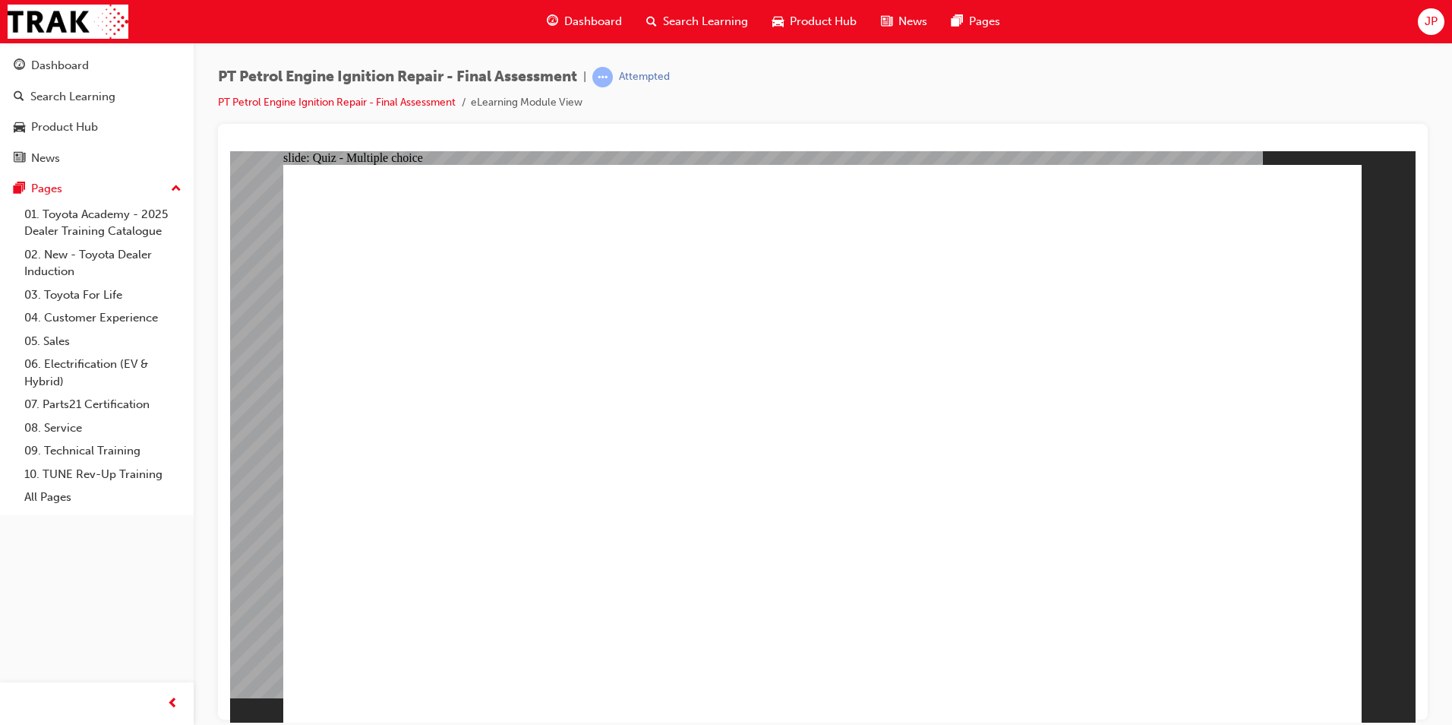
radio input "true"
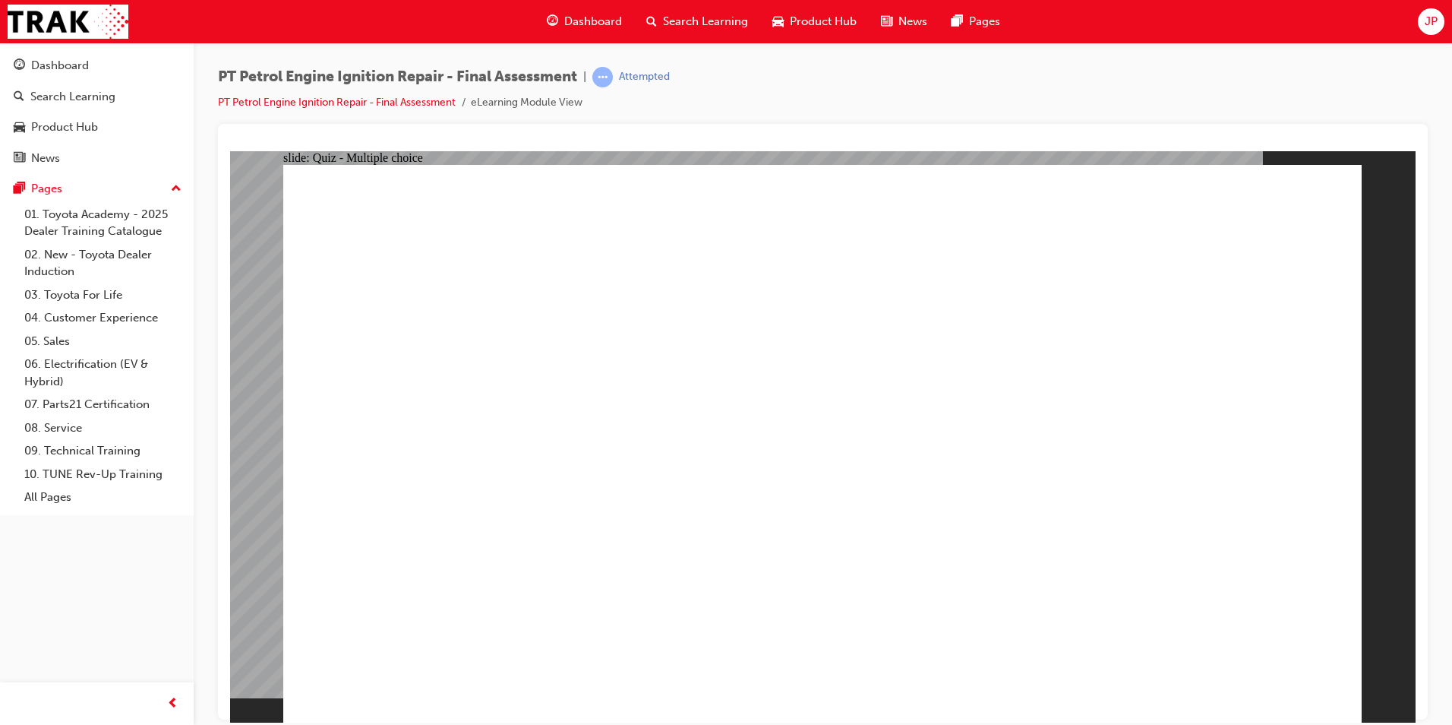
radio input "true"
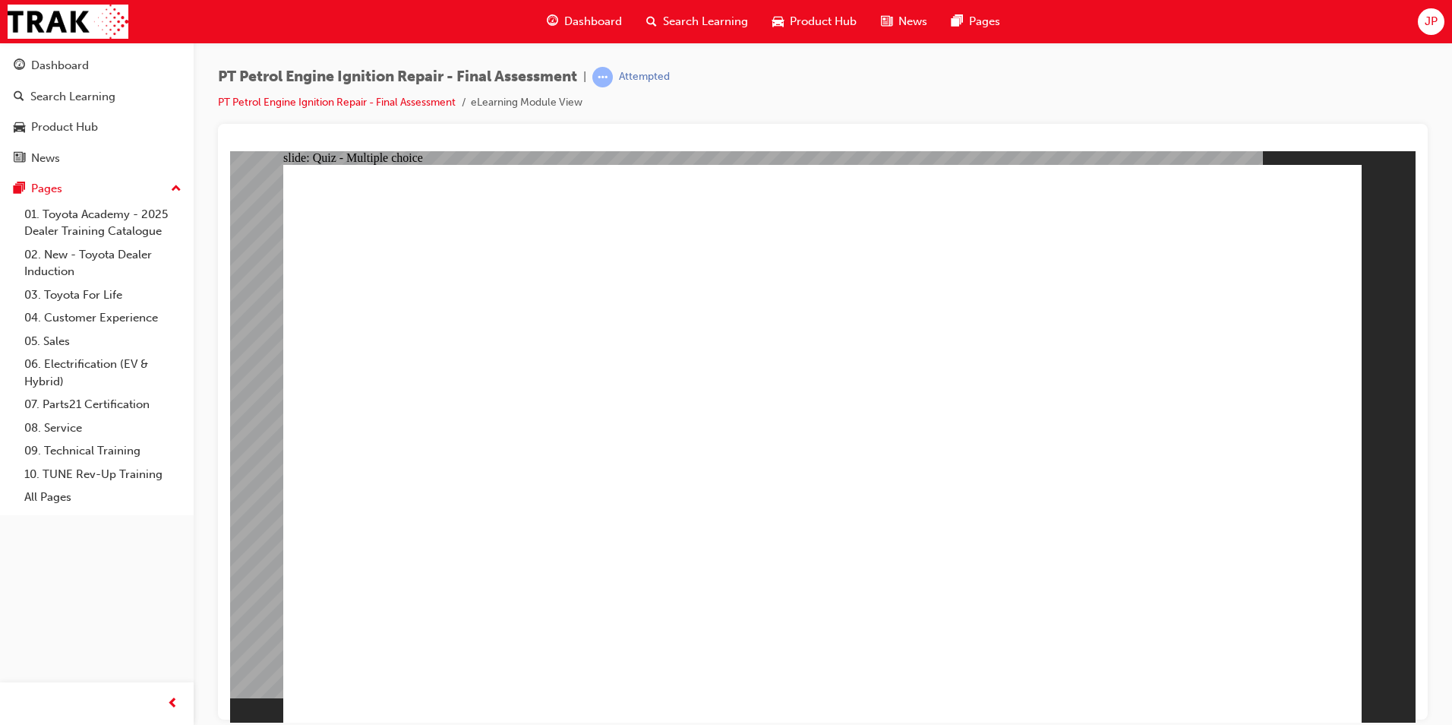
radio input "true"
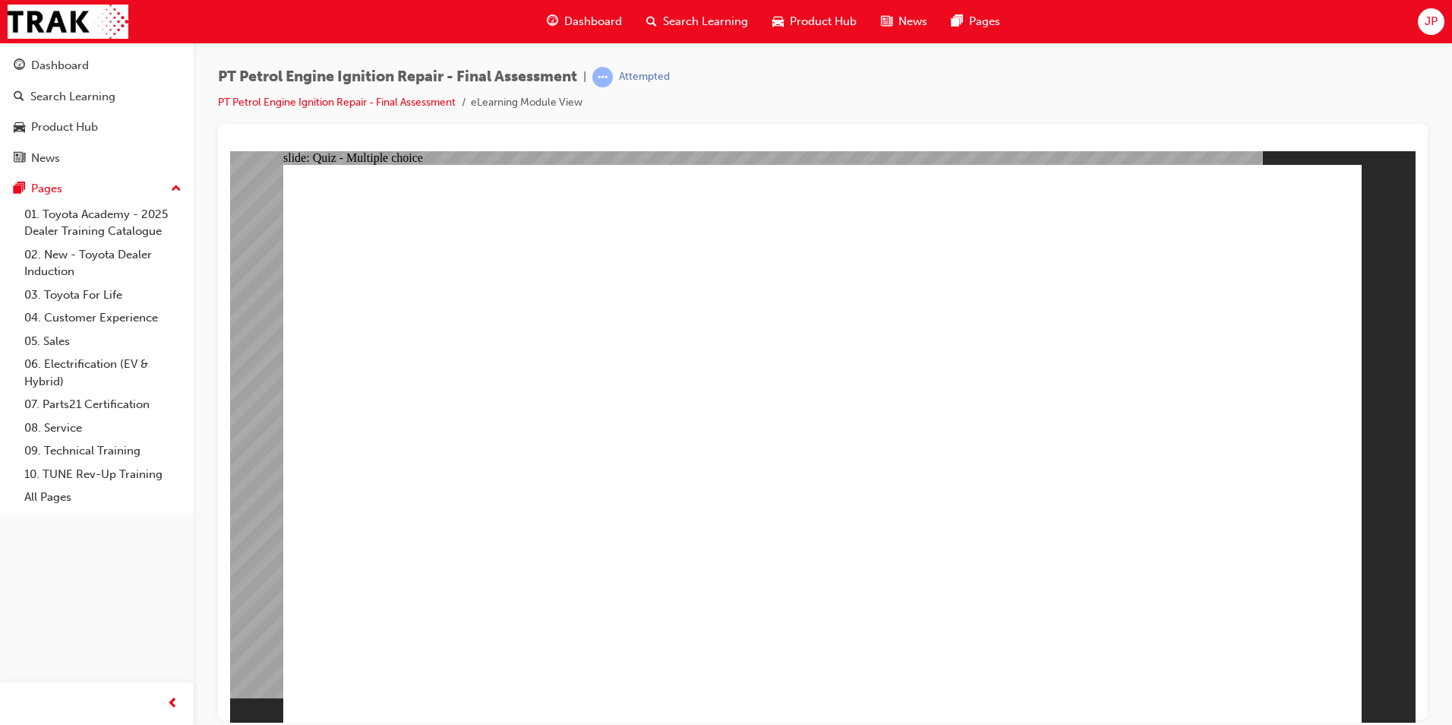
radio input "true"
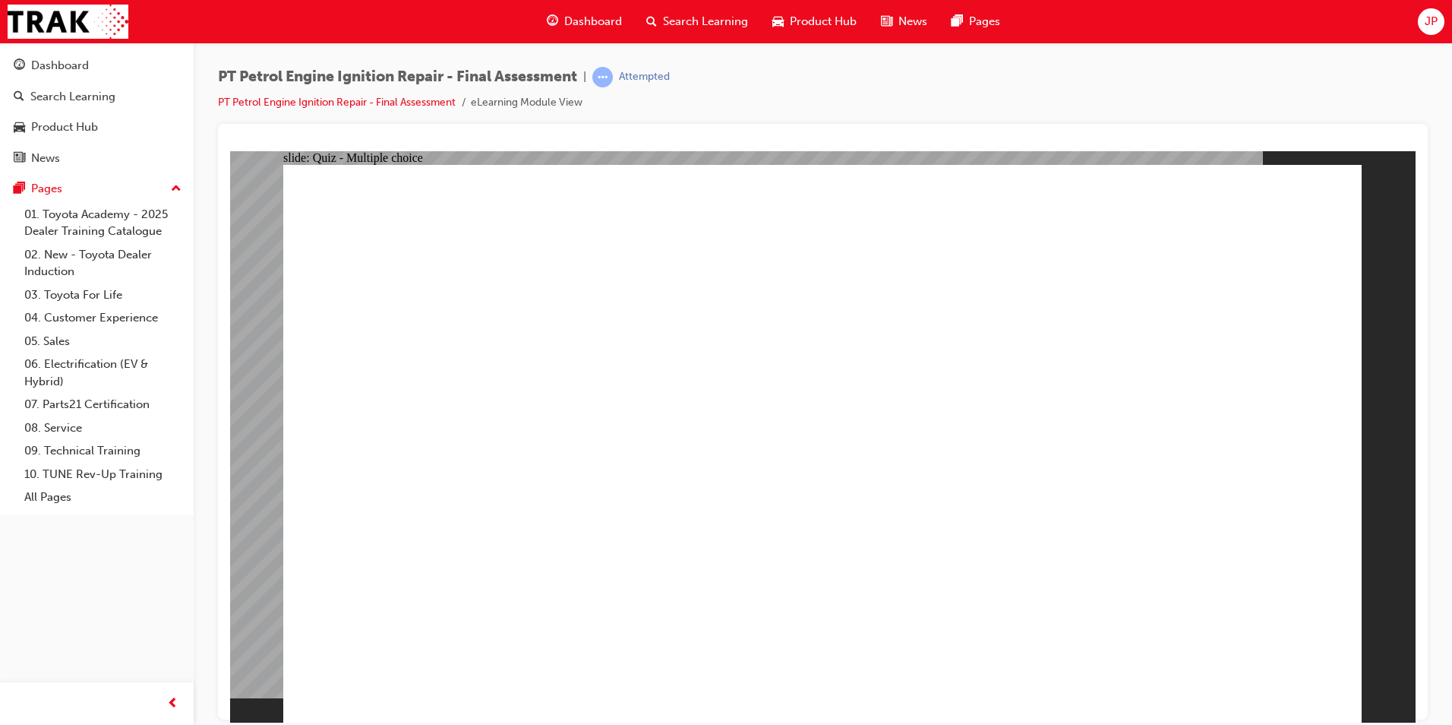
checkbox input "true"
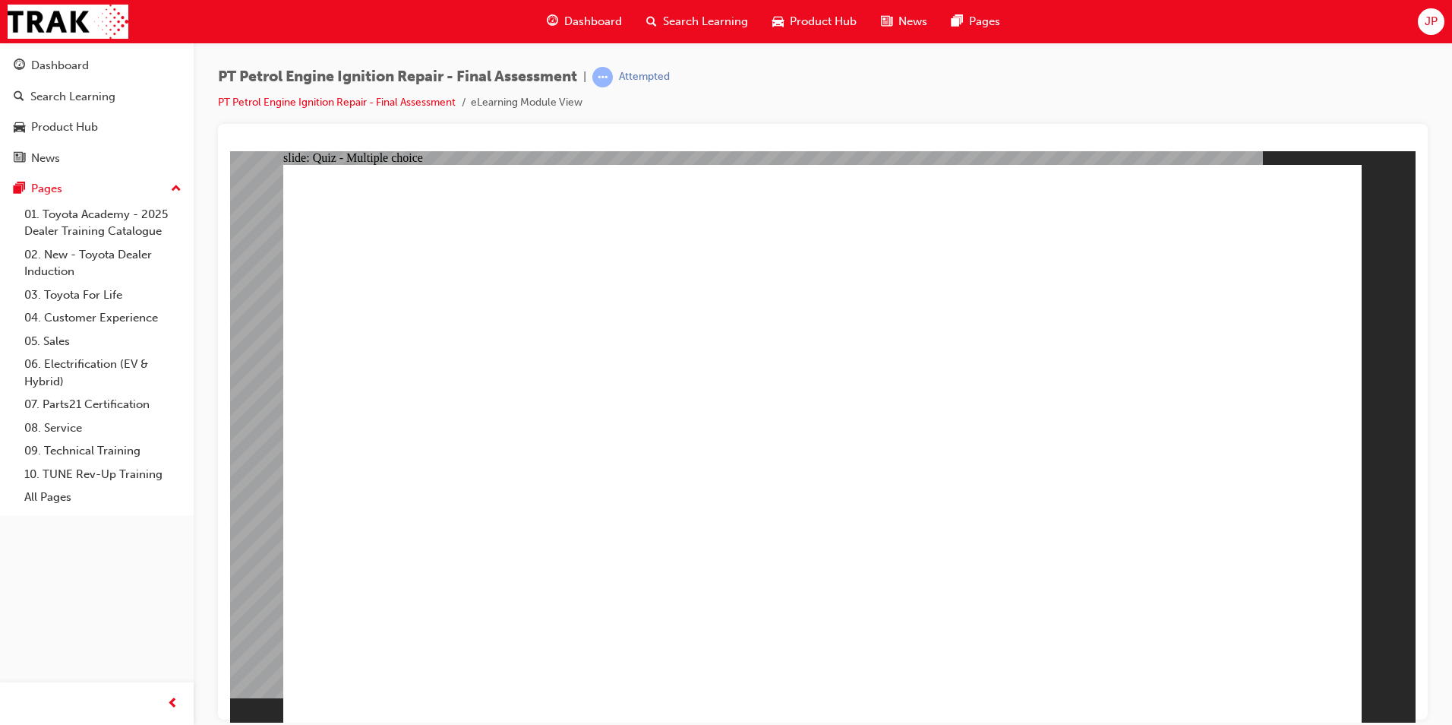
checkbox input "true"
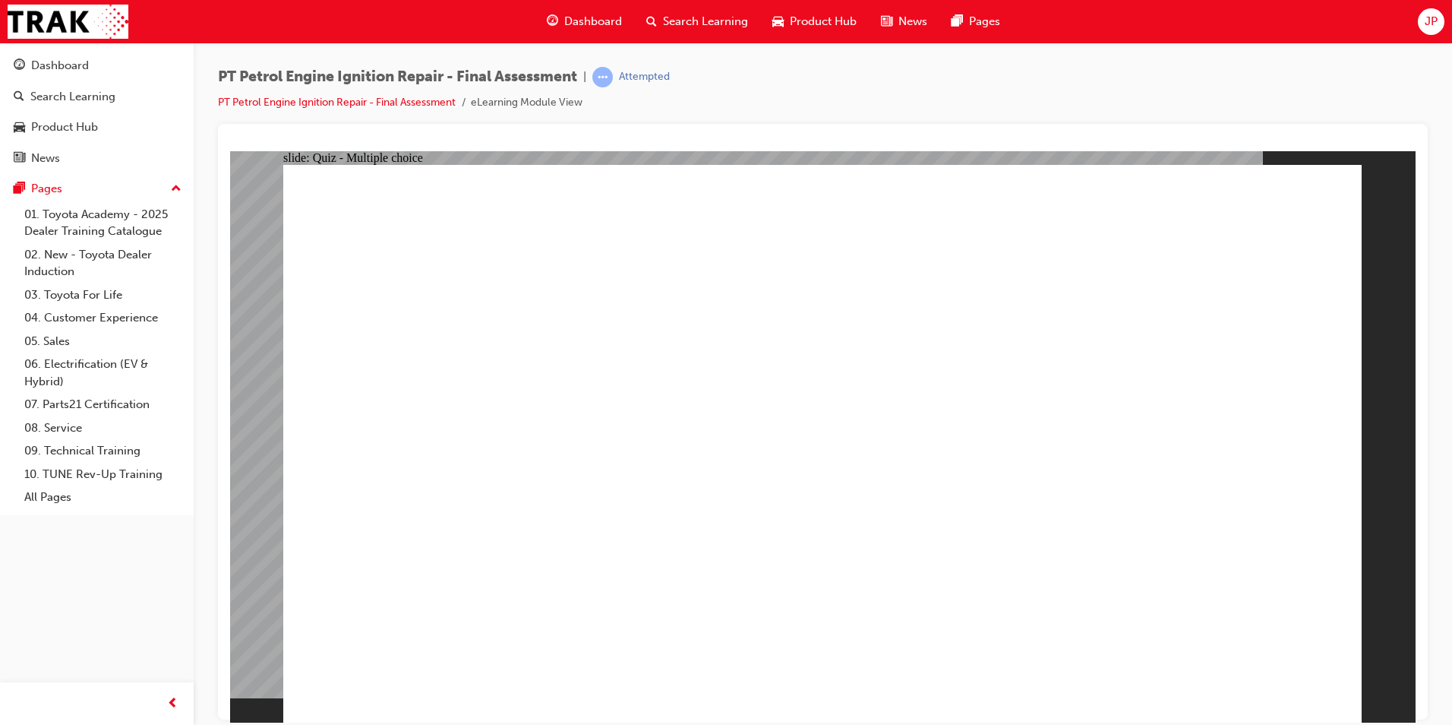
checkbox input "true"
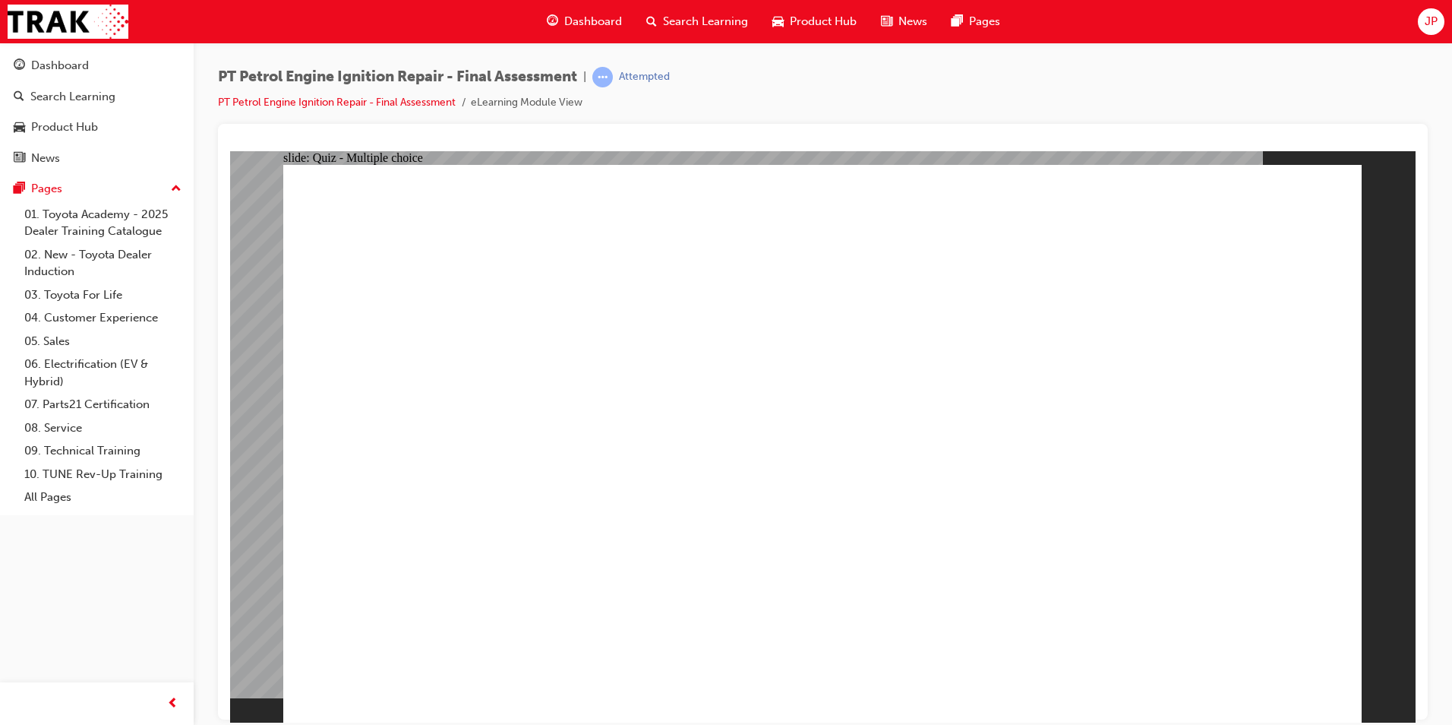
checkbox input "true"
radio input "true"
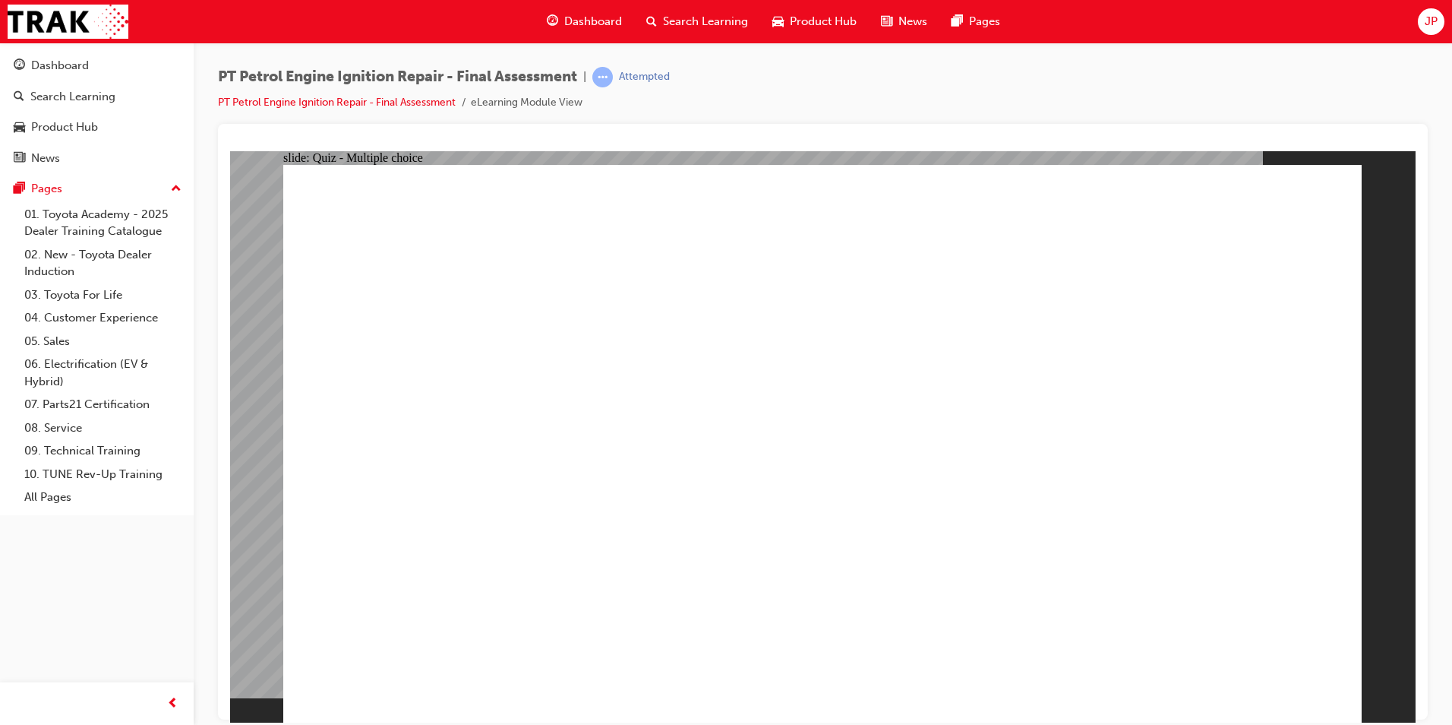
radio input "true"
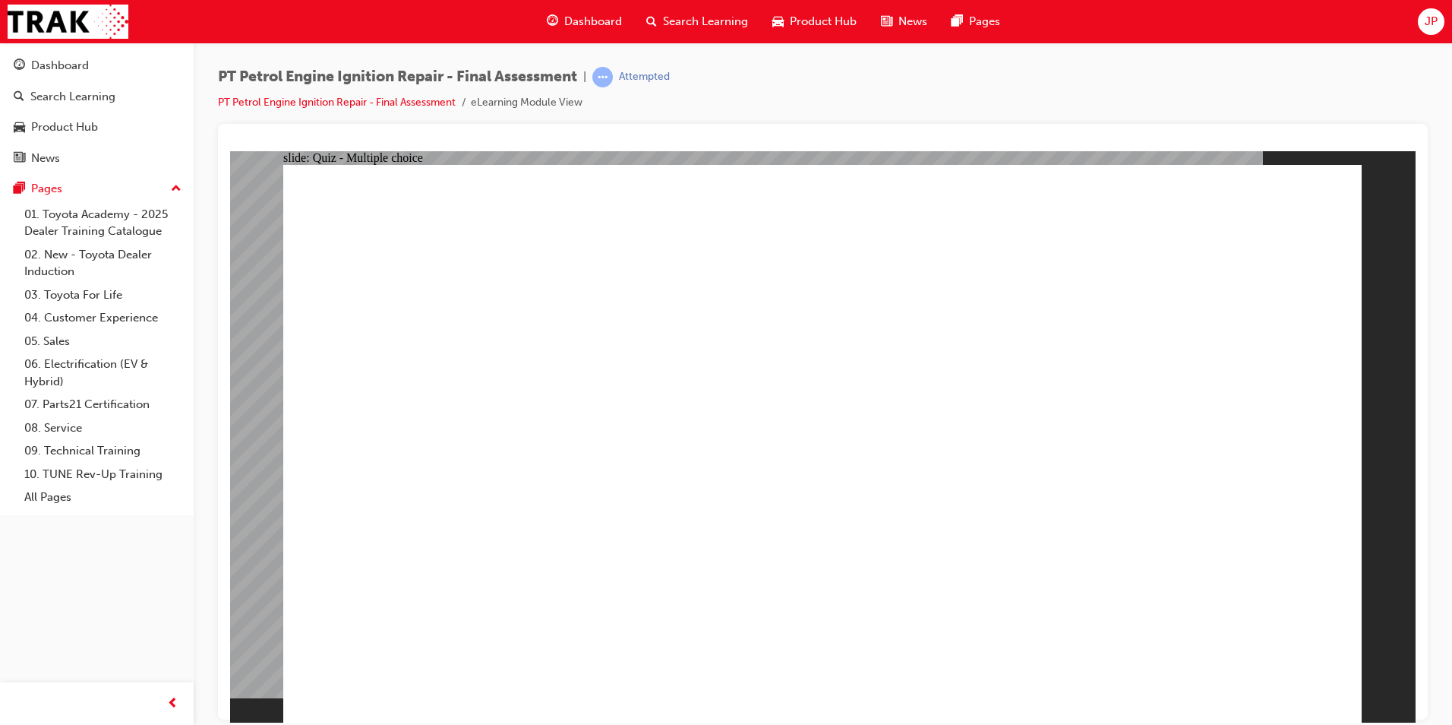
radio input "true"
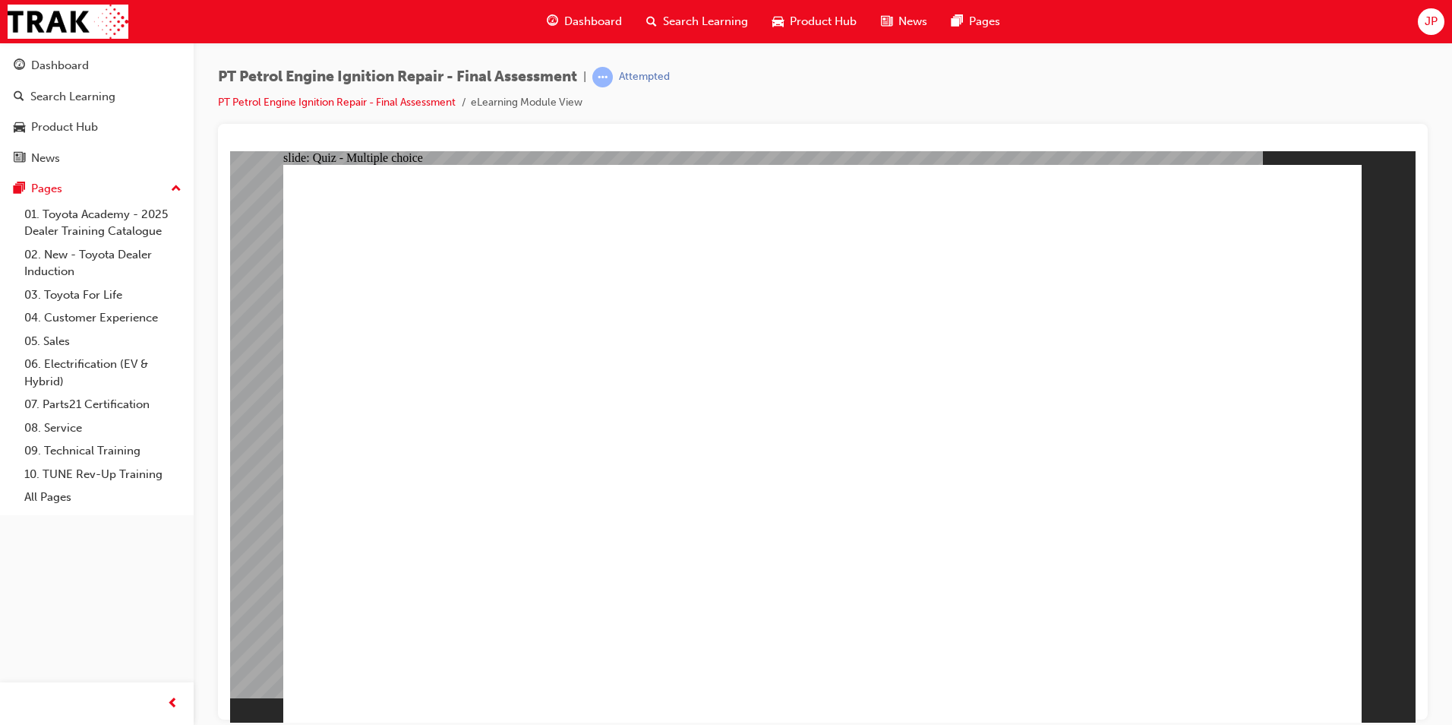
radio input "true"
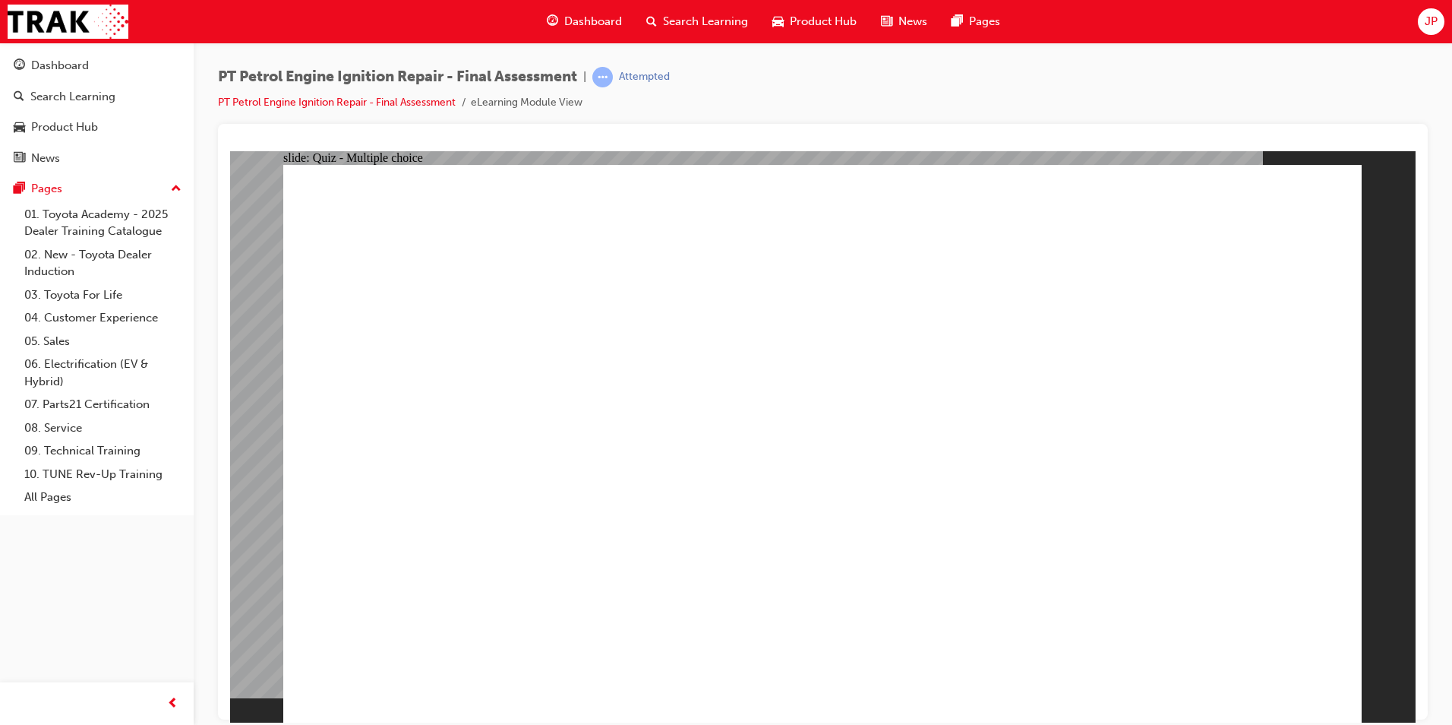
radio input "true"
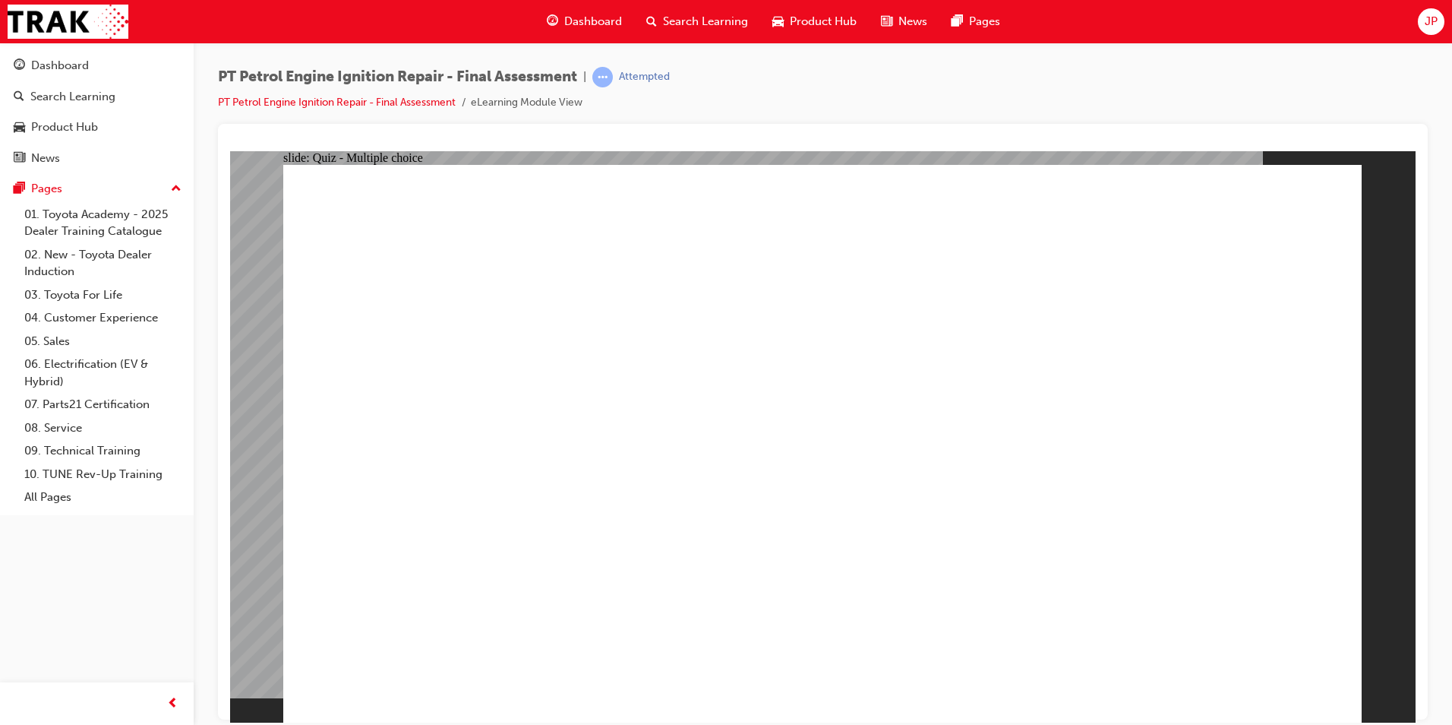
radio input "false"
radio input "true"
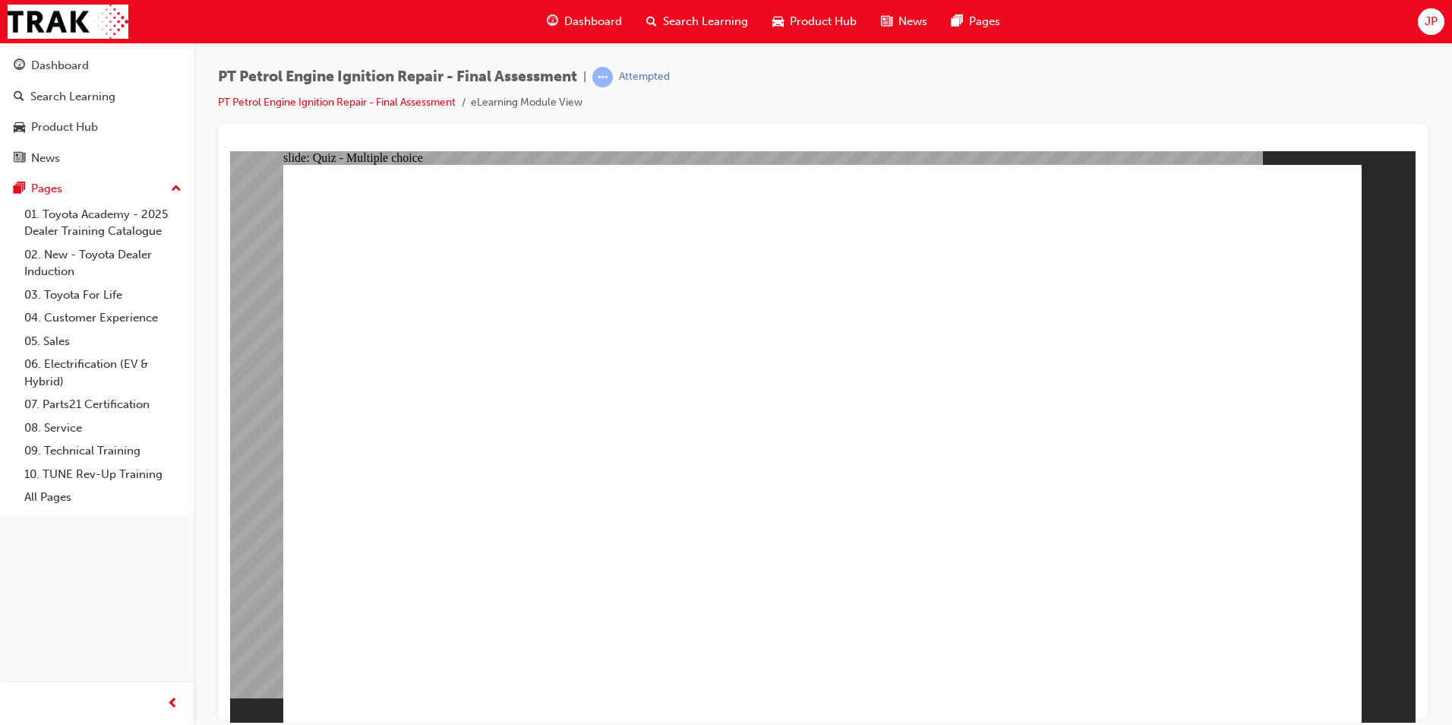
radio input "false"
radio input "true"
drag, startPoint x: 1233, startPoint y: 618, endPoint x: 1255, endPoint y: 649, distance: 38.6
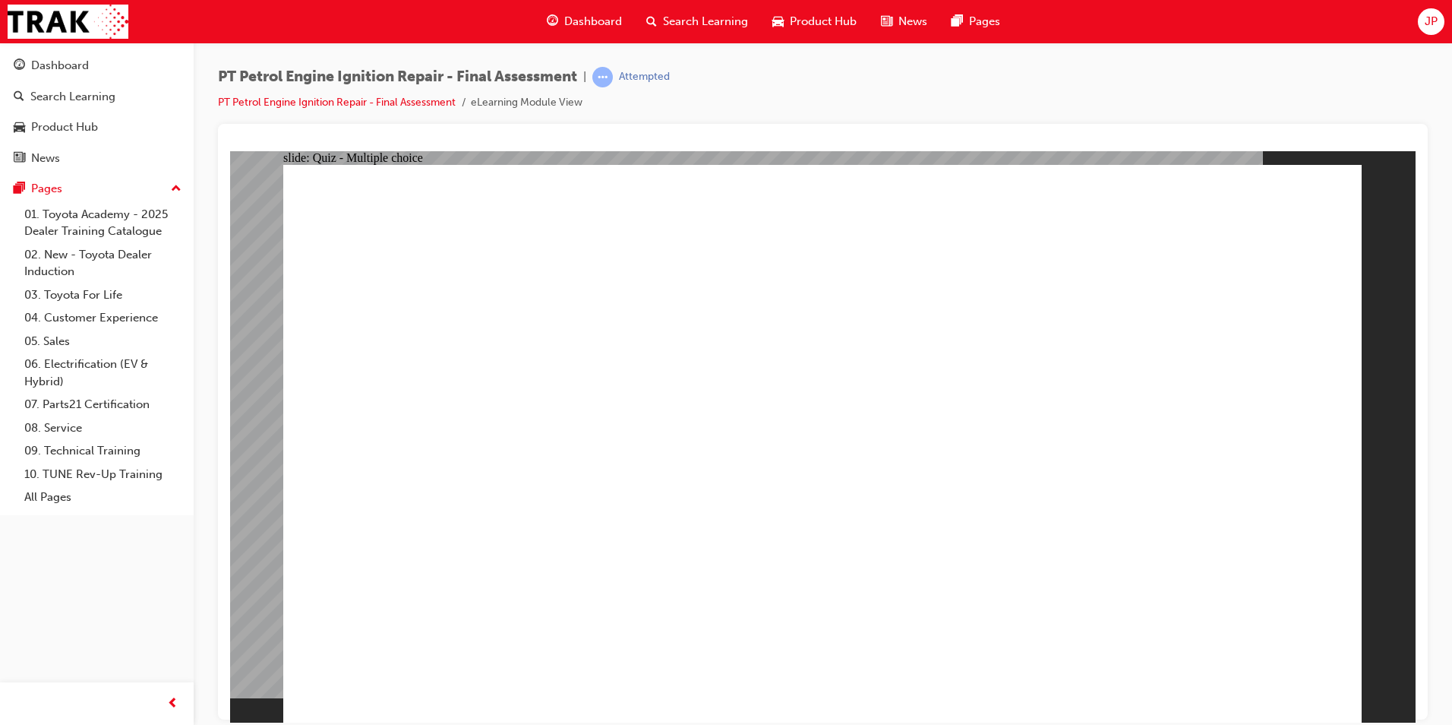
radio input "true"
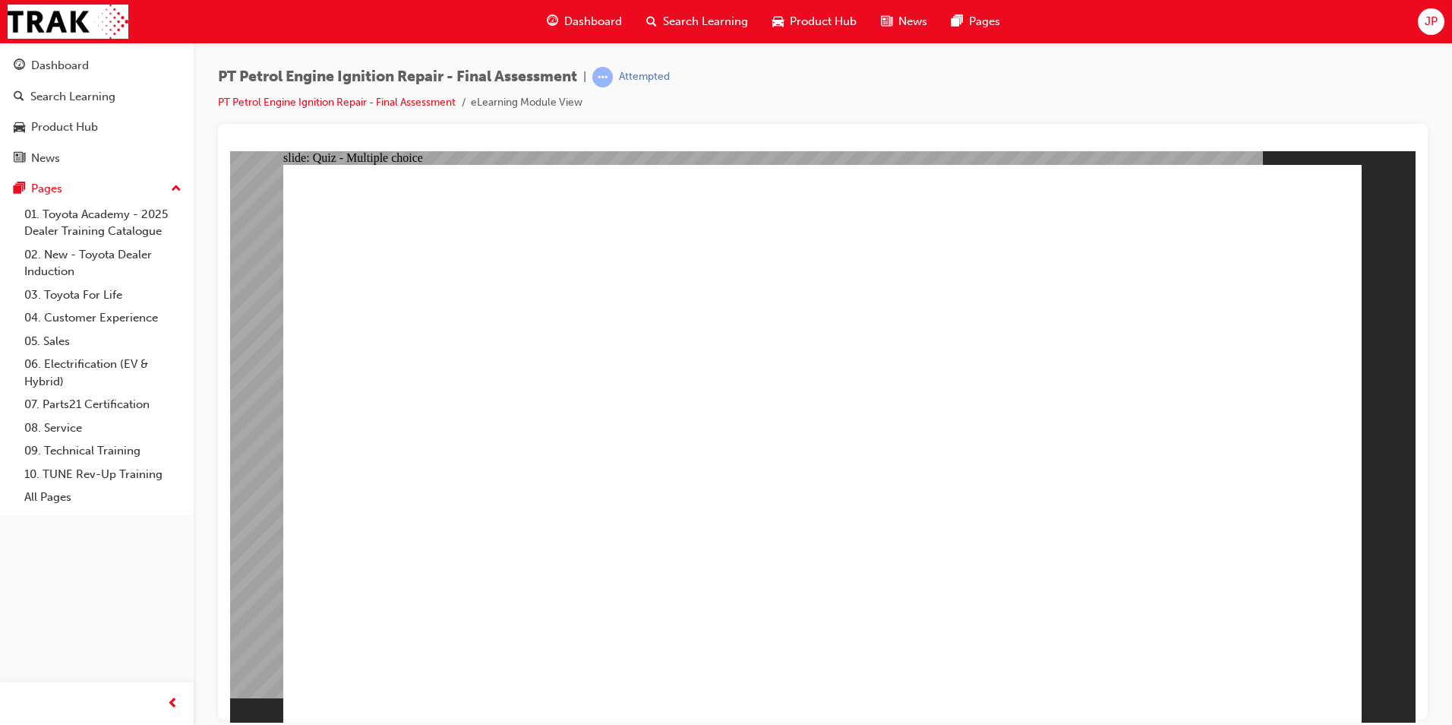
radio input "true"
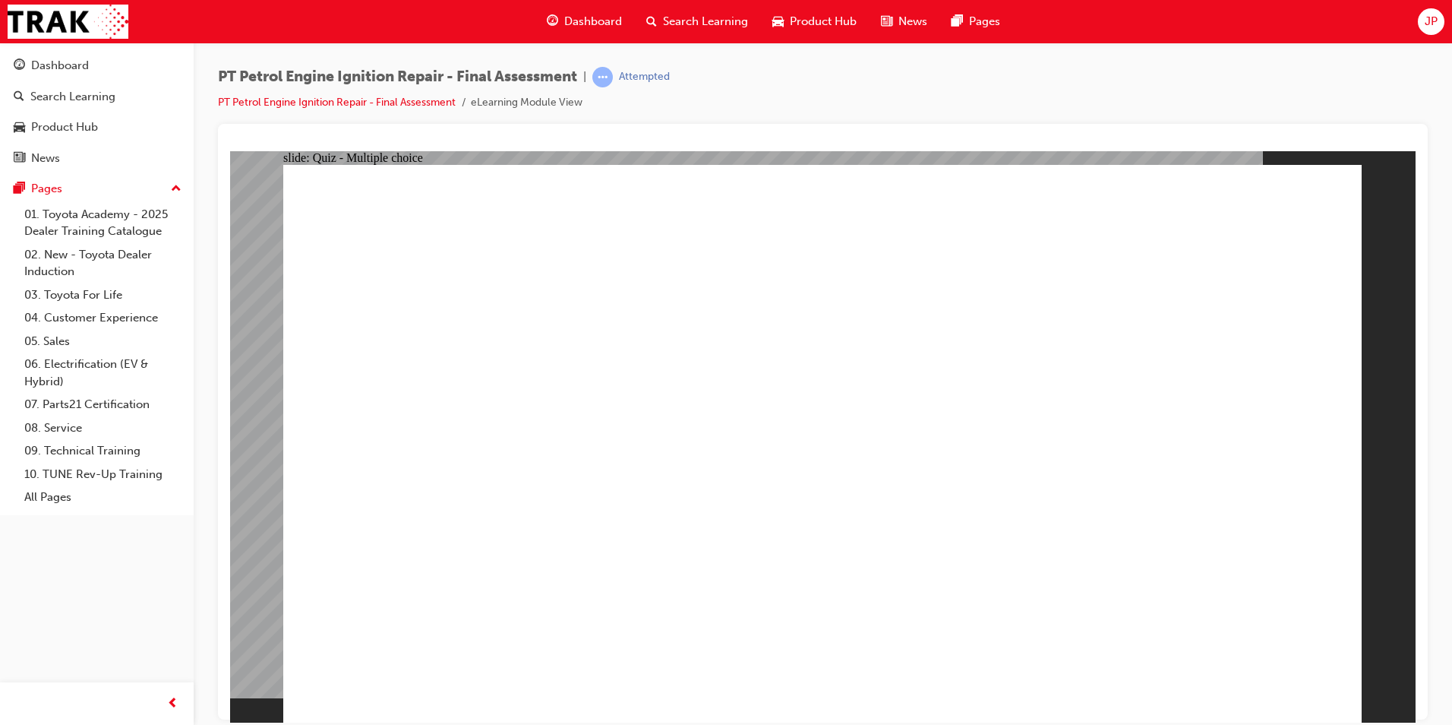
radio input "true"
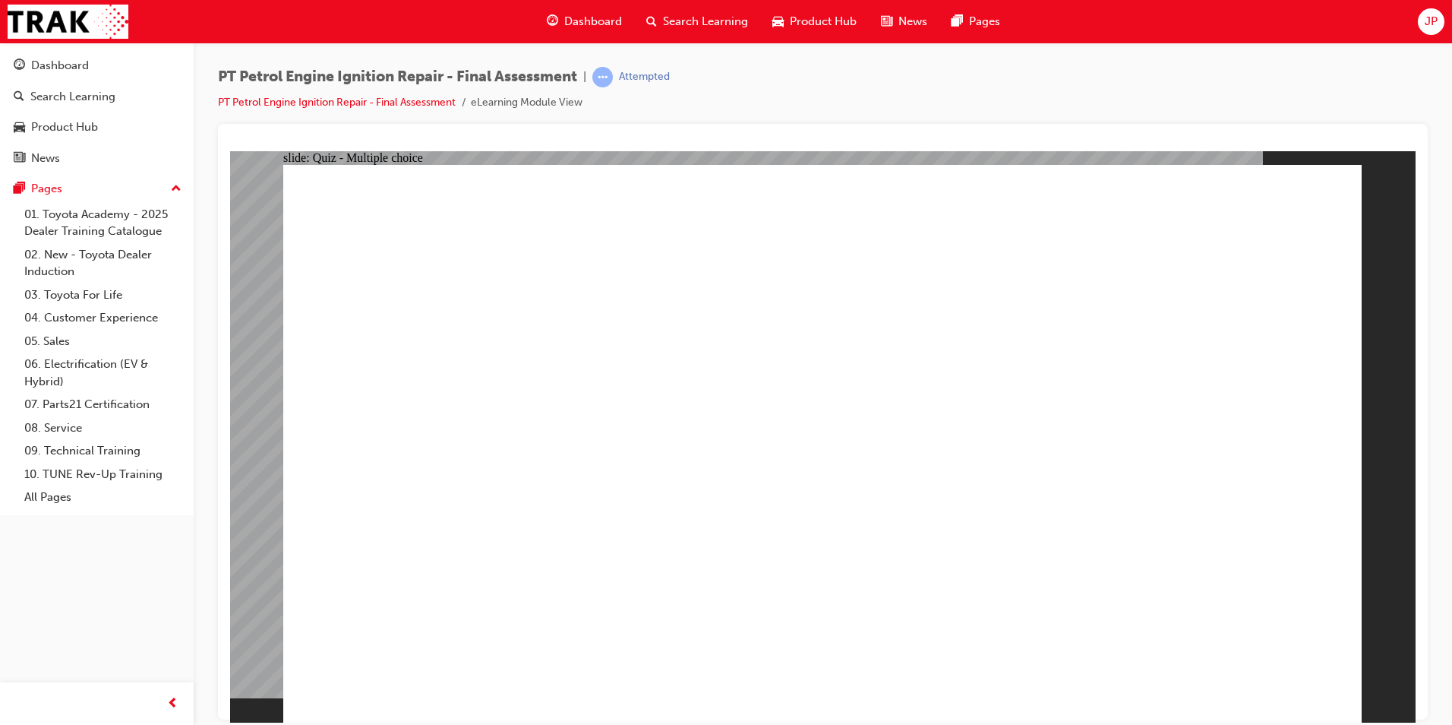
drag, startPoint x: 757, startPoint y: 583, endPoint x: 804, endPoint y: 546, distance: 60.0
drag, startPoint x: 804, startPoint y: 542, endPoint x: 802, endPoint y: 557, distance: 14.6
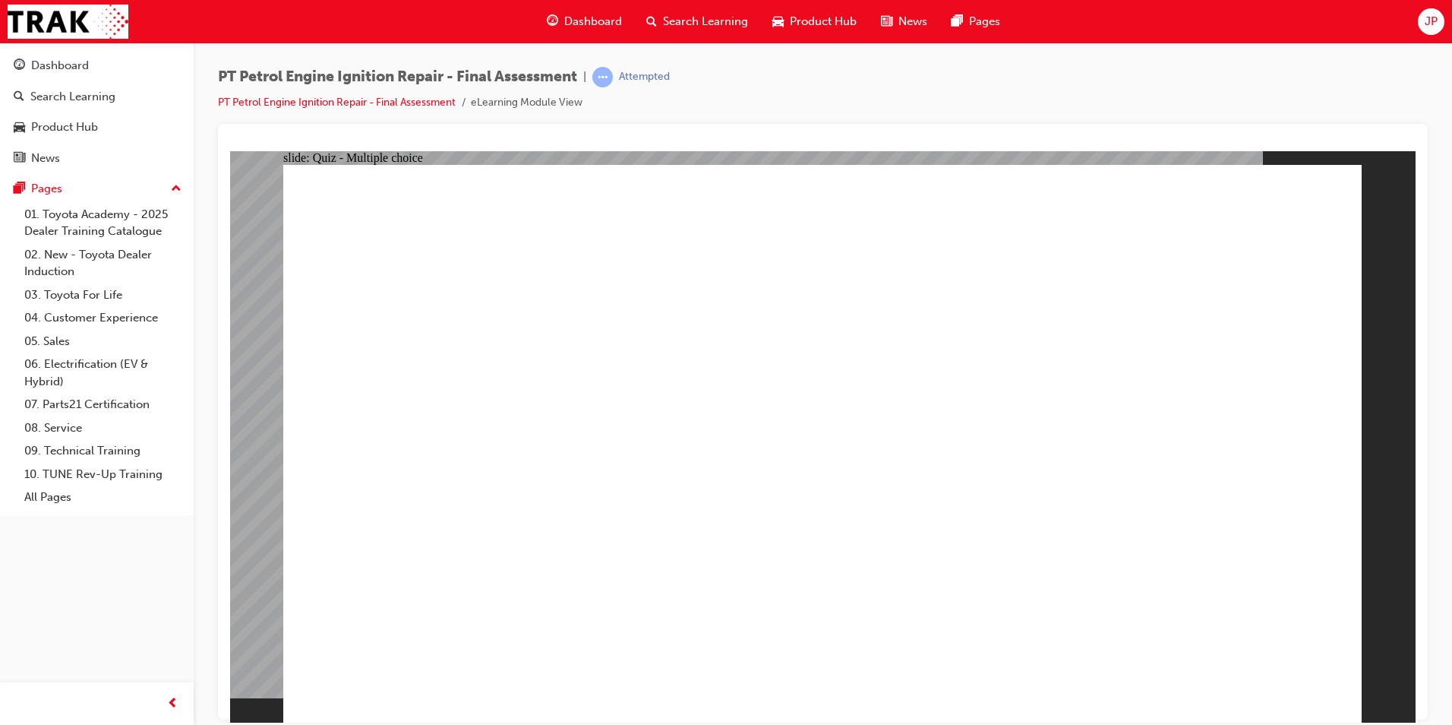
radio input "true"
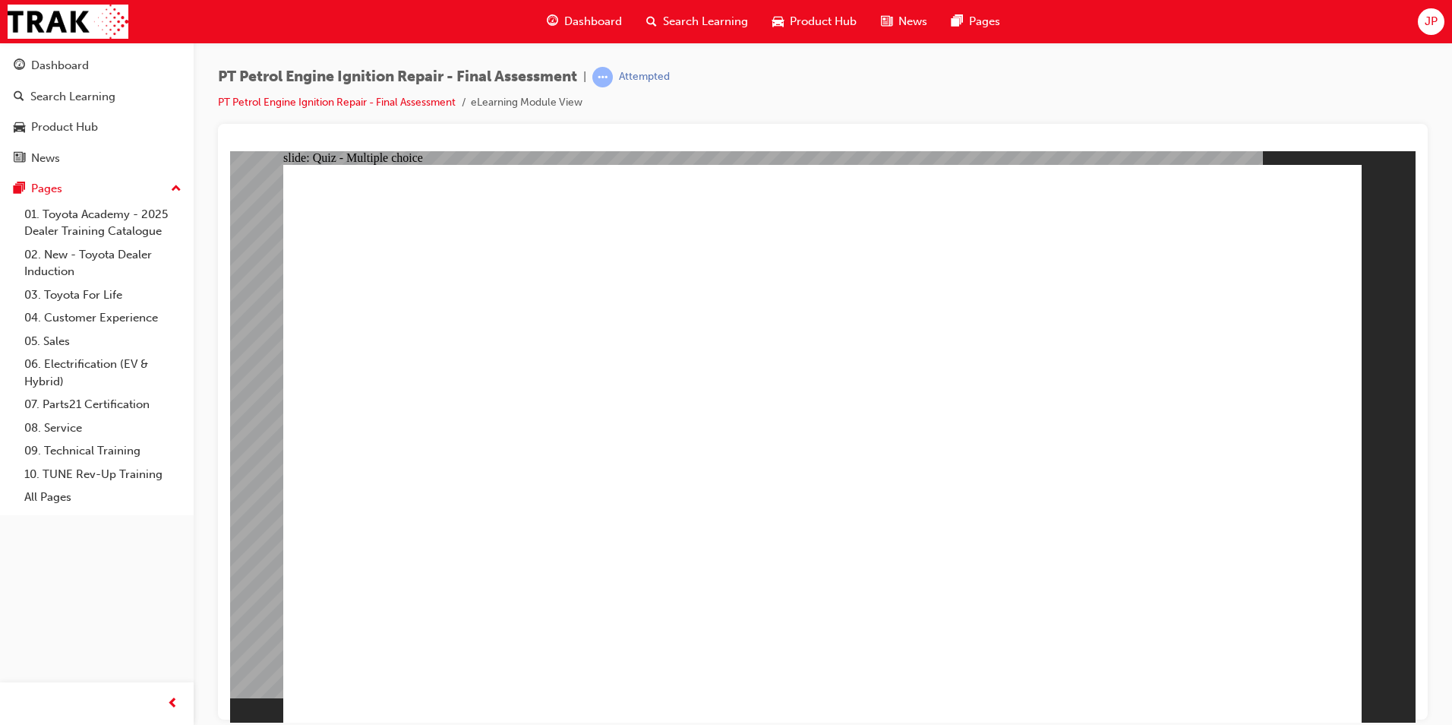
radio input "true"
drag, startPoint x: 1278, startPoint y: 649, endPoint x: 1283, endPoint y: 665, distance: 17.5
radio input "true"
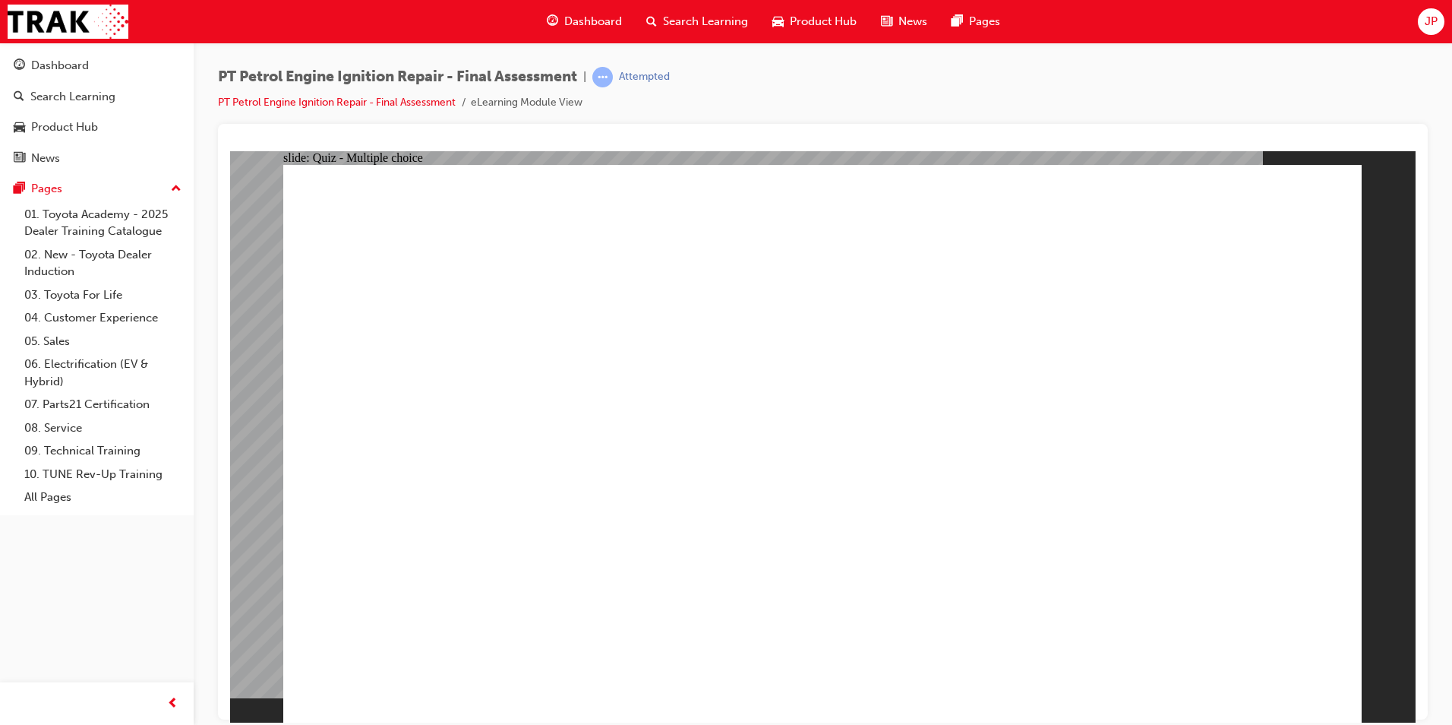
radio input "true"
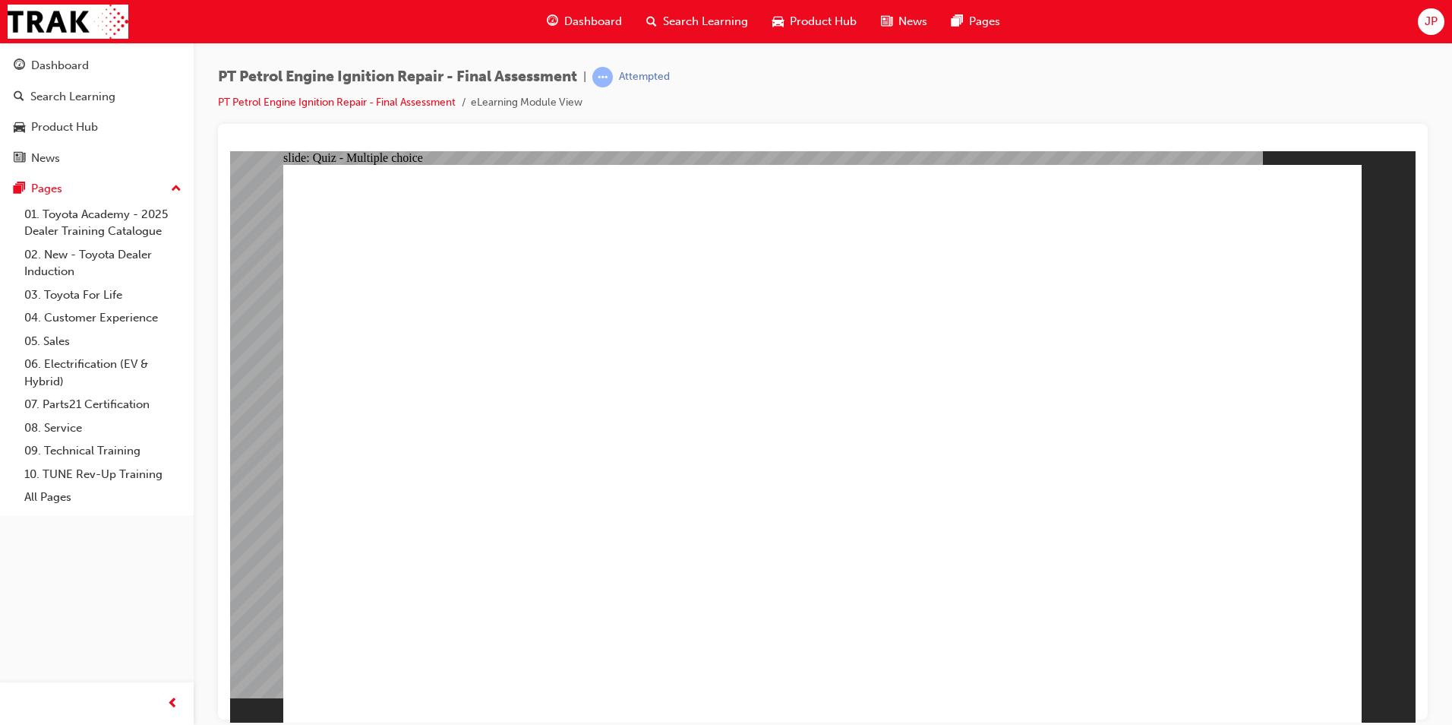
drag, startPoint x: 649, startPoint y: 480, endPoint x: 651, endPoint y: 570, distance: 89.6
checkbox input "true"
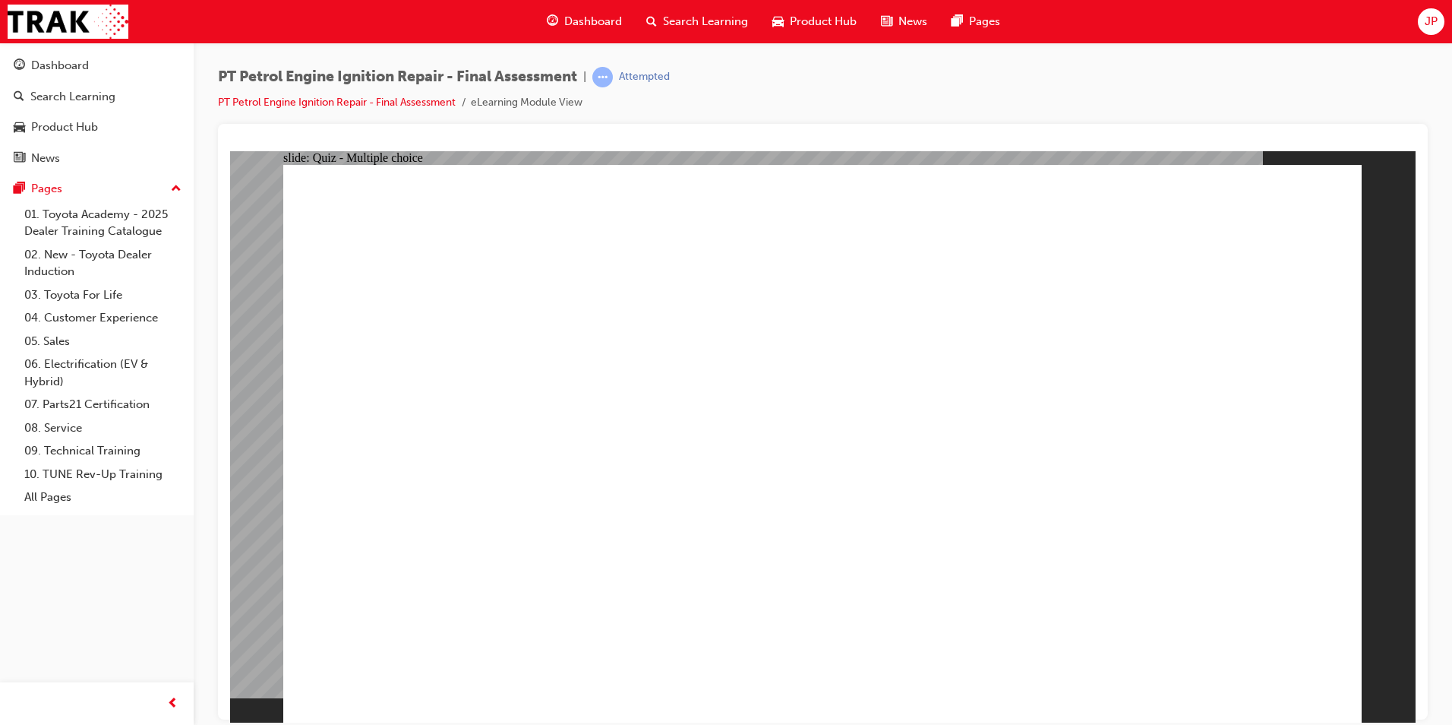
drag, startPoint x: 655, startPoint y: 672, endPoint x: 665, endPoint y: 620, distance: 52.4
checkbox input "true"
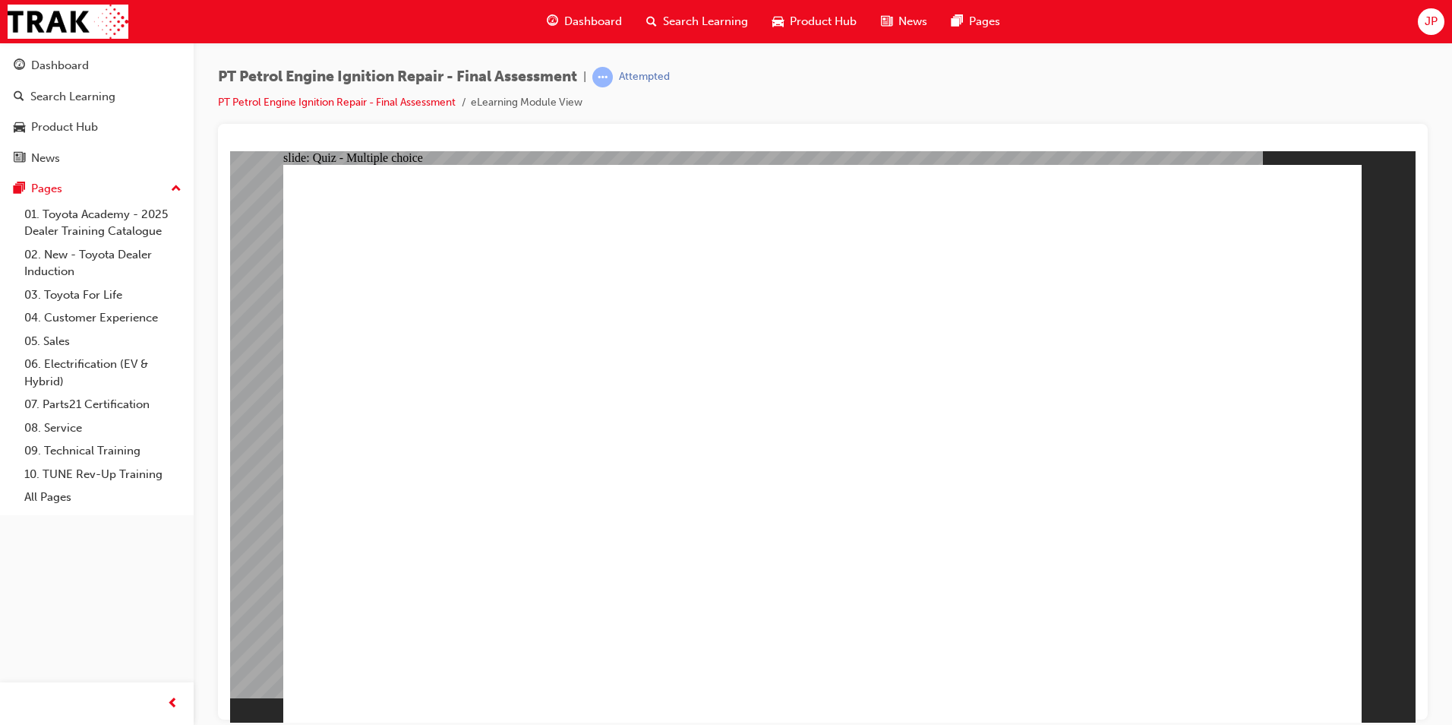
checkbox input "true"
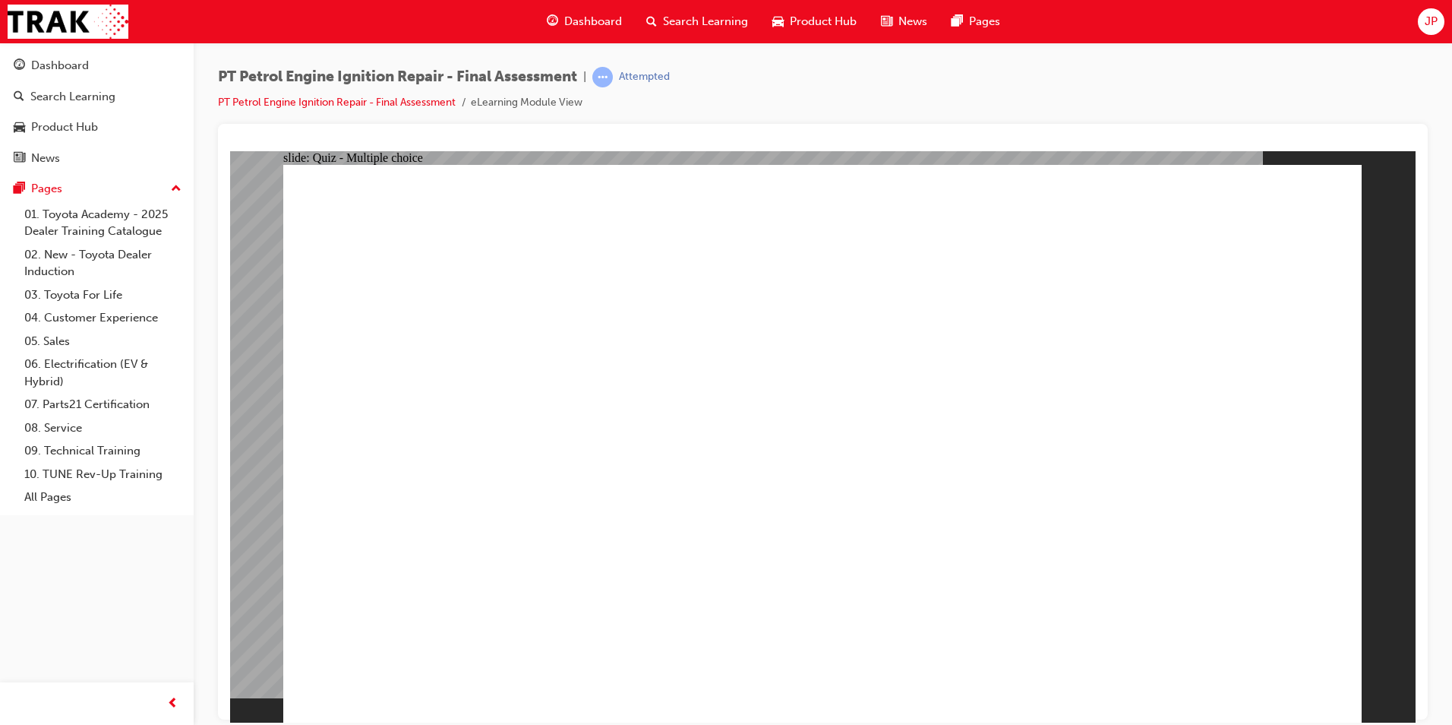
radio input "true"
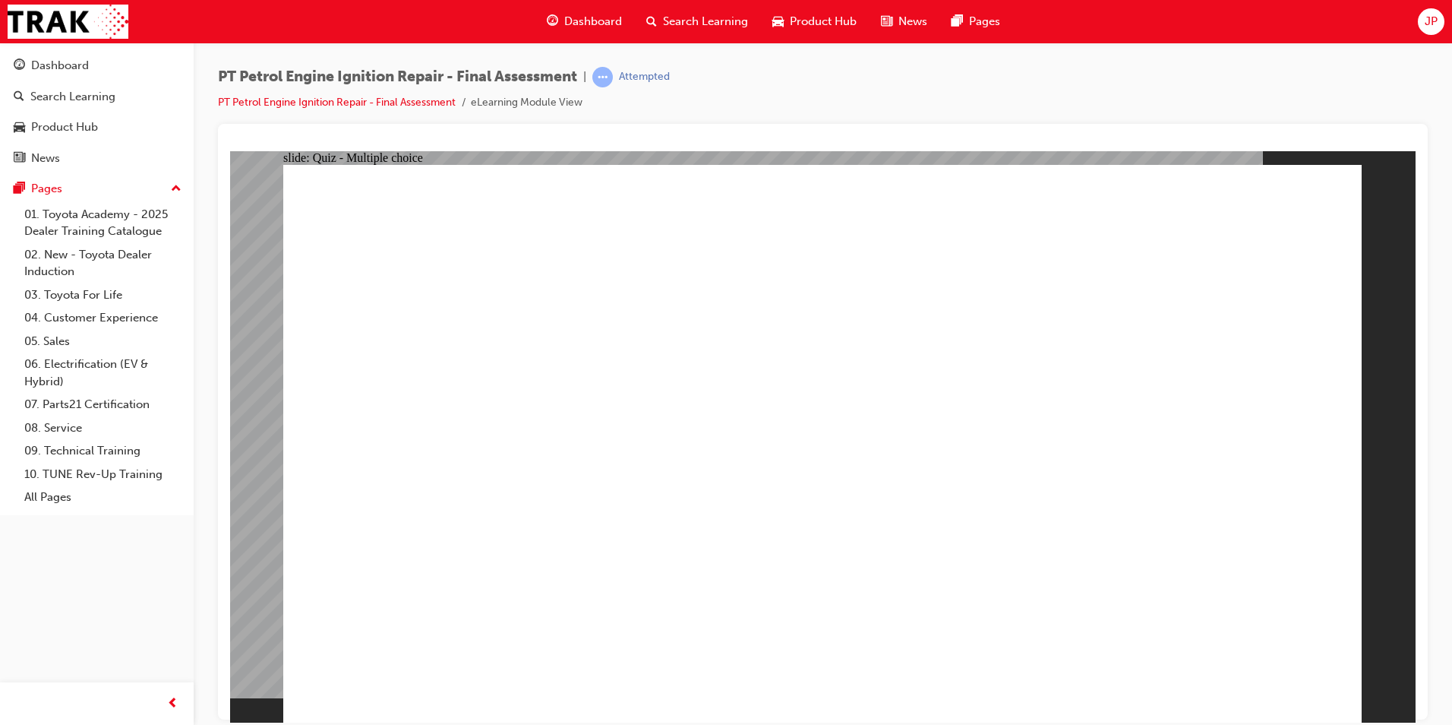
radio input "true"
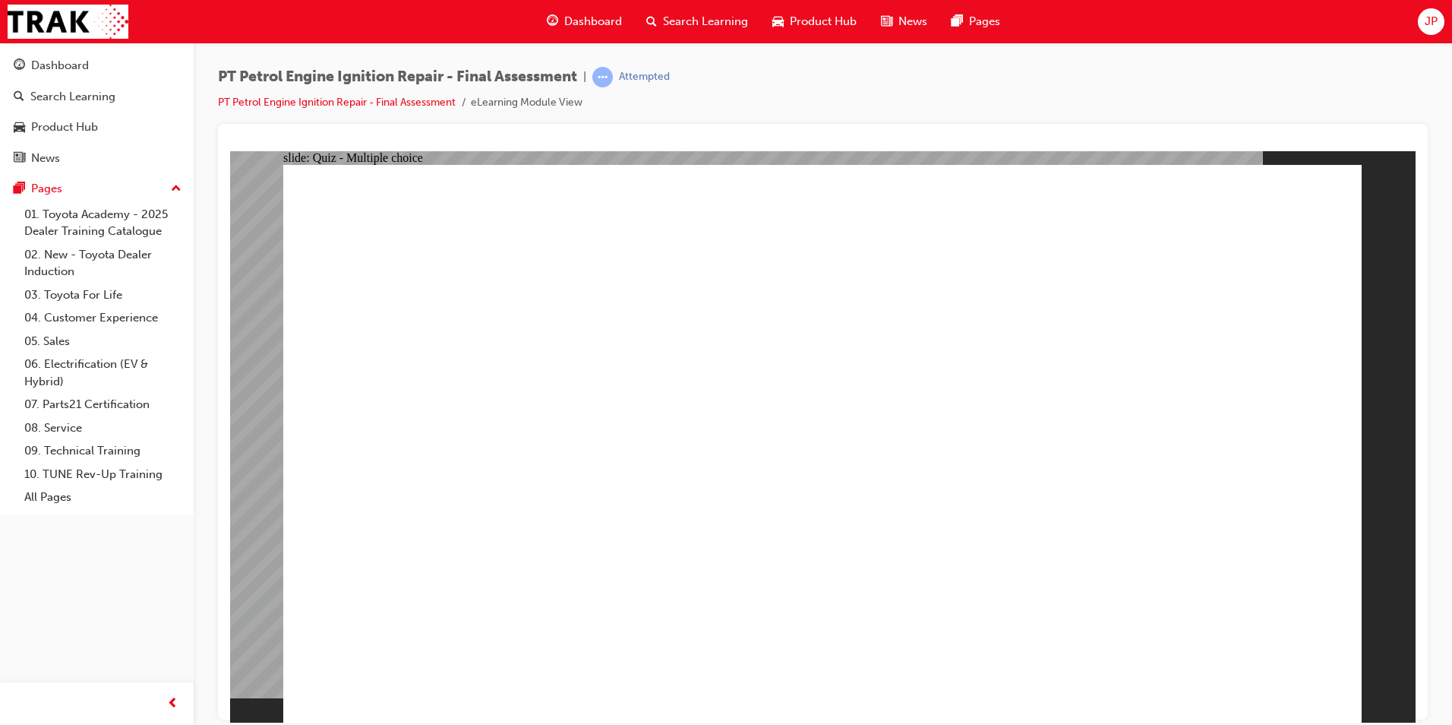
radio input "true"
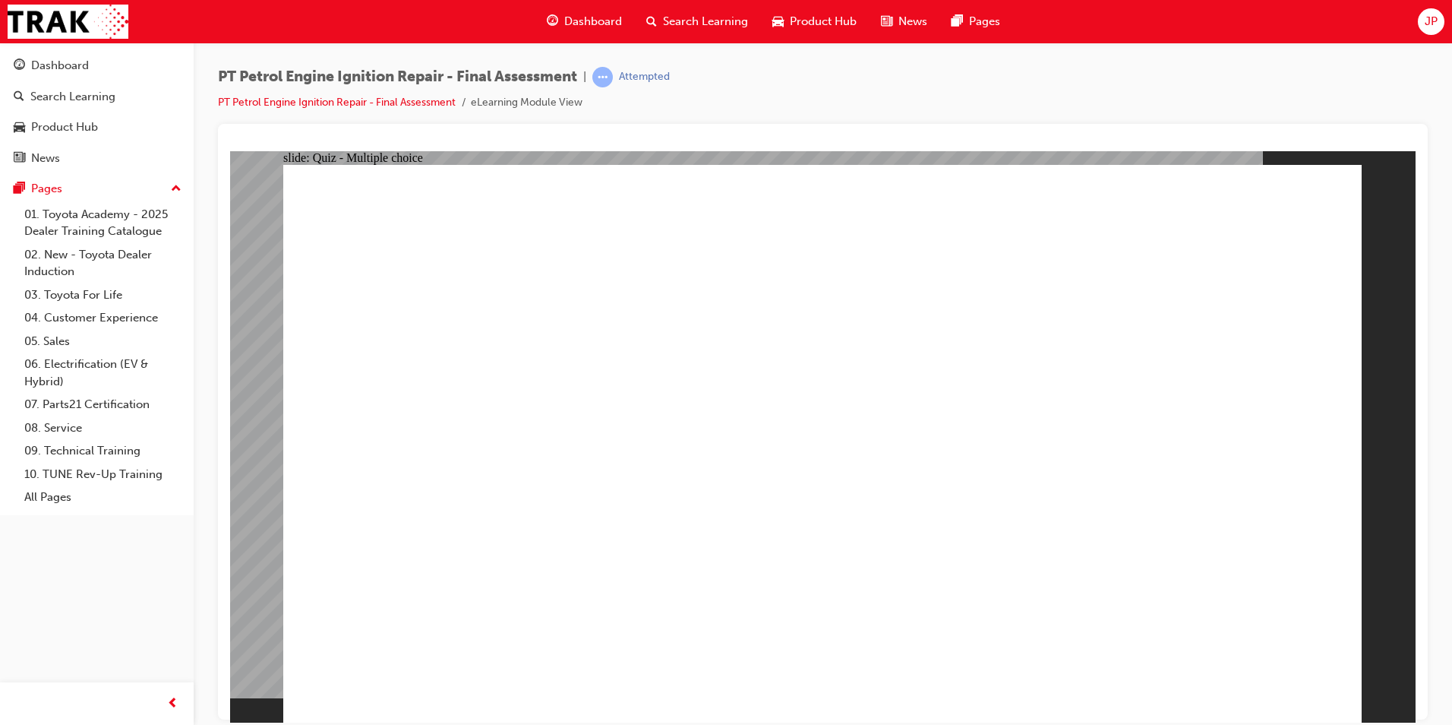
radio input "true"
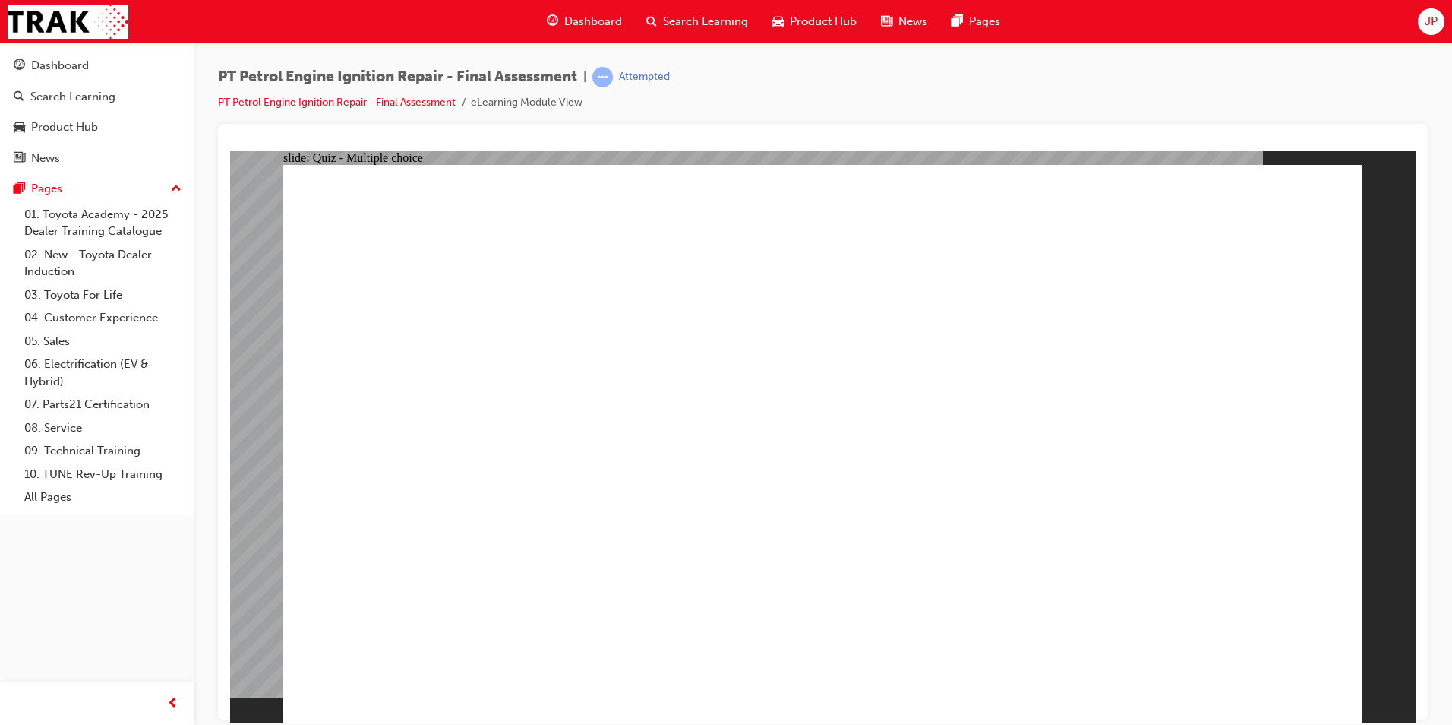
radio input "true"
drag, startPoint x: 696, startPoint y: 642, endPoint x: 690, endPoint y: 675, distance: 34.1
radio input "true"
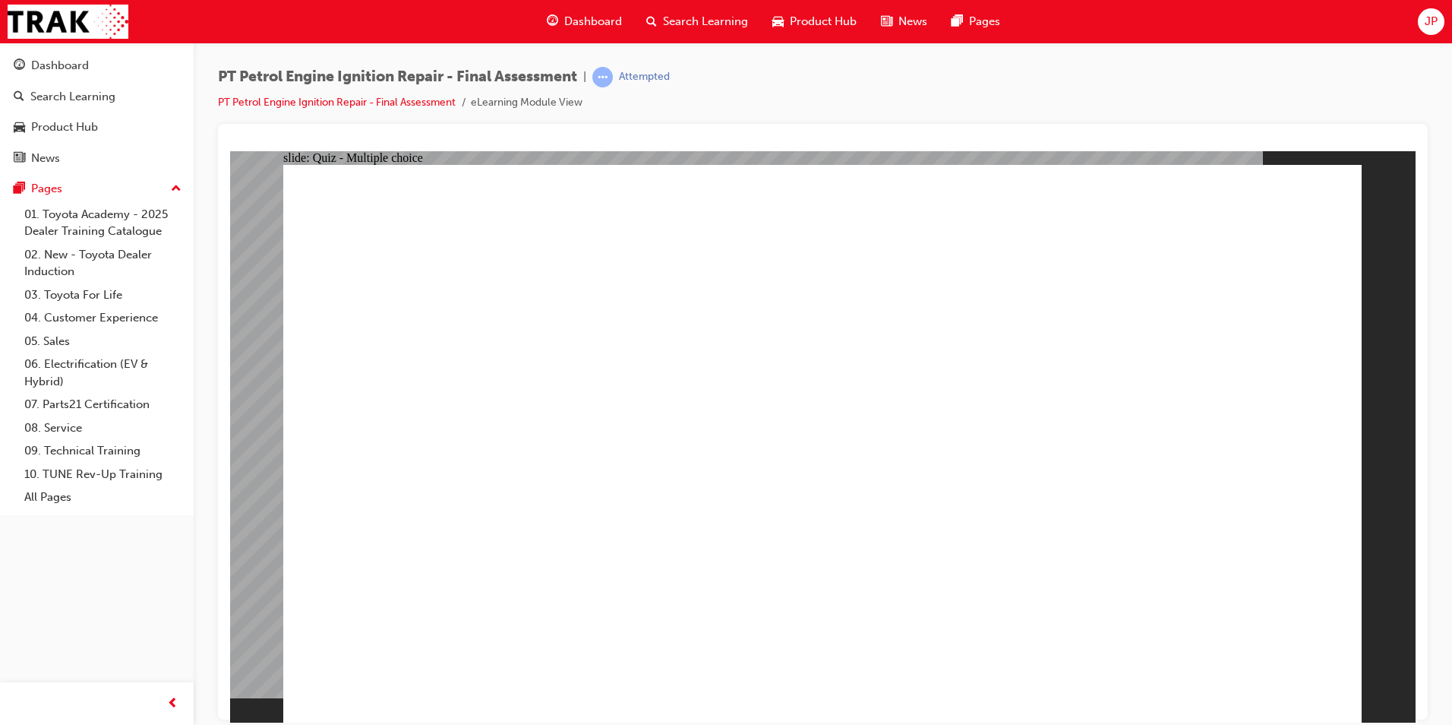
radio input "true"
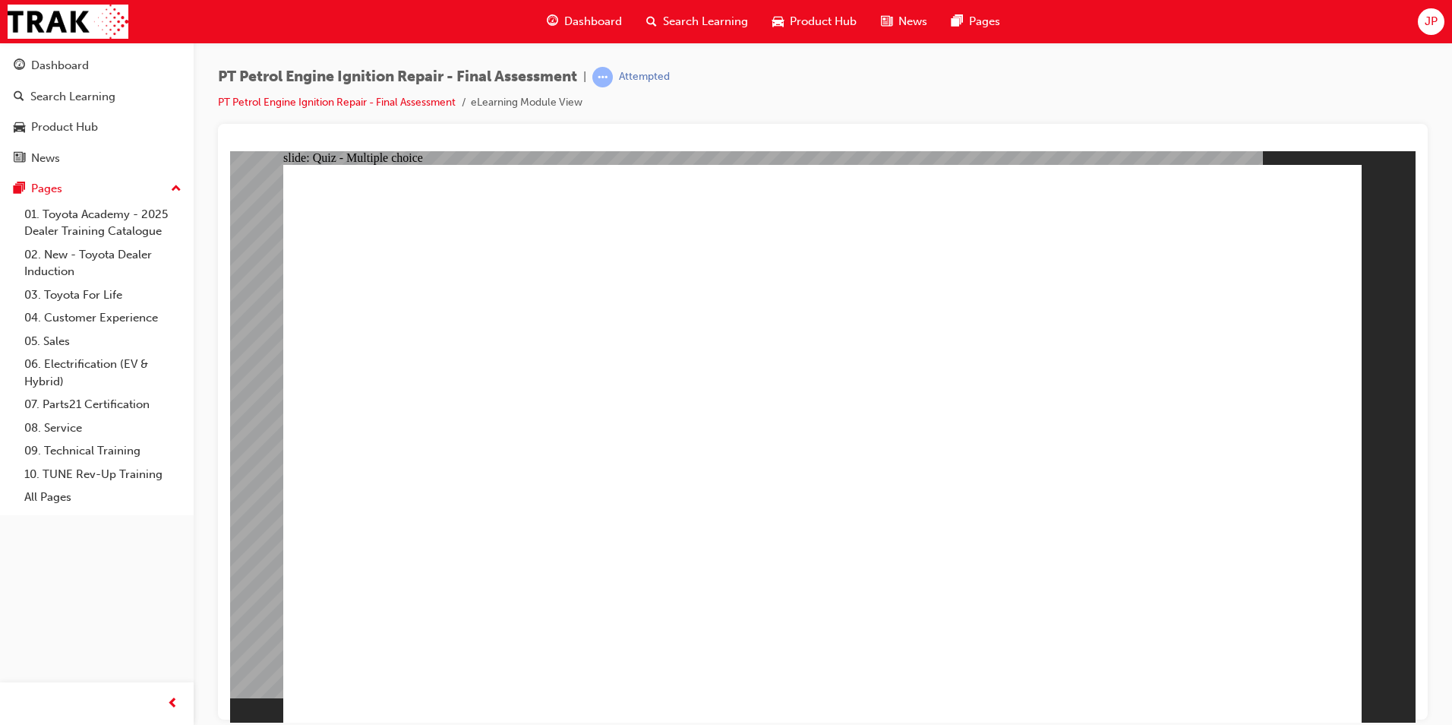
radio input "true"
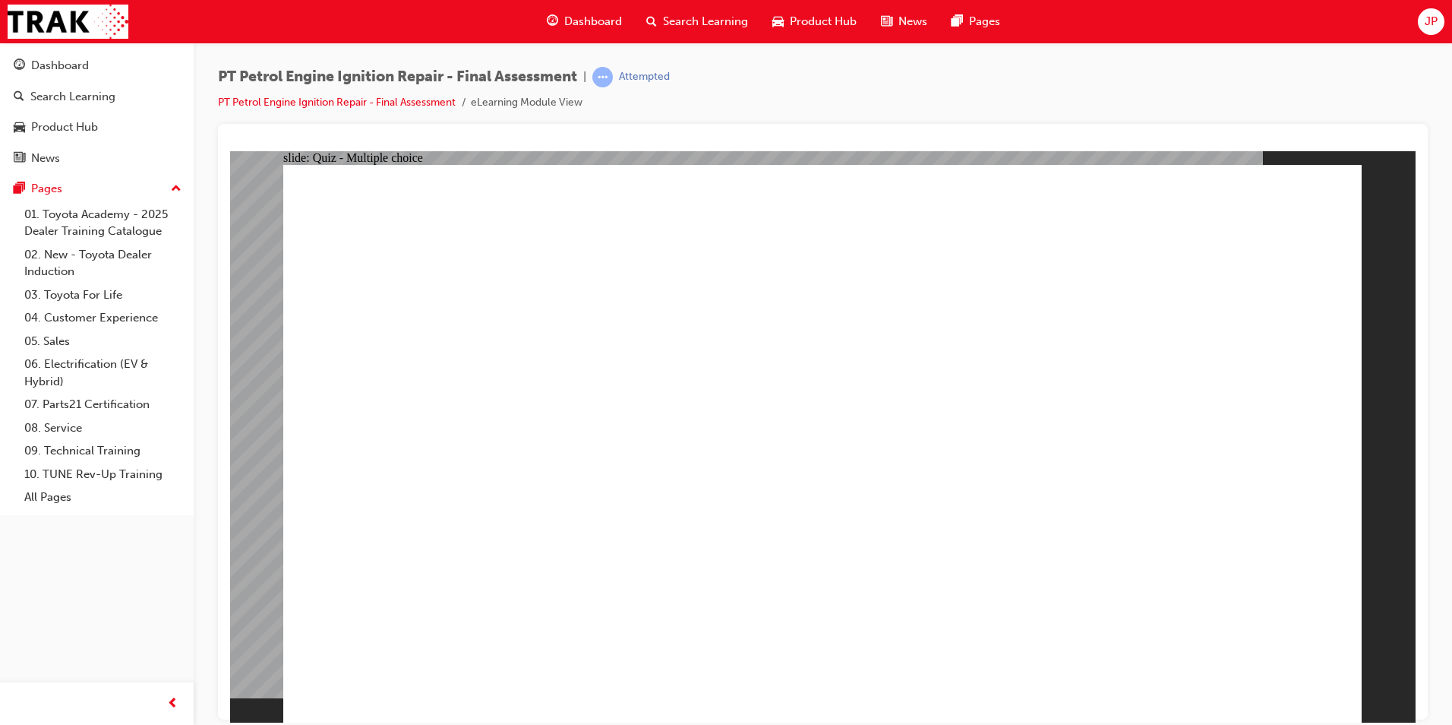
radio input "true"
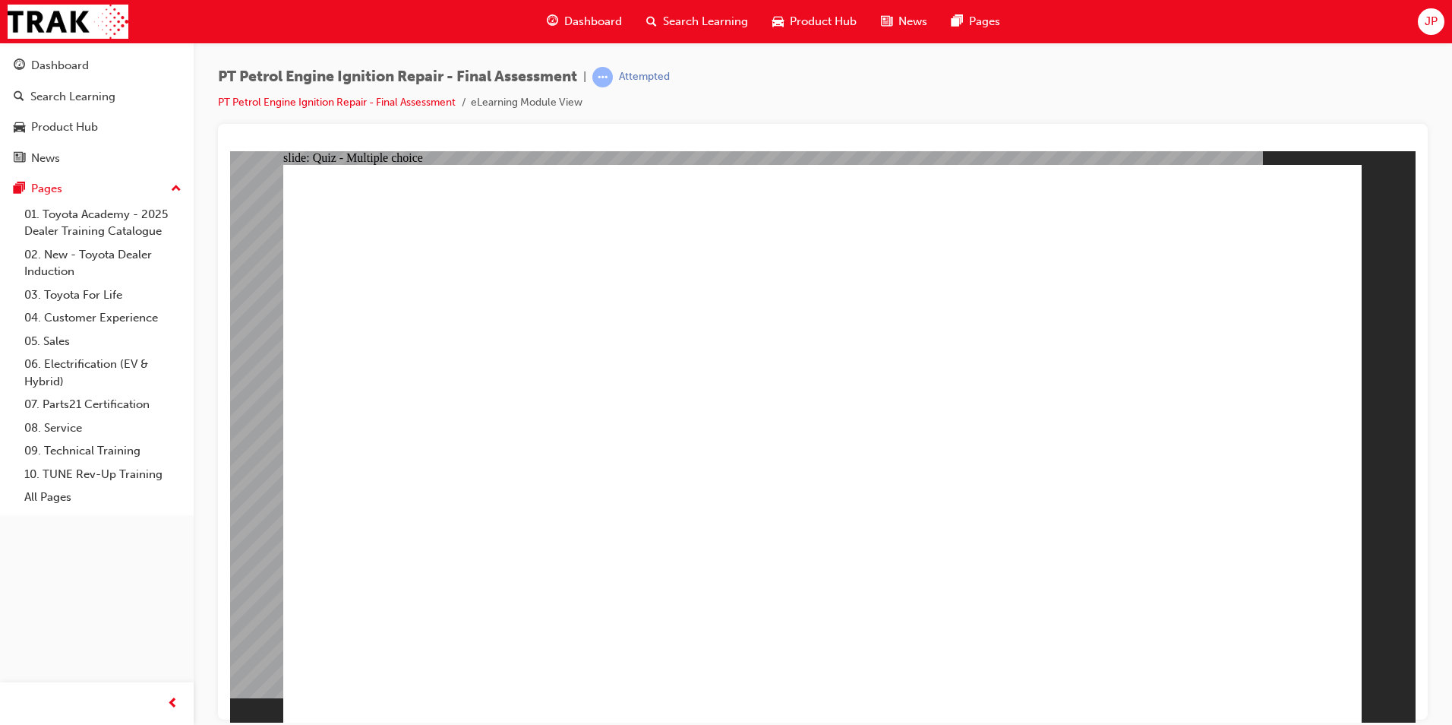
radio input "true"
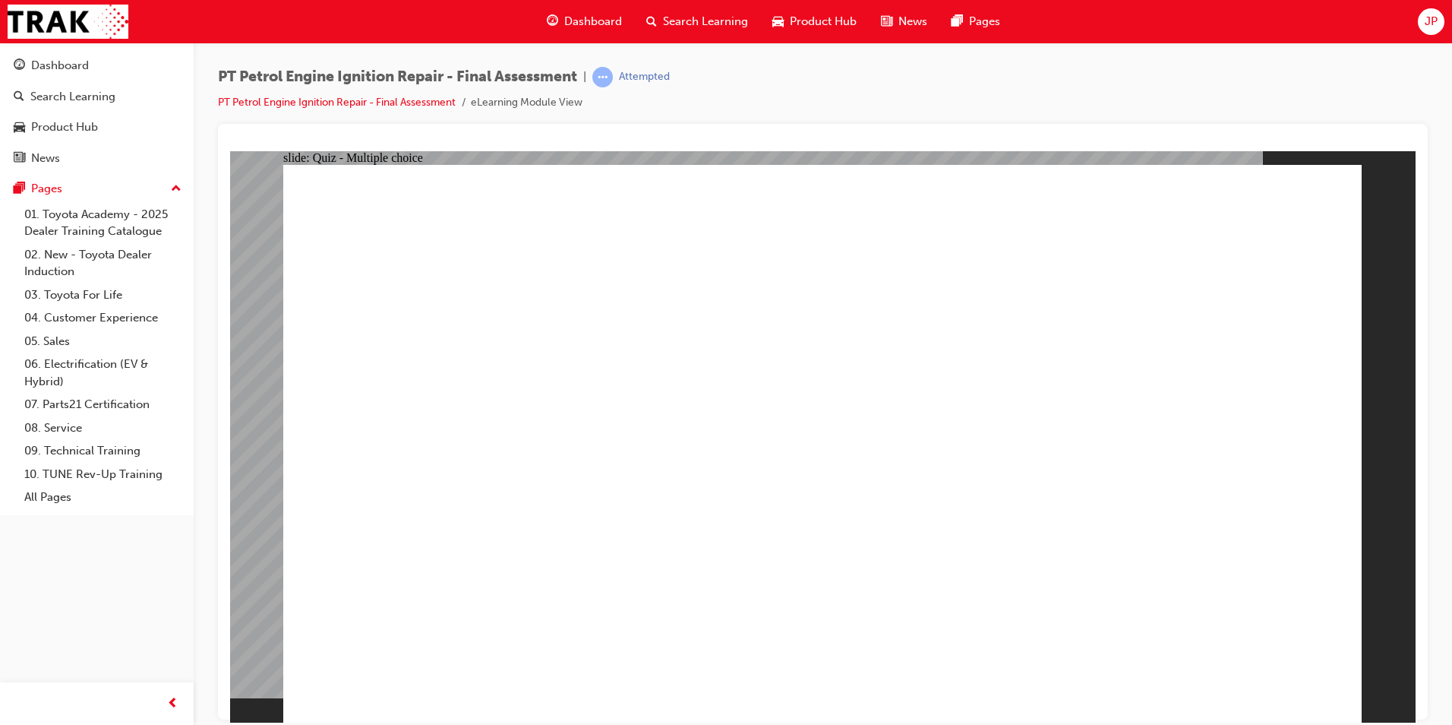
radio input "true"
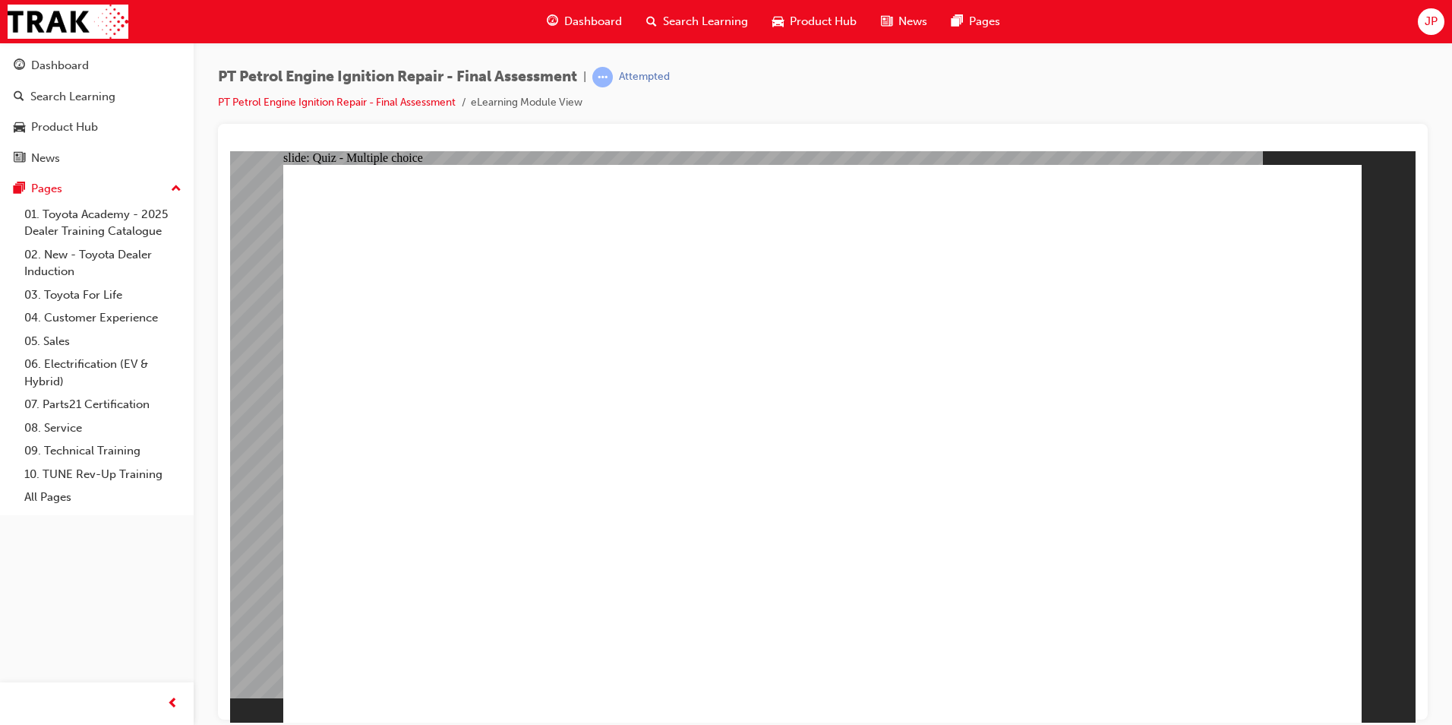
radio input "true"
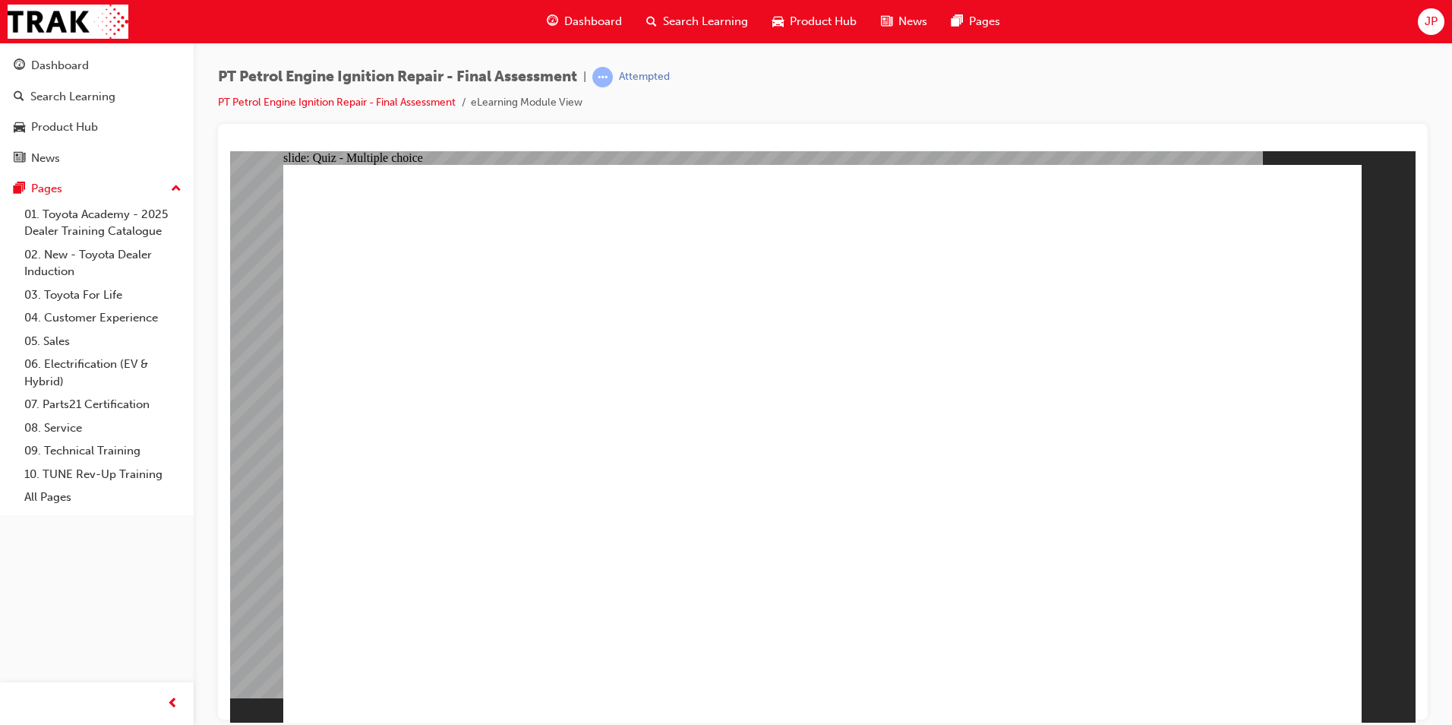
drag, startPoint x: 1195, startPoint y: 632, endPoint x: 1248, endPoint y: 646, distance: 54.2
radio input "true"
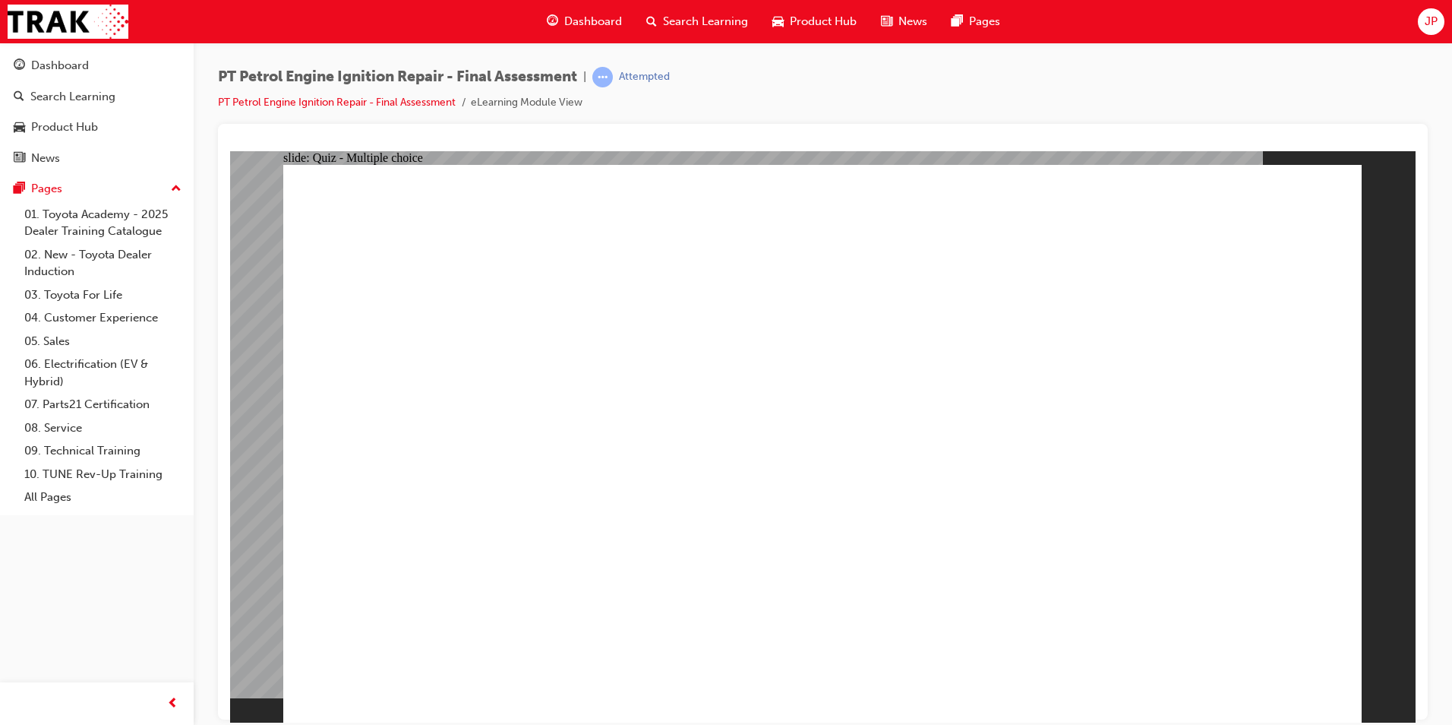
checkbox input "true"
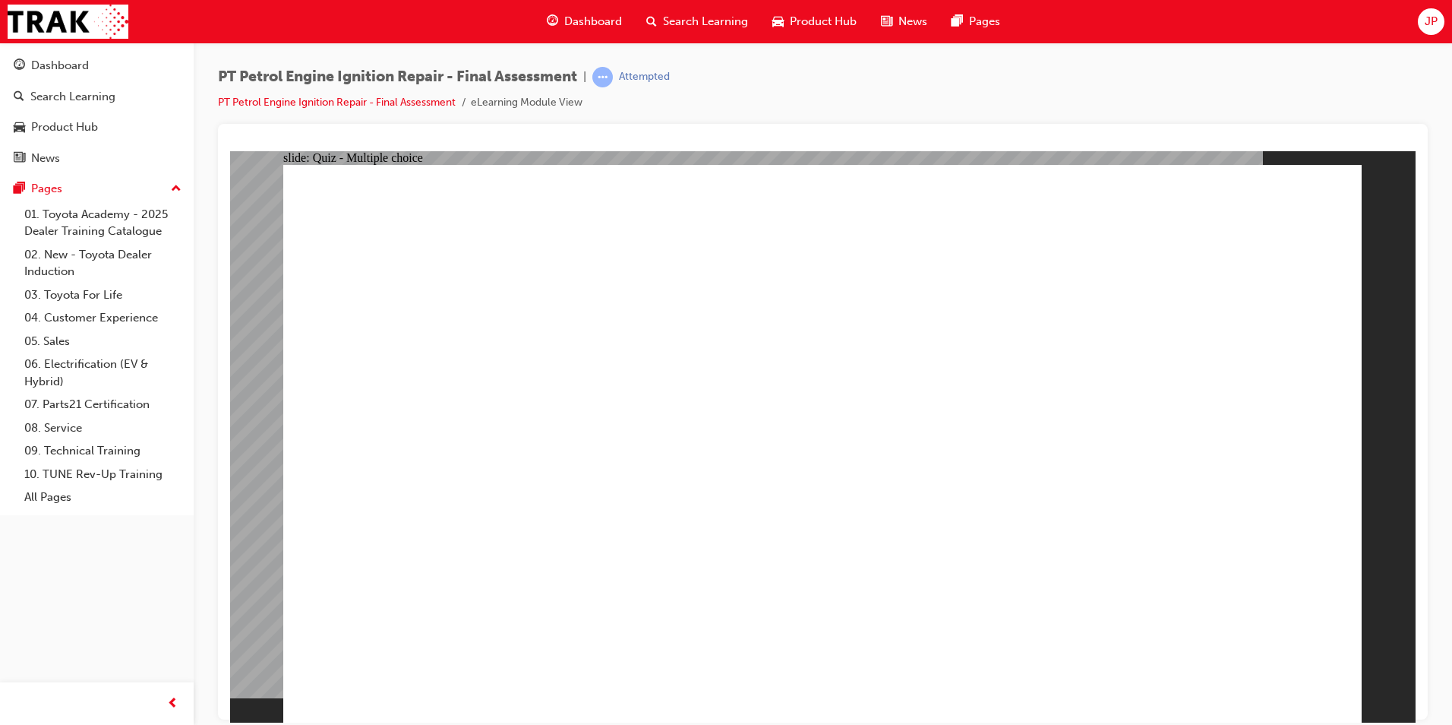
checkbox input "true"
drag, startPoint x: 754, startPoint y: 668, endPoint x: 750, endPoint y: 661, distance: 7.8
checkbox input "true"
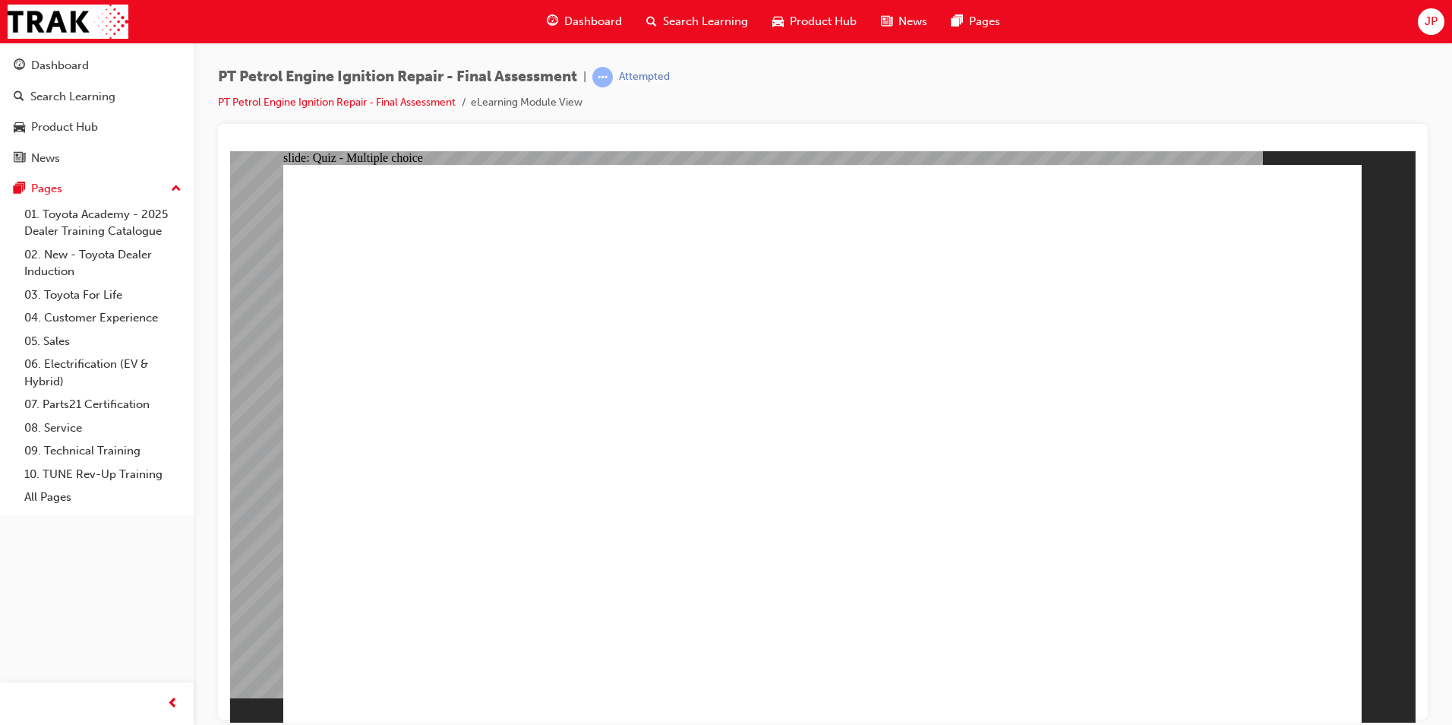
checkbox input "true"
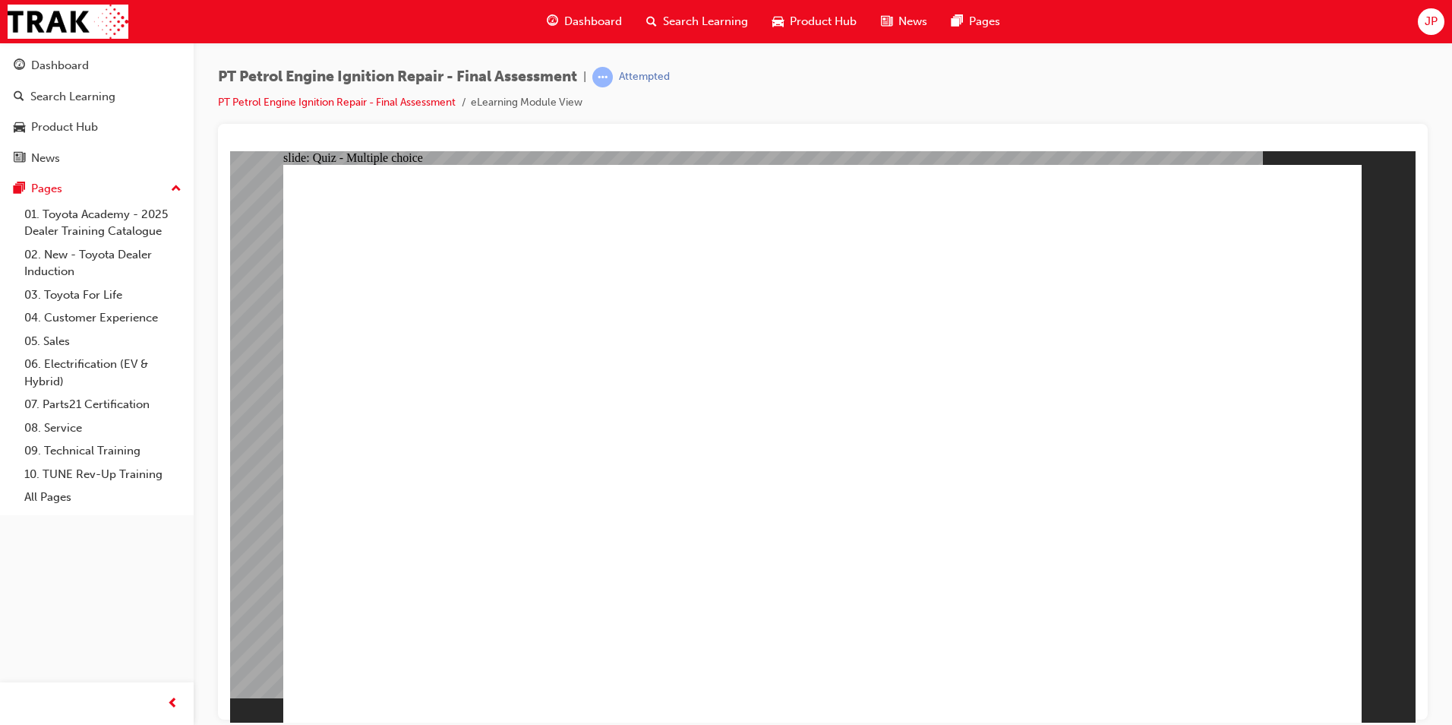
checkbox input "true"
drag, startPoint x: 748, startPoint y: 433, endPoint x: 791, endPoint y: 476, distance: 61.2
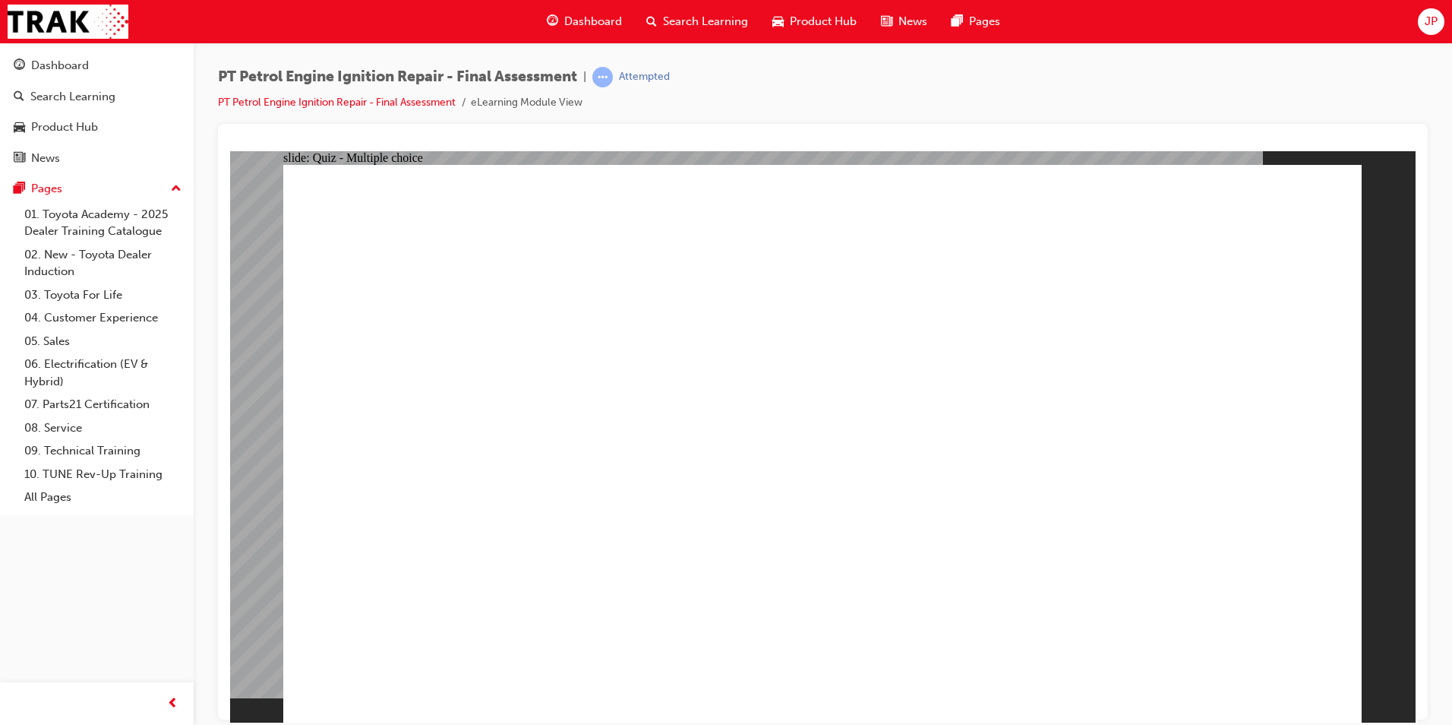
radio input "false"
radio input "true"
radio input "false"
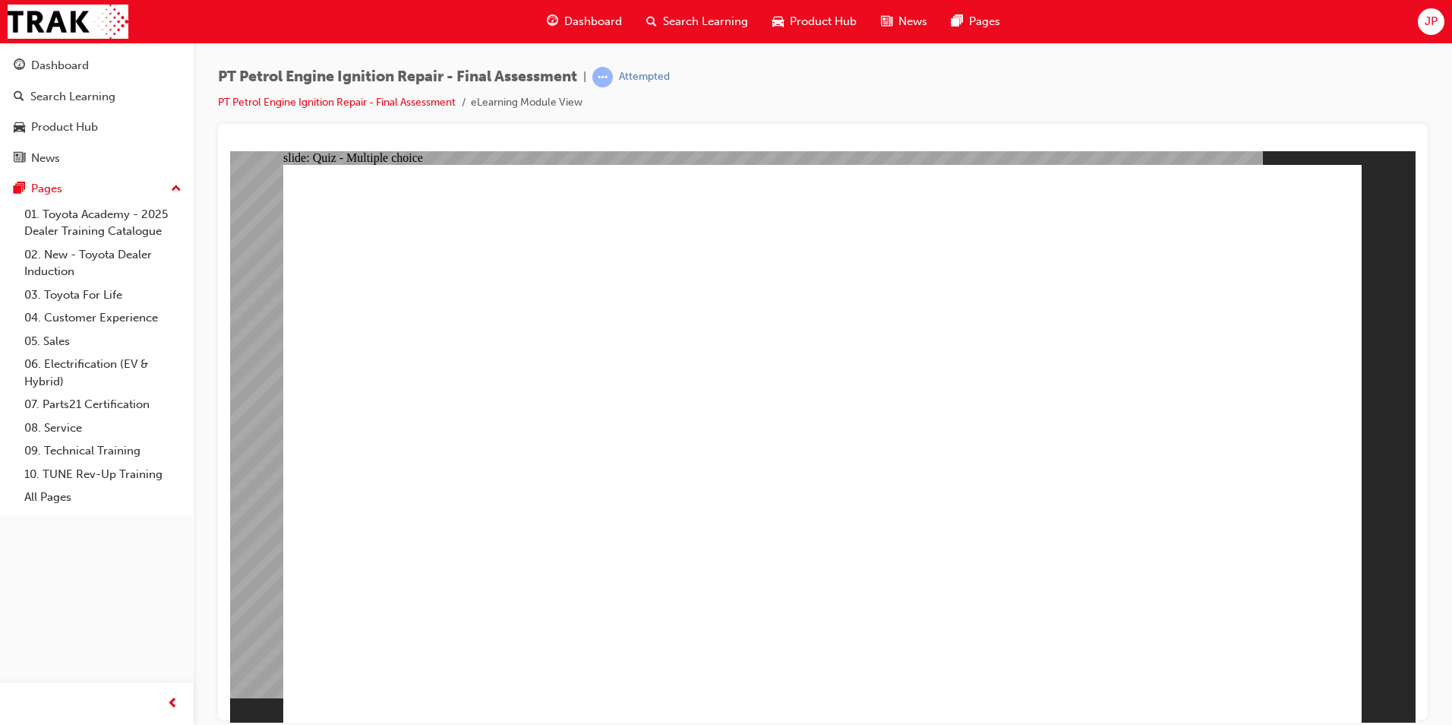
radio input "true"
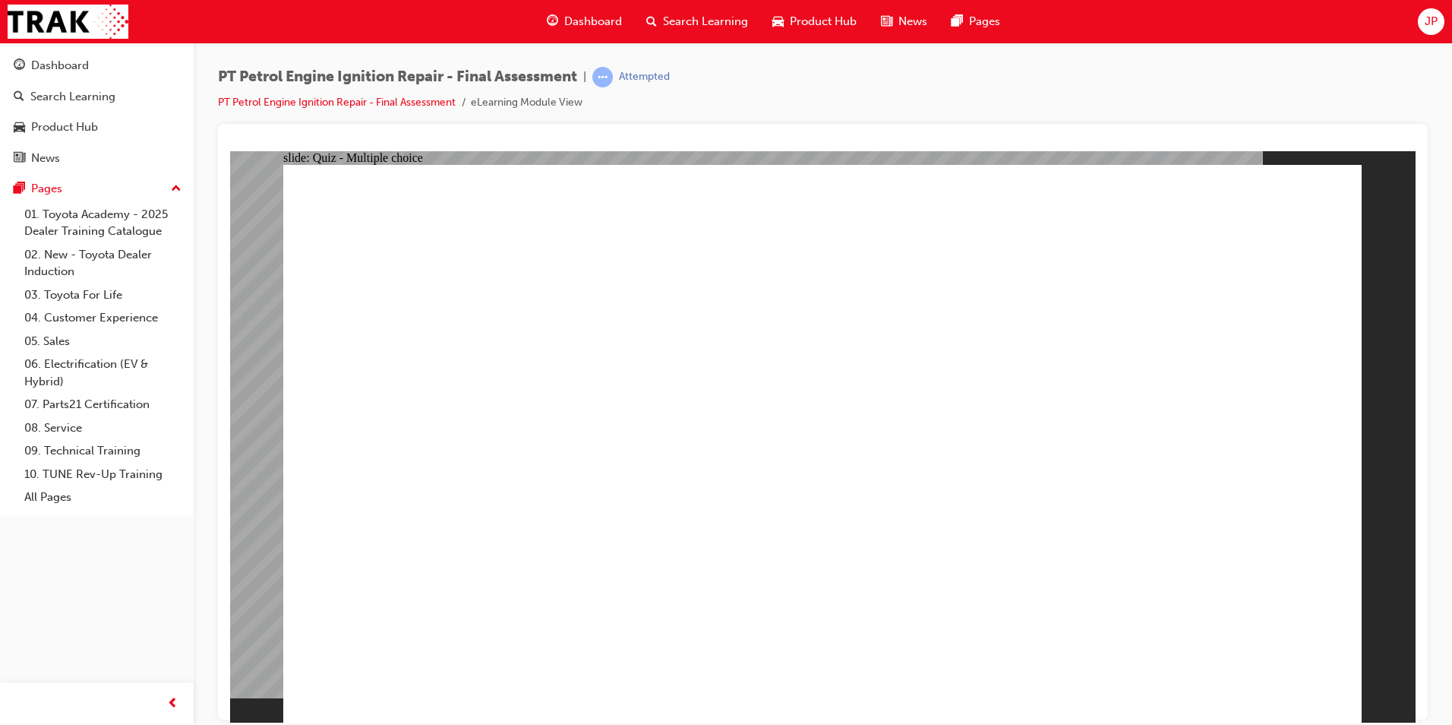
drag, startPoint x: 652, startPoint y: 519, endPoint x: 659, endPoint y: 520, distance: 7.6
radio input "true"
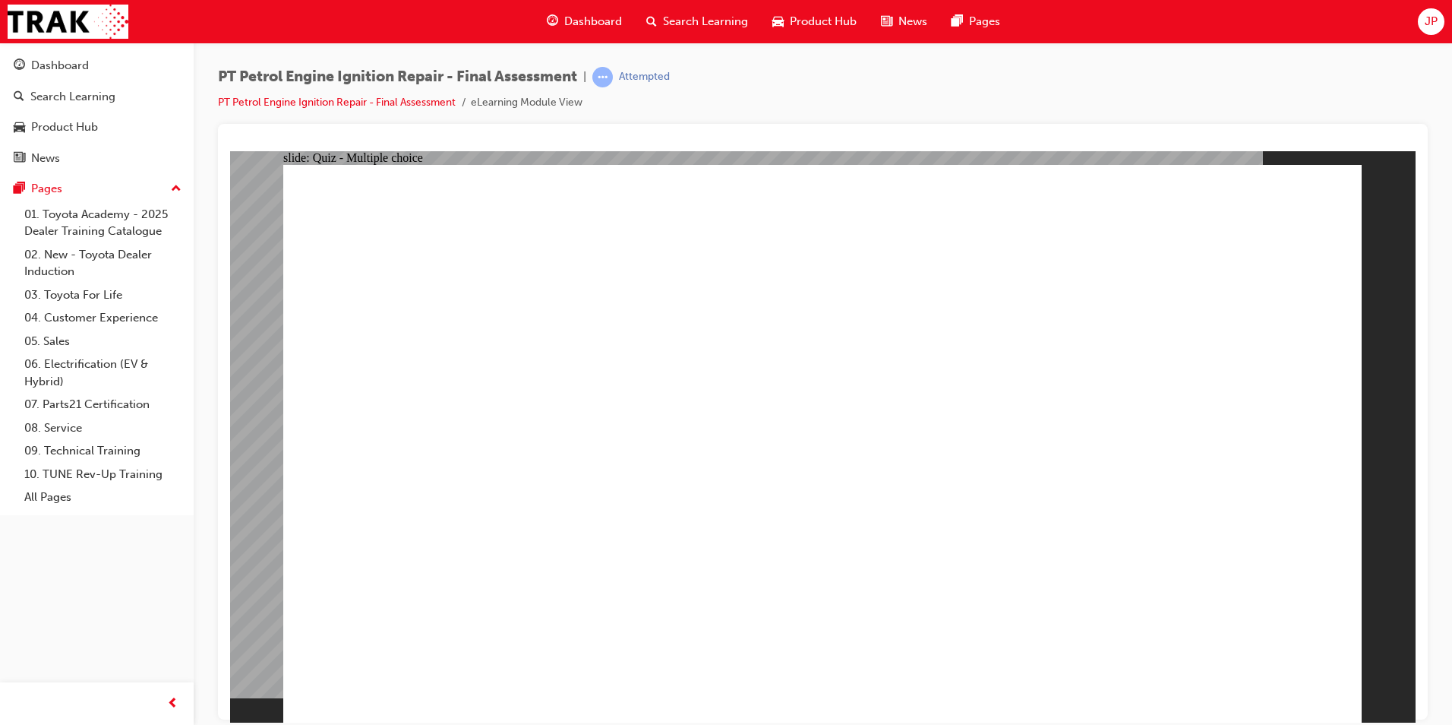
radio input "true"
drag, startPoint x: 1183, startPoint y: 668, endPoint x: 1194, endPoint y: 669, distance: 10.7
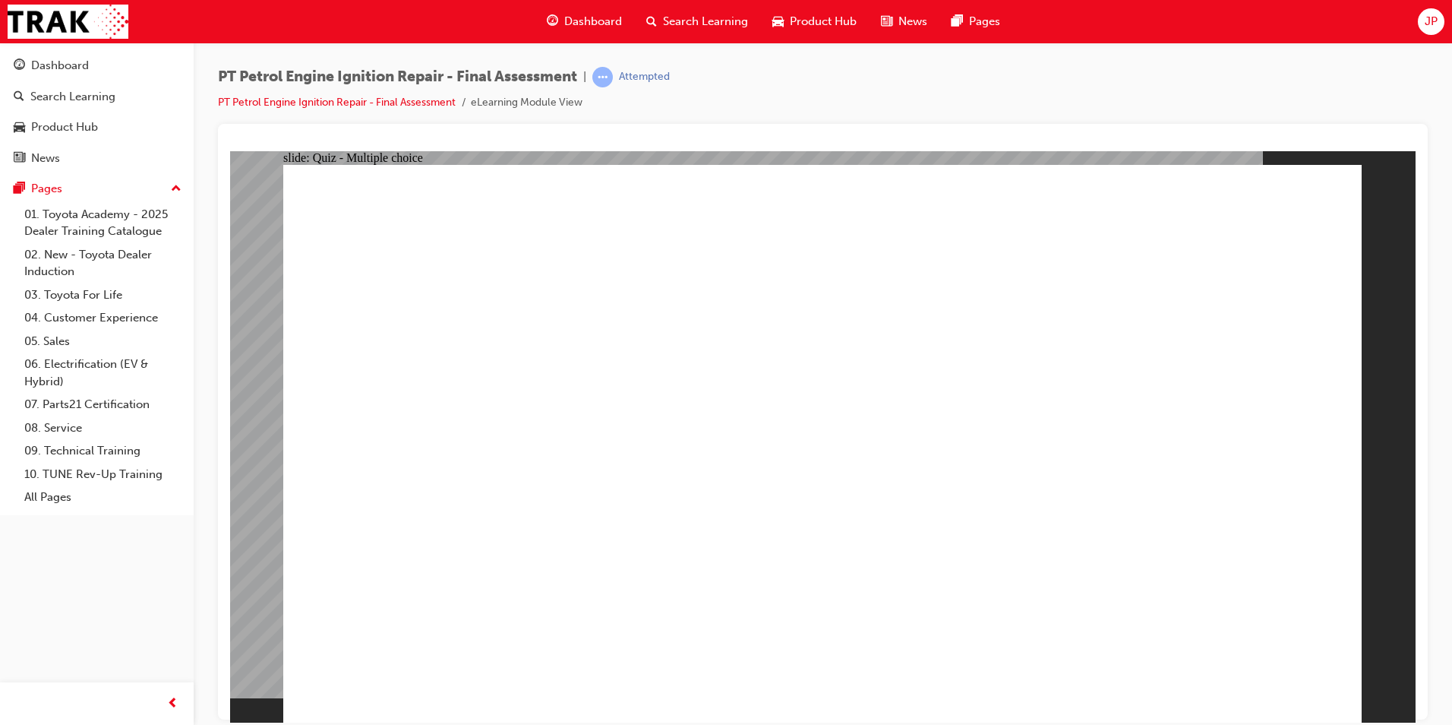
radio input "true"
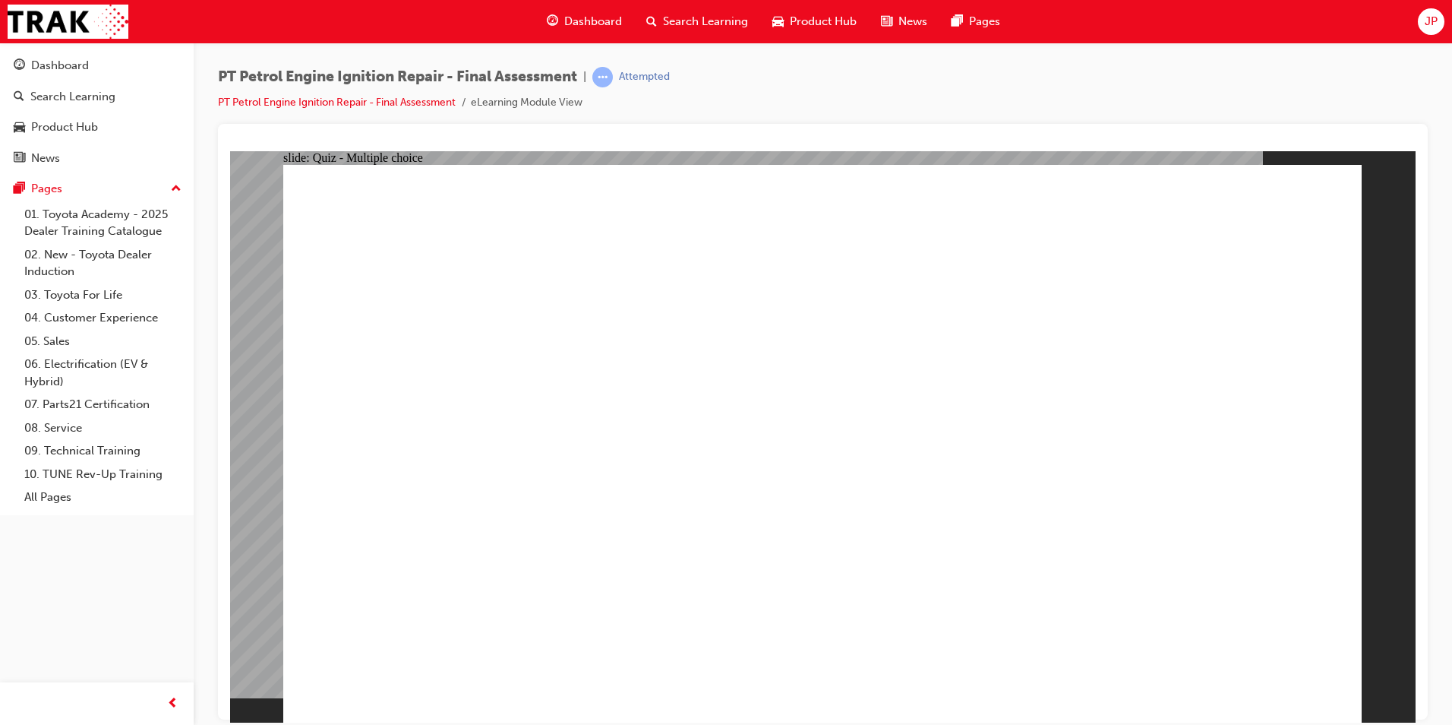
radio input "true"
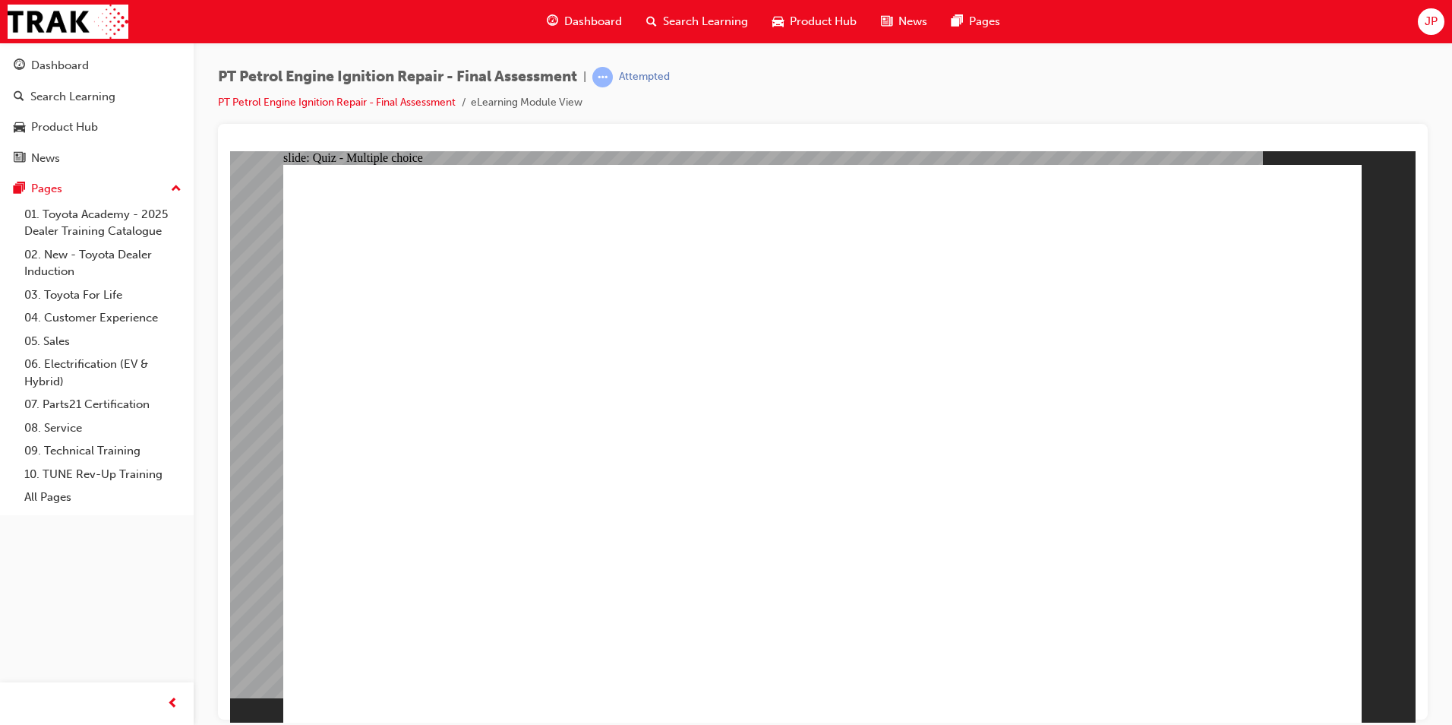
radio input "true"
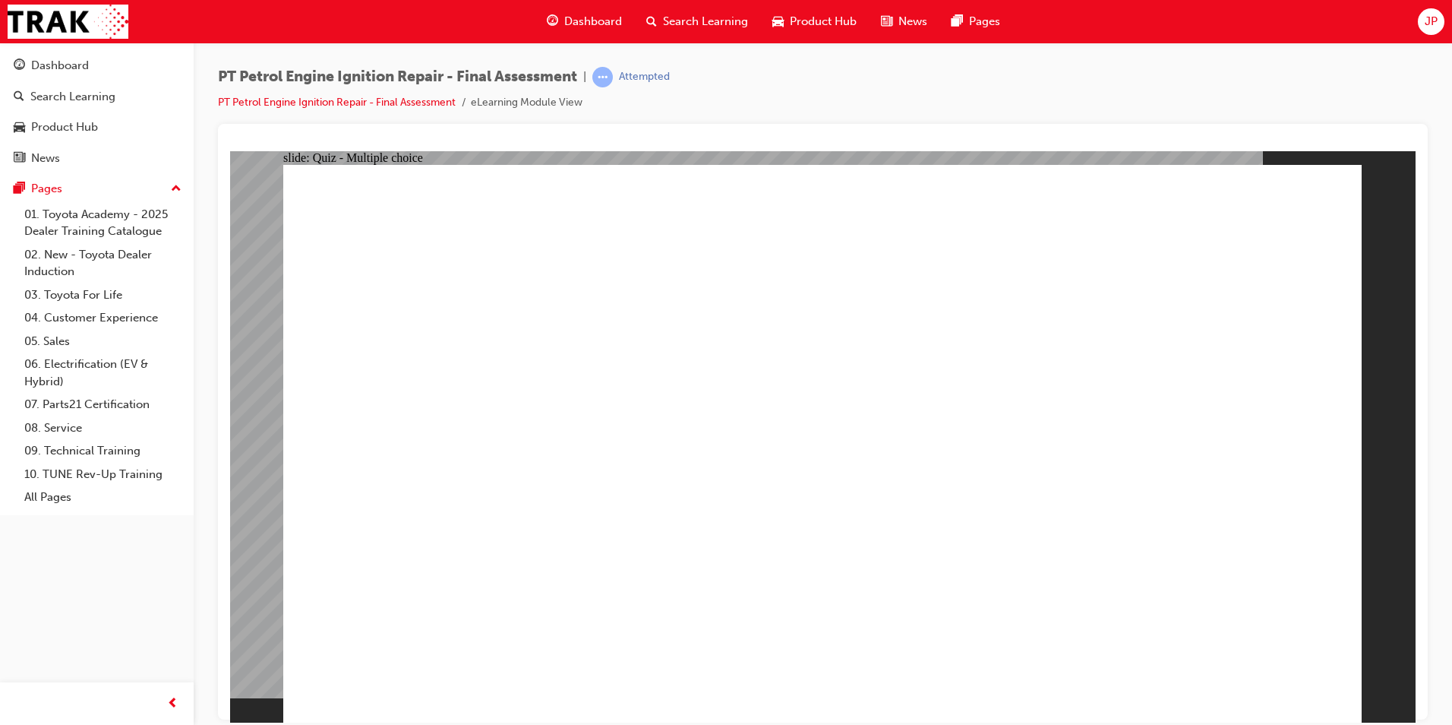
radio input "true"
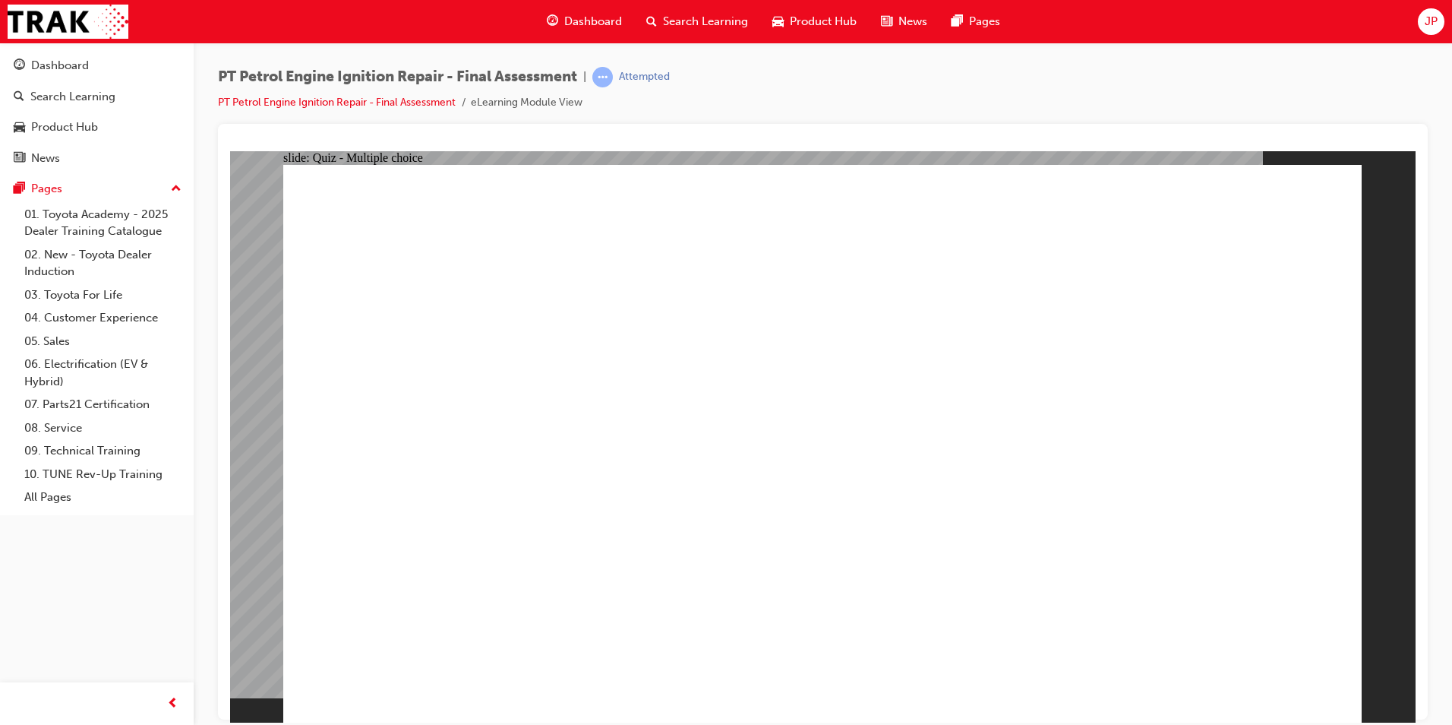
radio input "true"
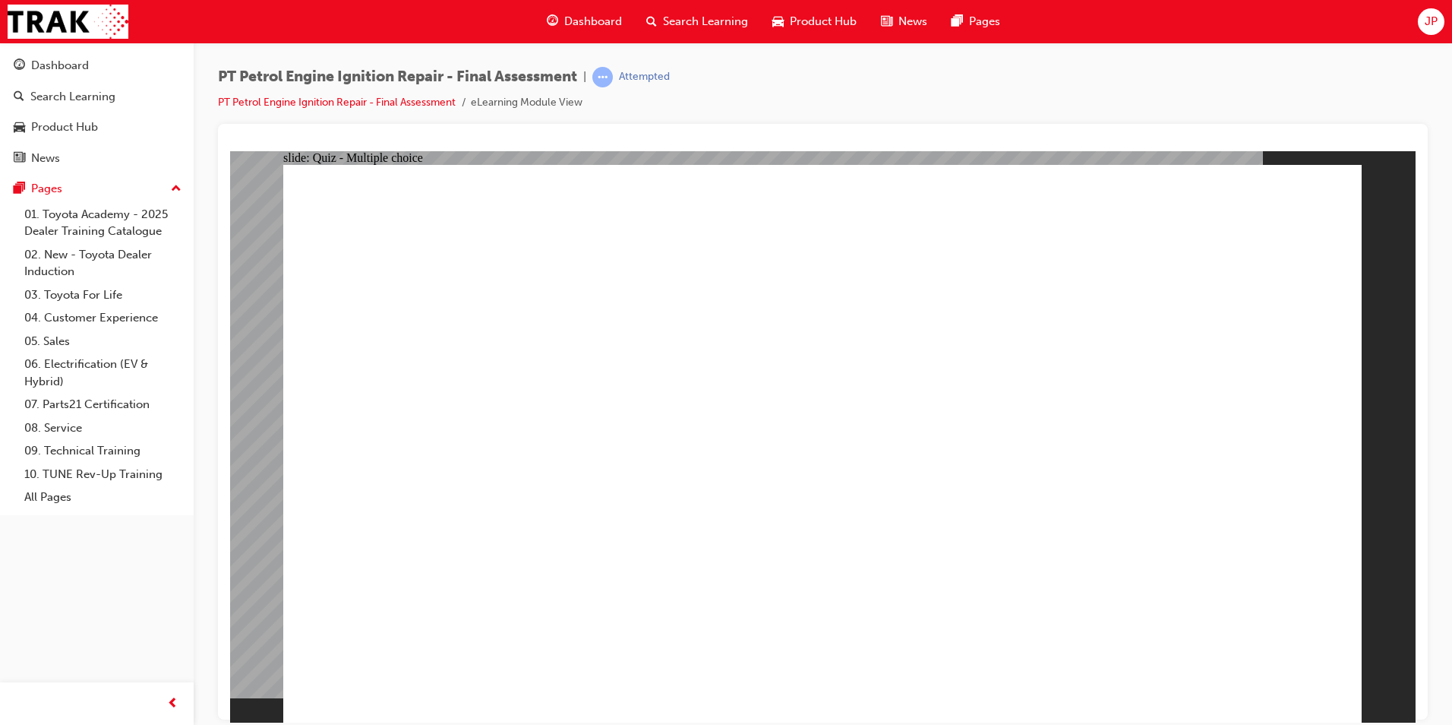
drag, startPoint x: 1252, startPoint y: 646, endPoint x: 1266, endPoint y: 669, distance: 27.0
radio input "true"
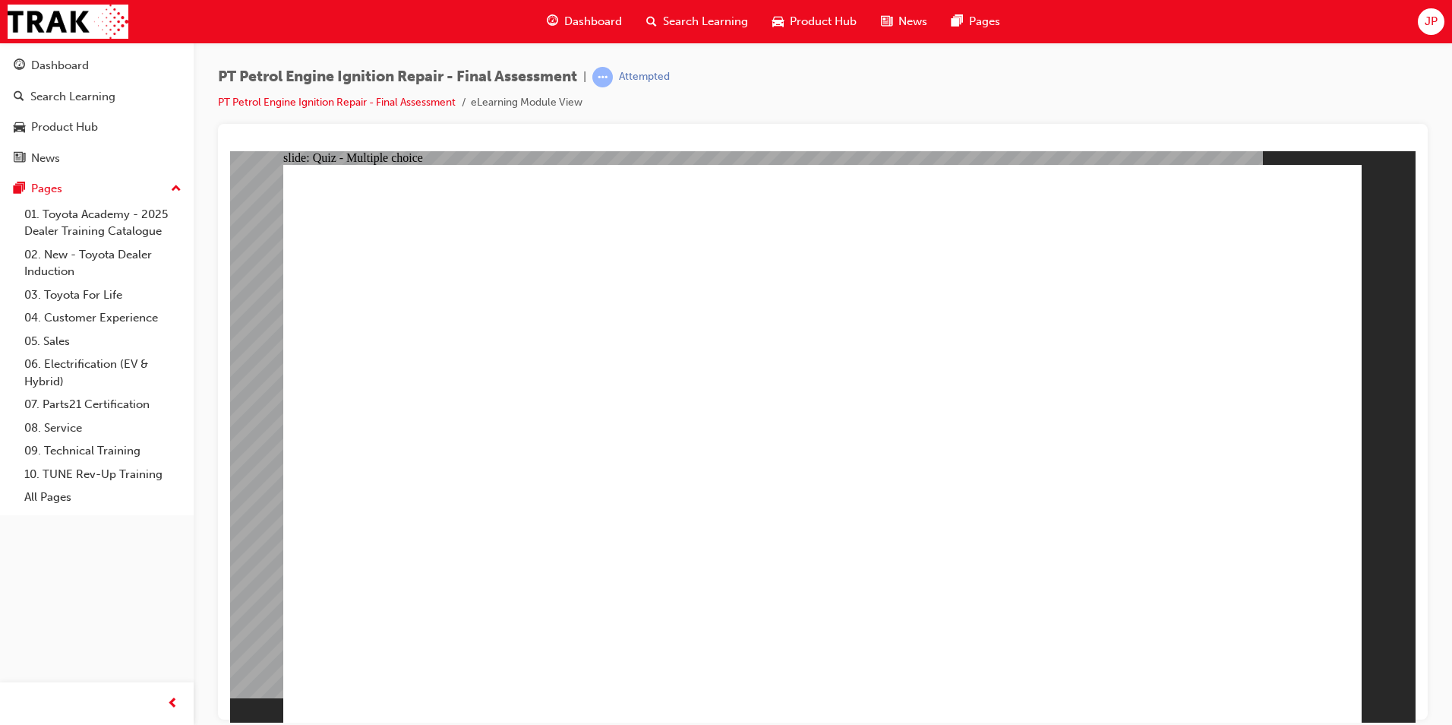
radio input "true"
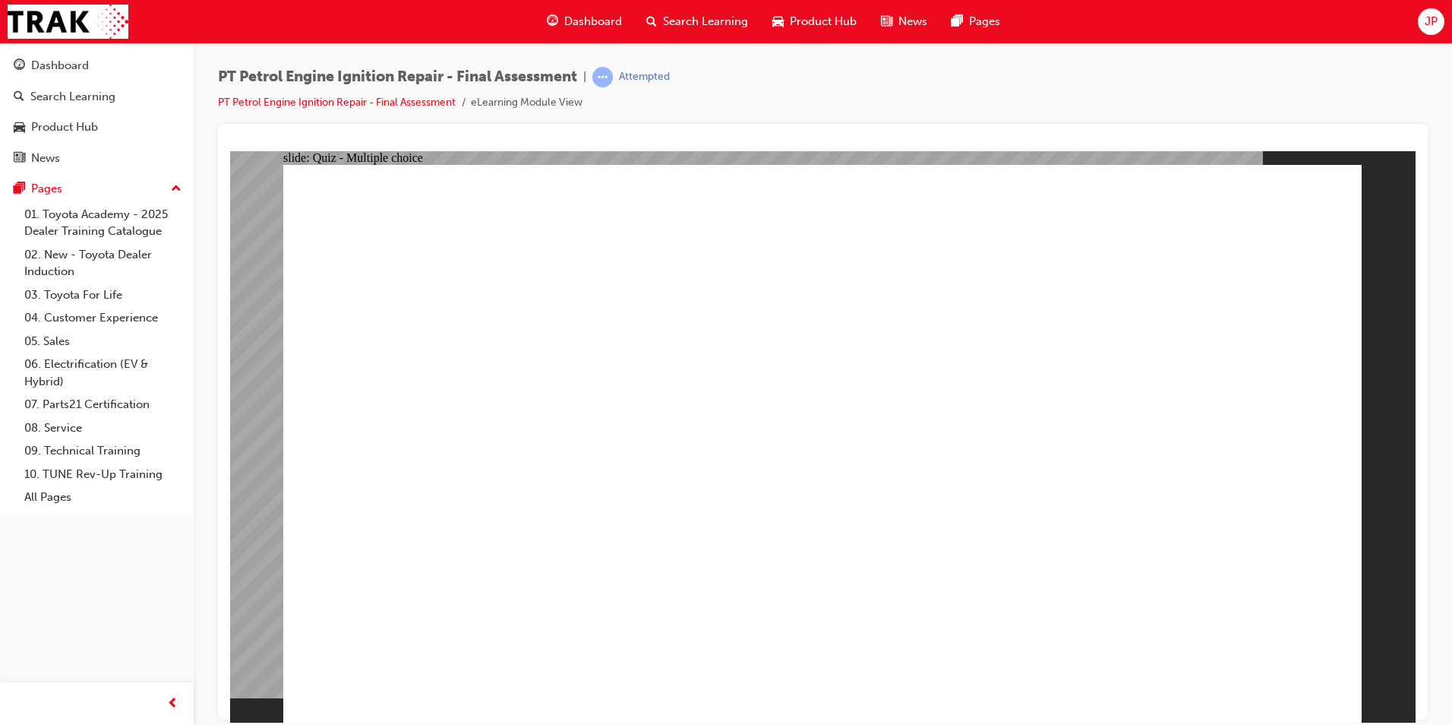
radio input "true"
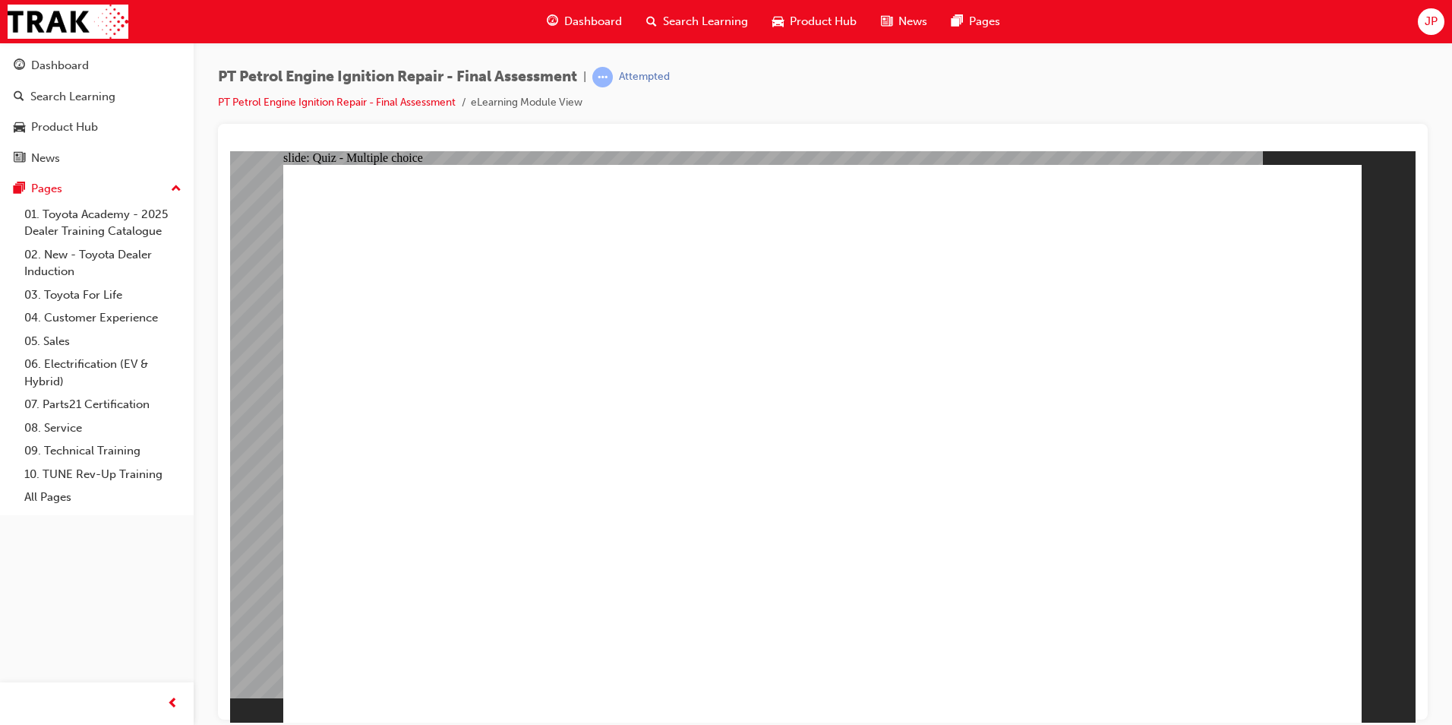
radio input "true"
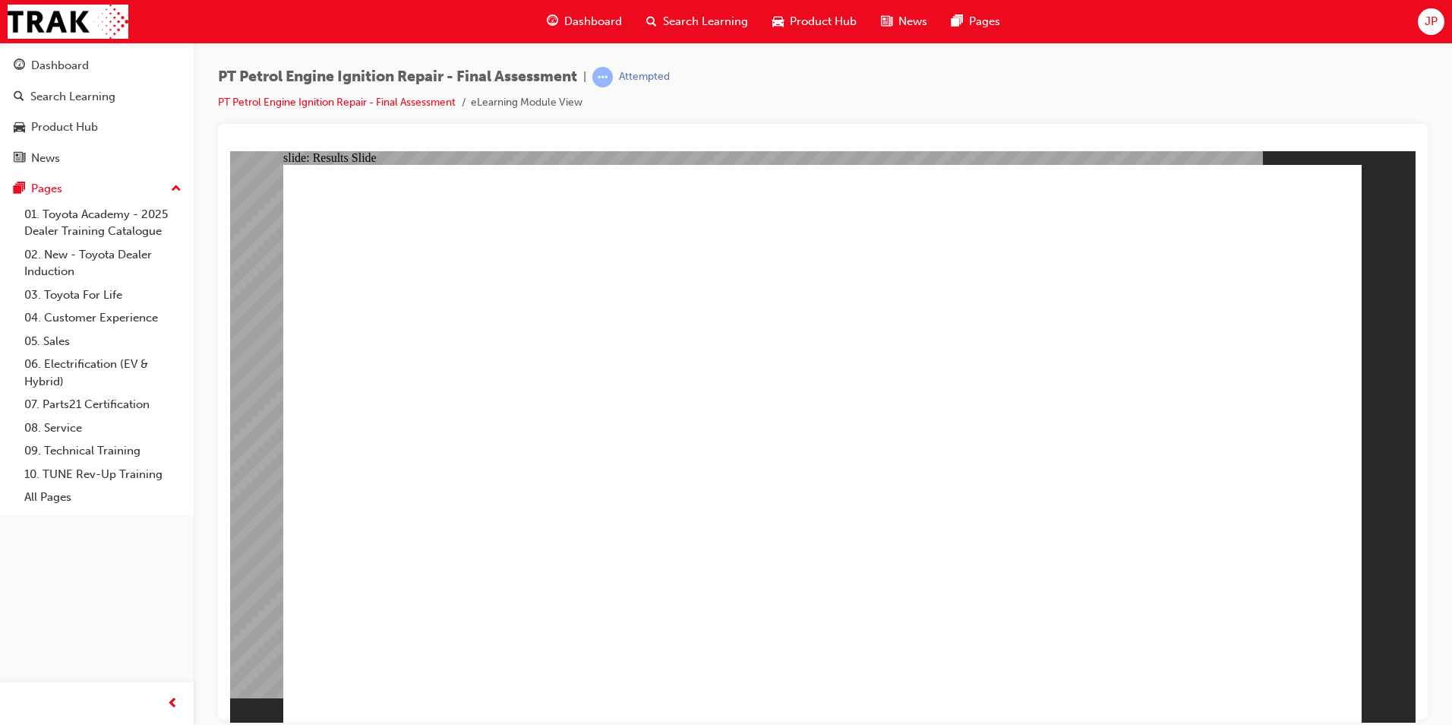
drag, startPoint x: 778, startPoint y: 664, endPoint x: 775, endPoint y: 613, distance: 50.9
checkbox input "true"
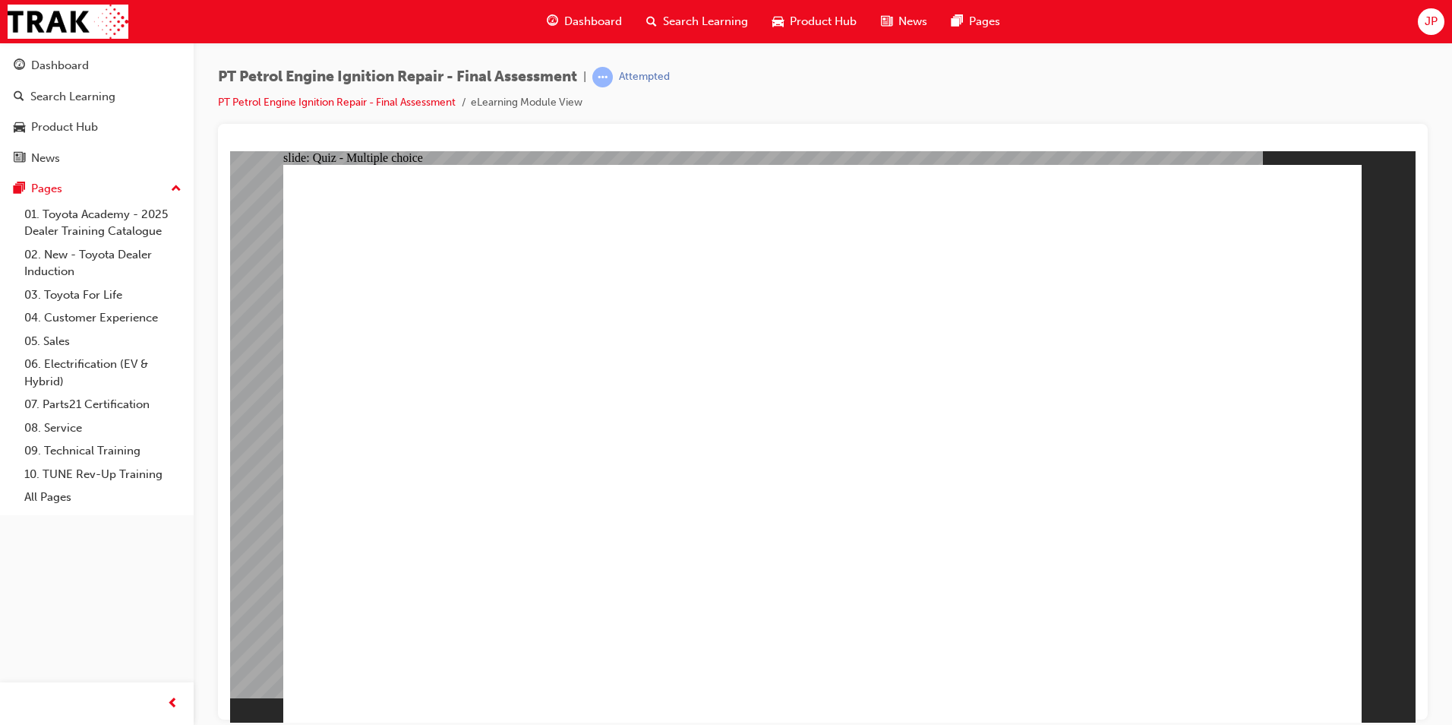
checkbox input "true"
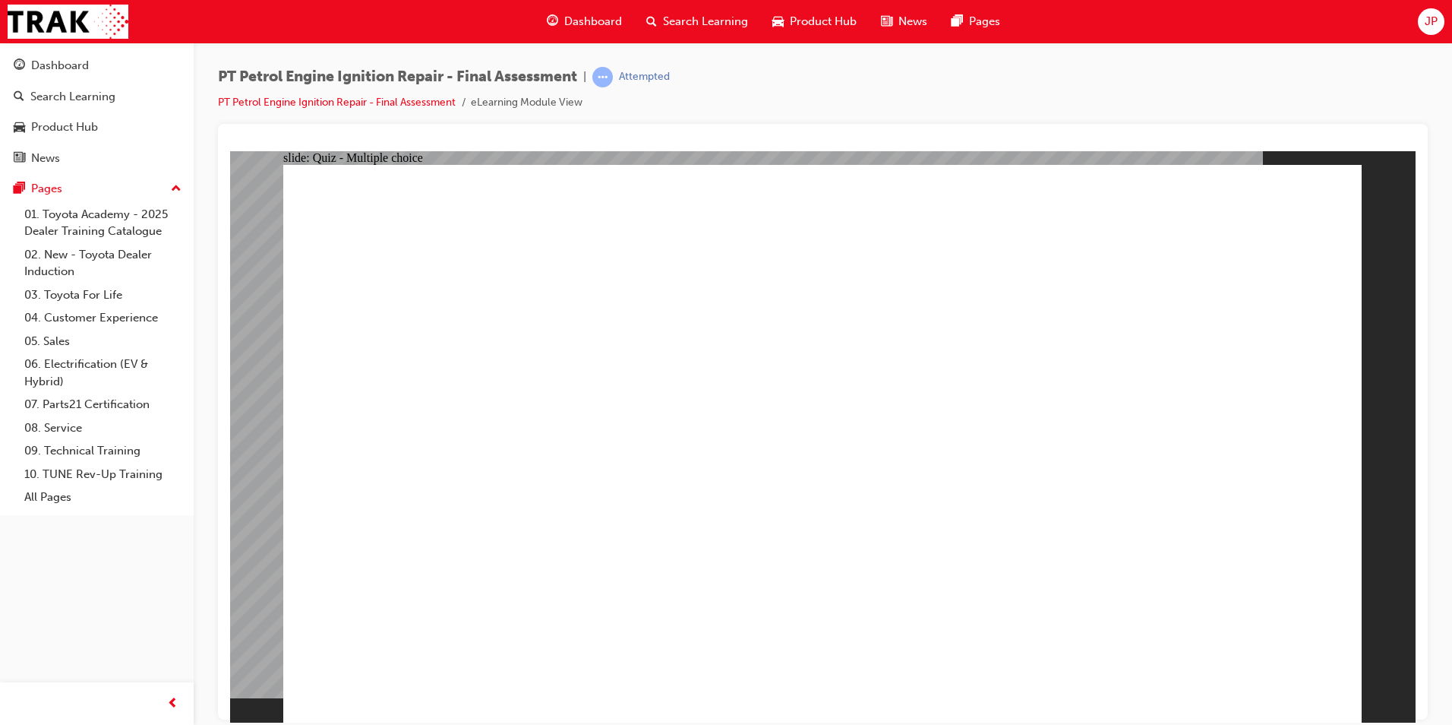
checkbox input "true"
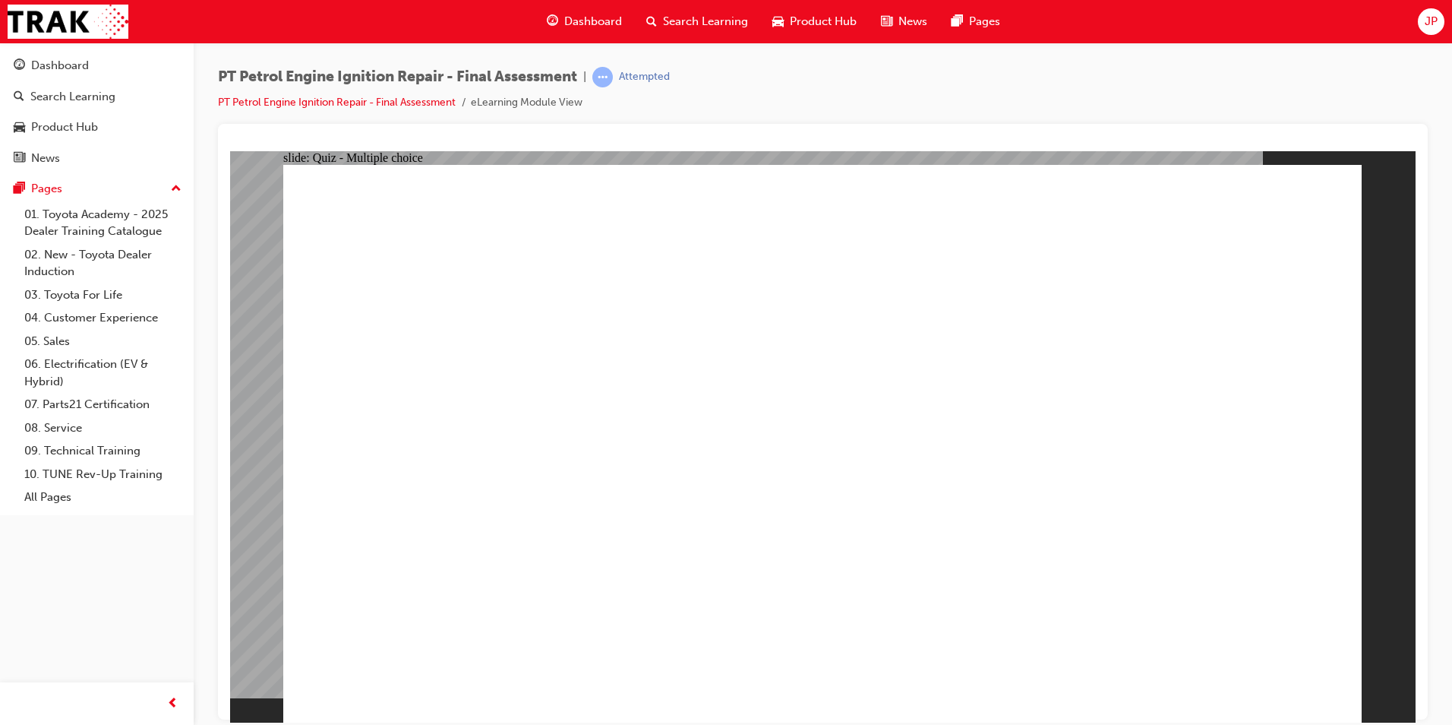
checkbox input "true"
radio input "true"
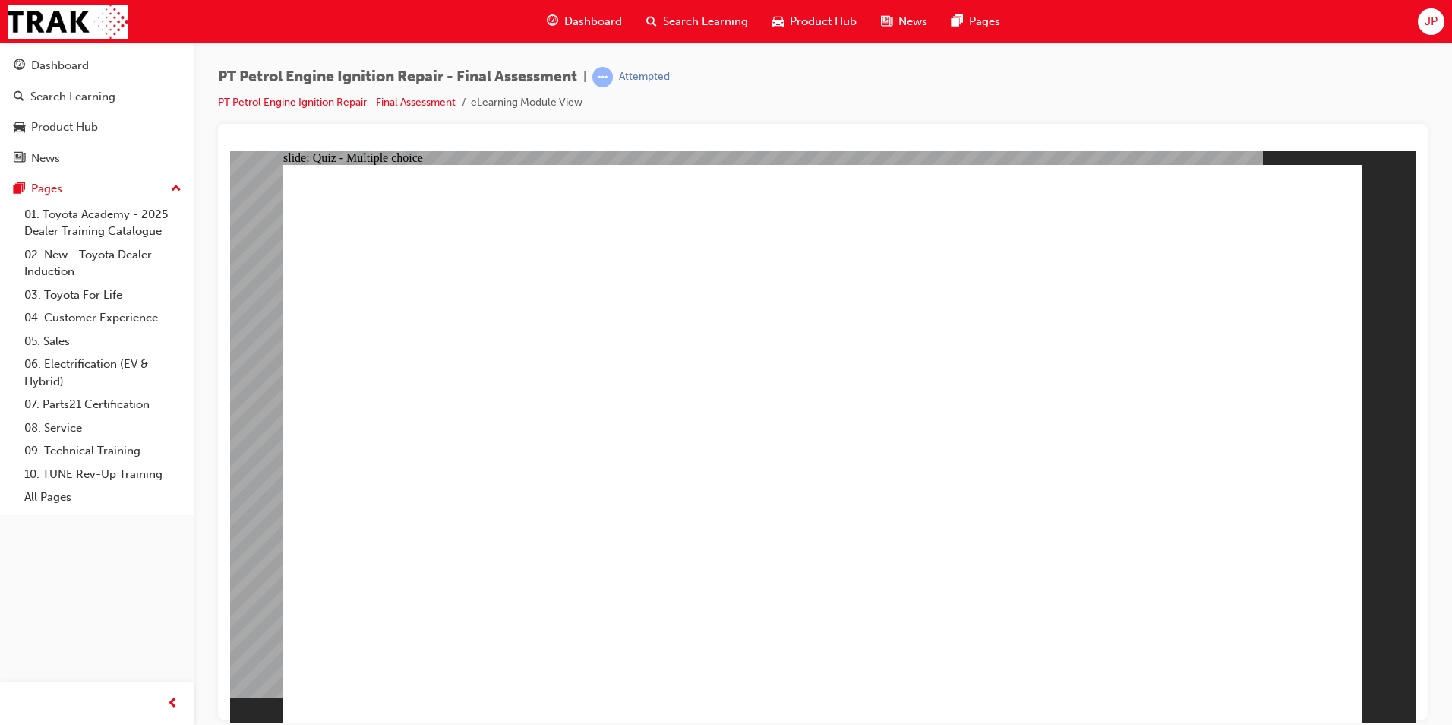
radio input "true"
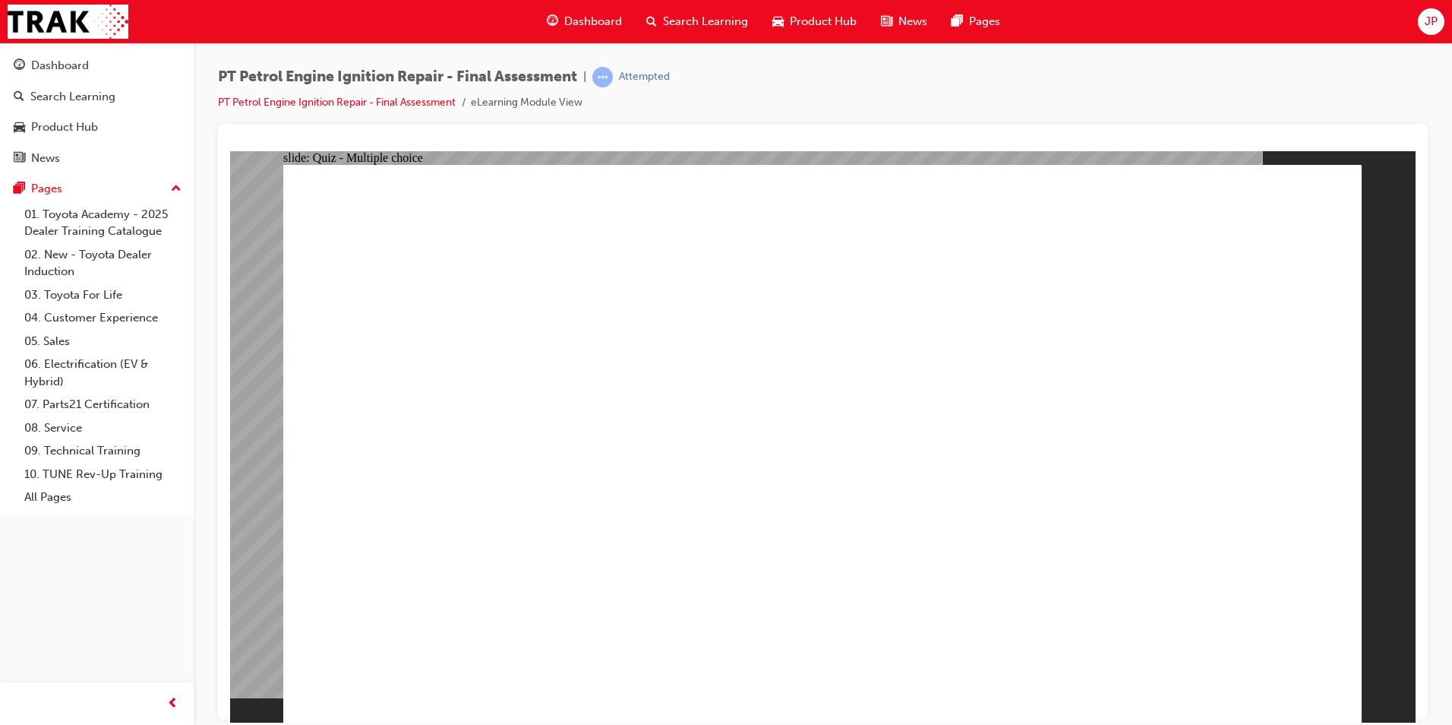
radio input "true"
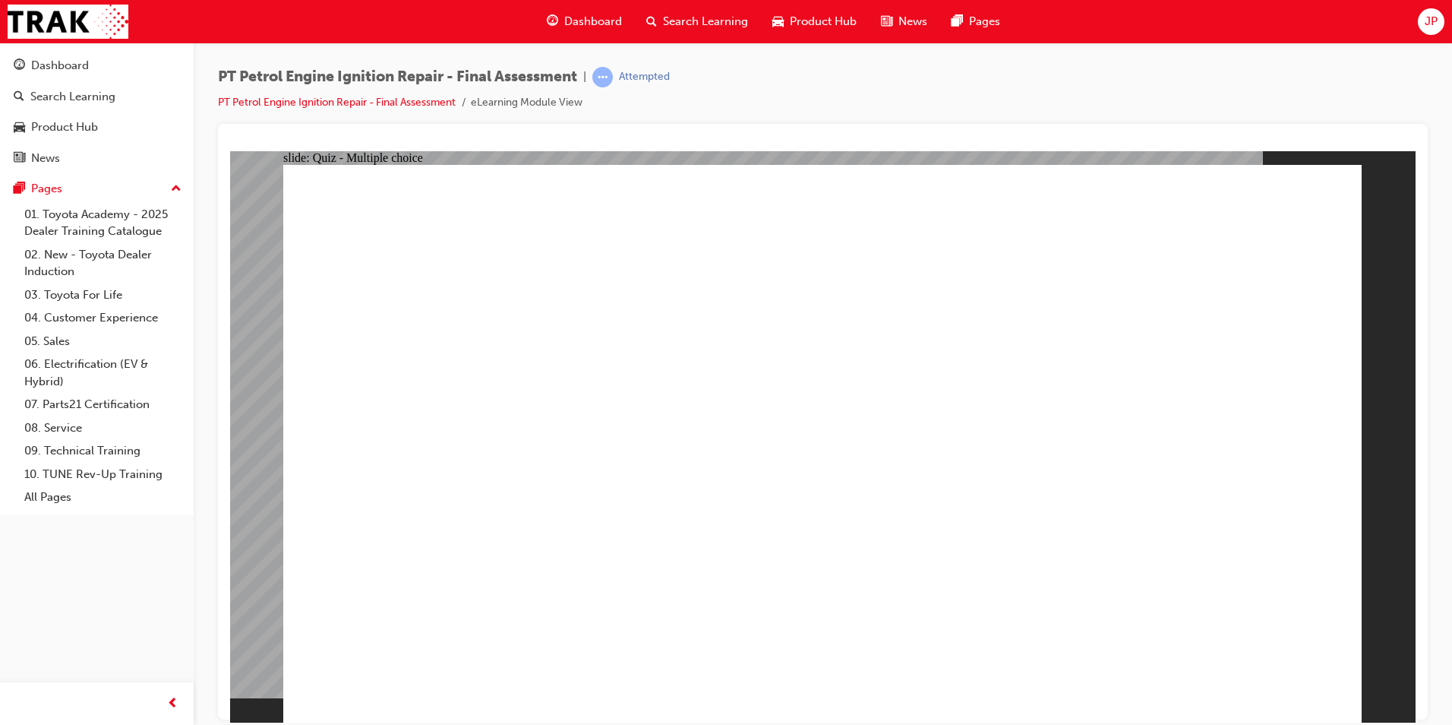
radio input "true"
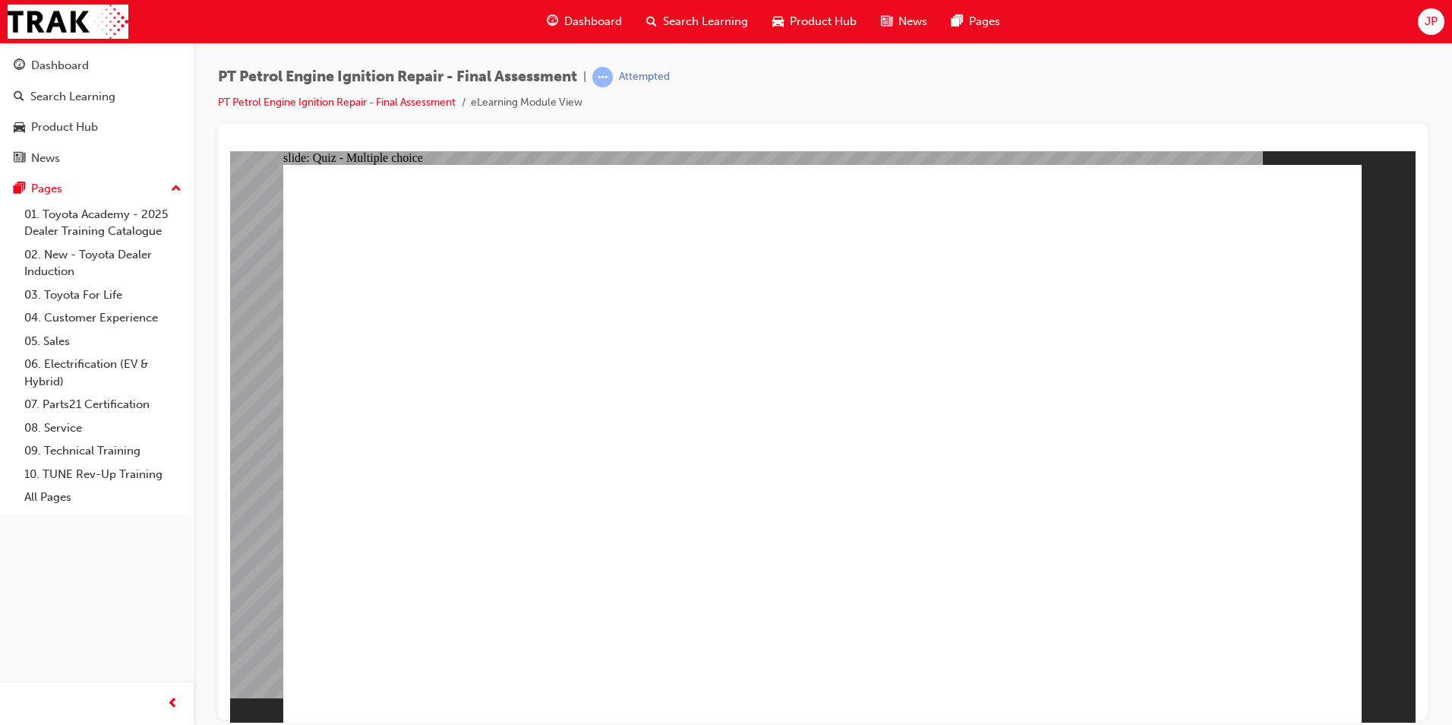
radio input "true"
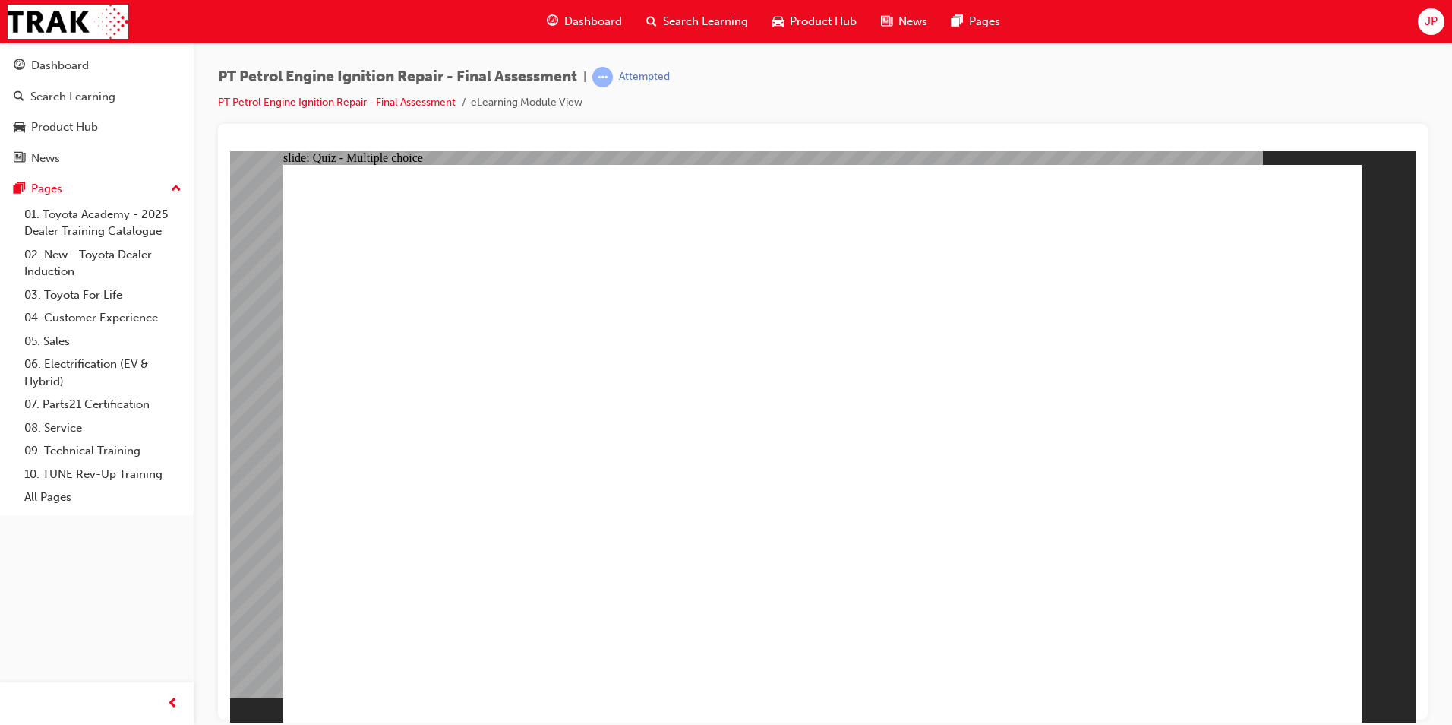
drag, startPoint x: 778, startPoint y: 507, endPoint x: 787, endPoint y: 503, distance: 9.2
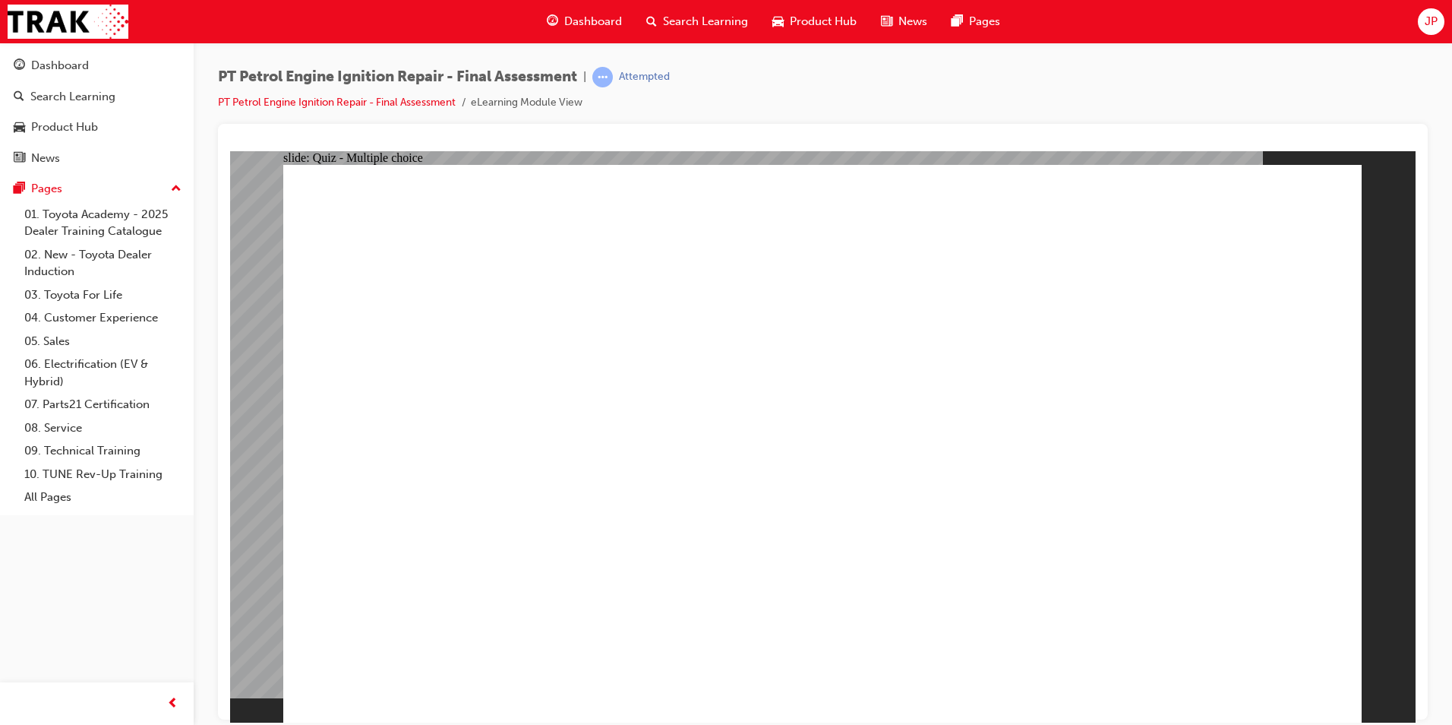
drag, startPoint x: 652, startPoint y: 696, endPoint x: 693, endPoint y: 704, distance: 41.1
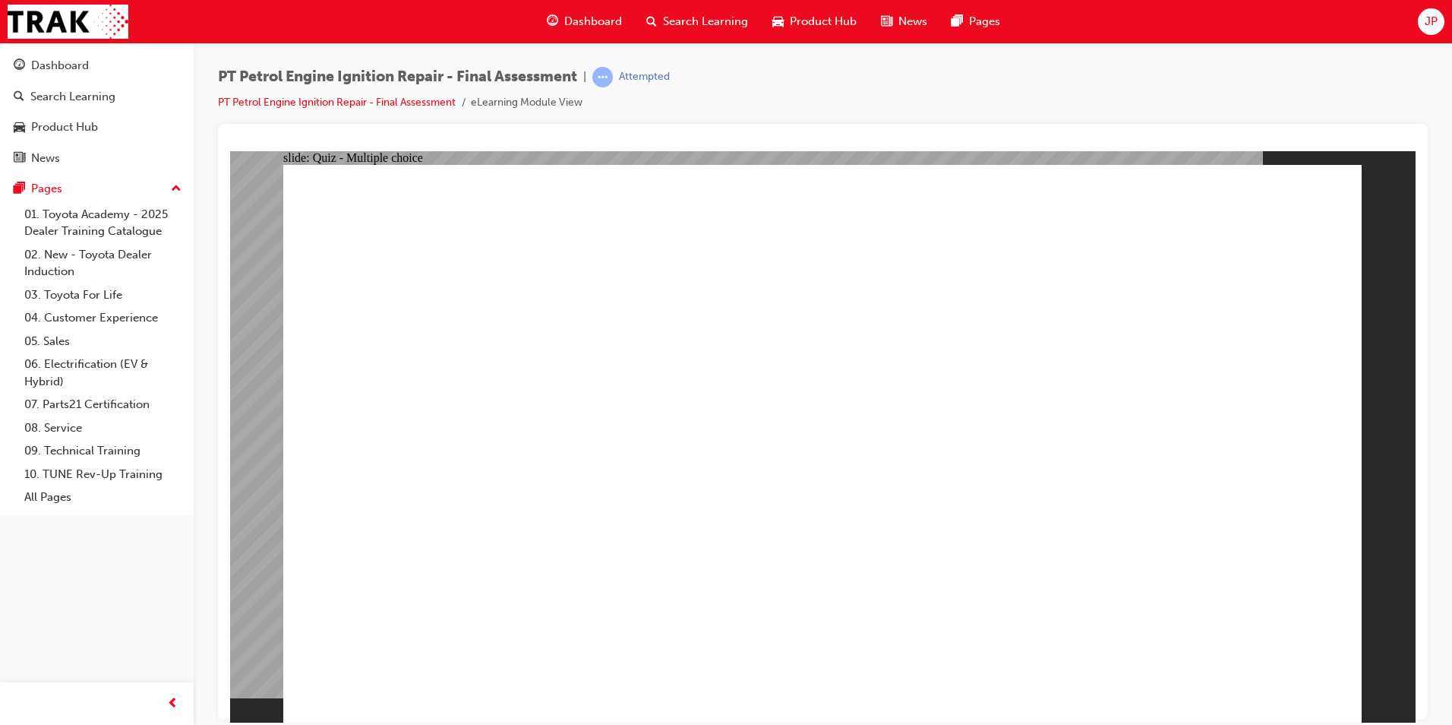
drag, startPoint x: 646, startPoint y: 638, endPoint x: 649, endPoint y: 646, distance: 9.2
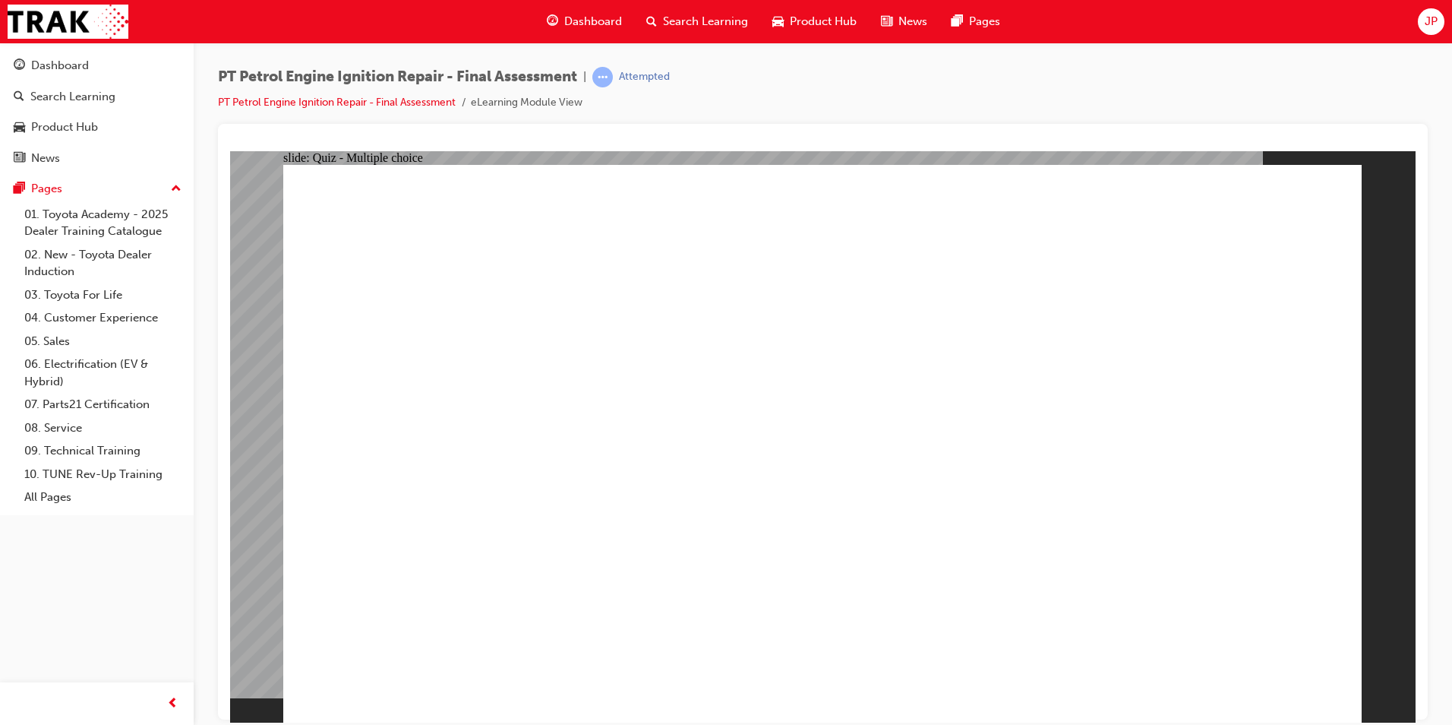
drag, startPoint x: 917, startPoint y: 453, endPoint x: 945, endPoint y: 478, distance: 37.7
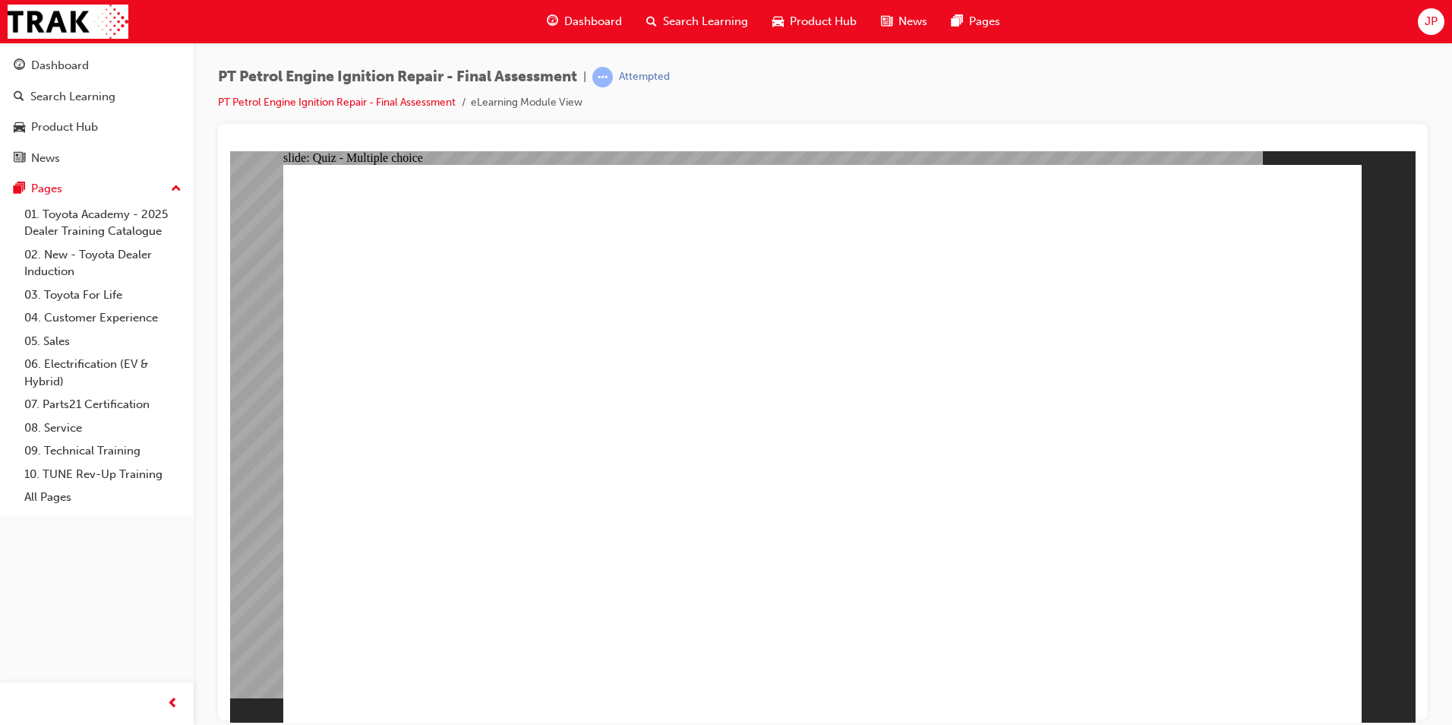
drag, startPoint x: 854, startPoint y: 436, endPoint x: 918, endPoint y: 477, distance: 76.5
drag, startPoint x: 1244, startPoint y: 694, endPoint x: 1245, endPoint y: 686, distance: 8.4
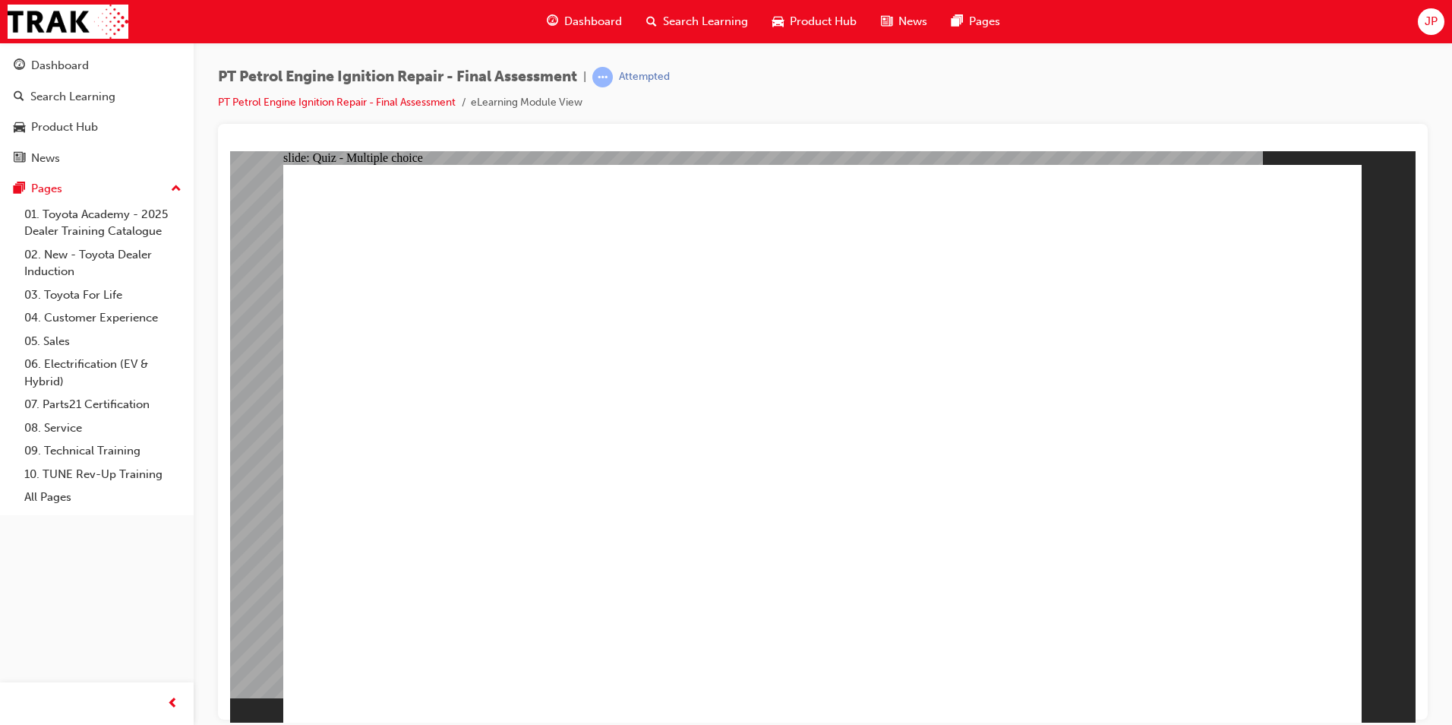
drag, startPoint x: 785, startPoint y: 556, endPoint x: 794, endPoint y: 595, distance: 39.8
click at [1425, 18] on span "JP" at bounding box center [1431, 21] width 13 height 17
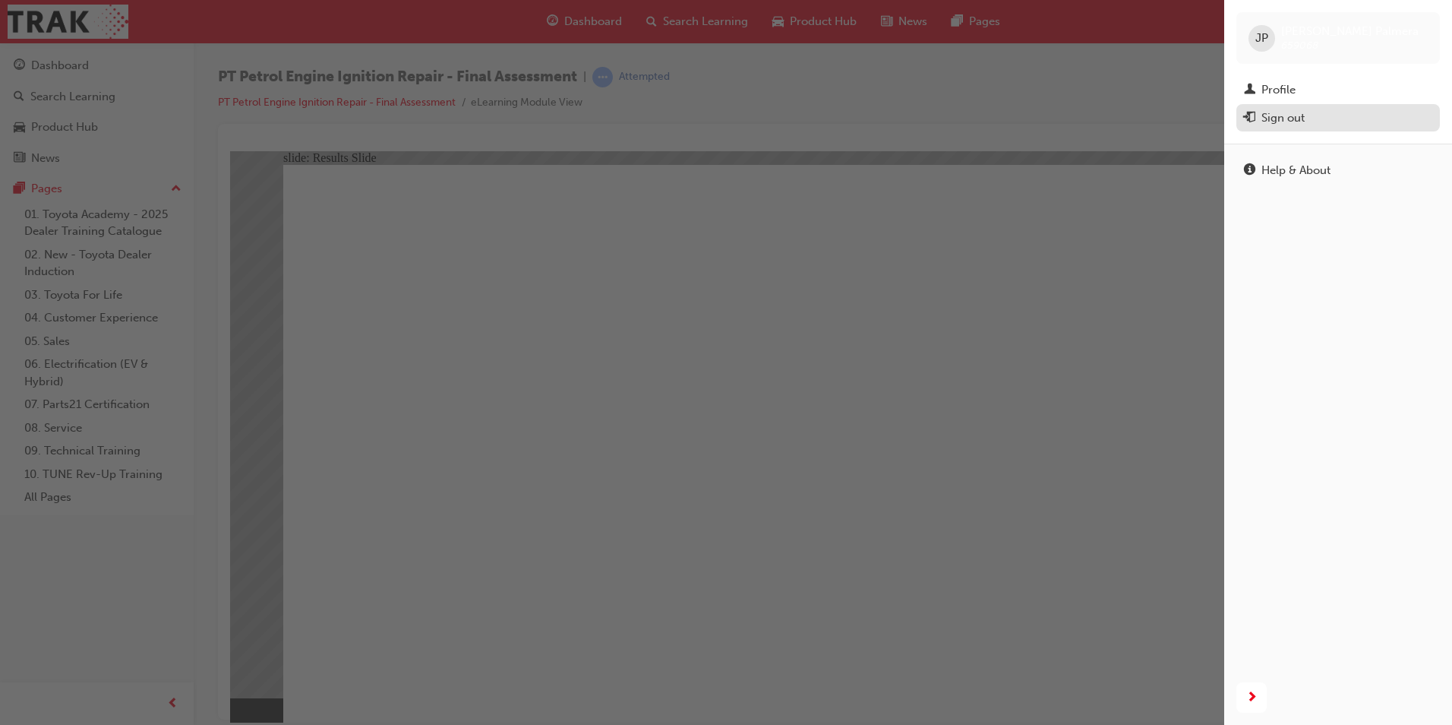
click at [1283, 111] on div "Sign out" at bounding box center [1282, 117] width 43 height 17
